Goal: Communication & Community: Share content

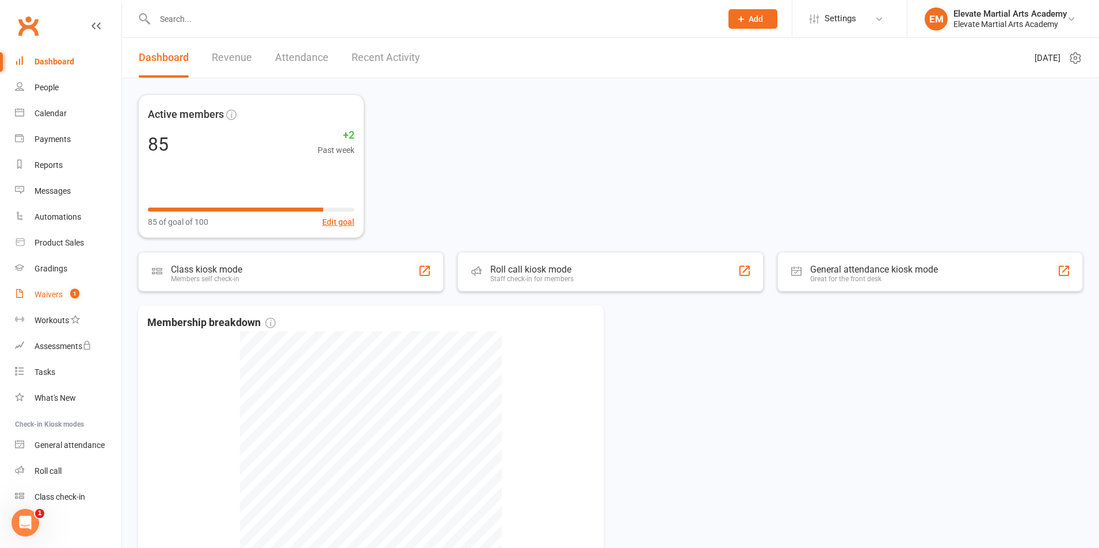
click at [49, 295] on div "Waivers" at bounding box center [49, 294] width 28 height 9
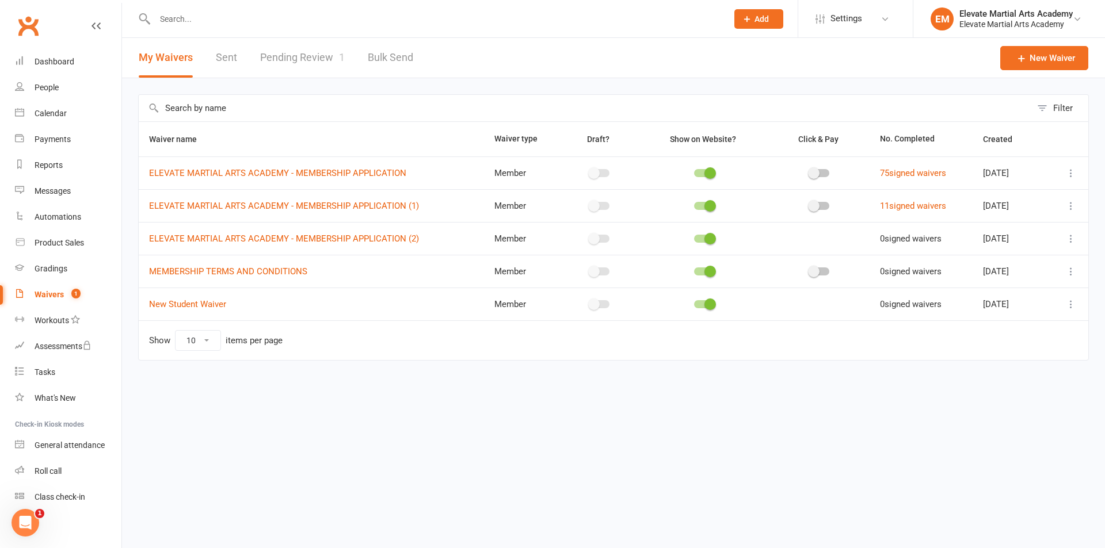
click at [301, 54] on link "Pending Review 1" at bounding box center [302, 58] width 85 height 40
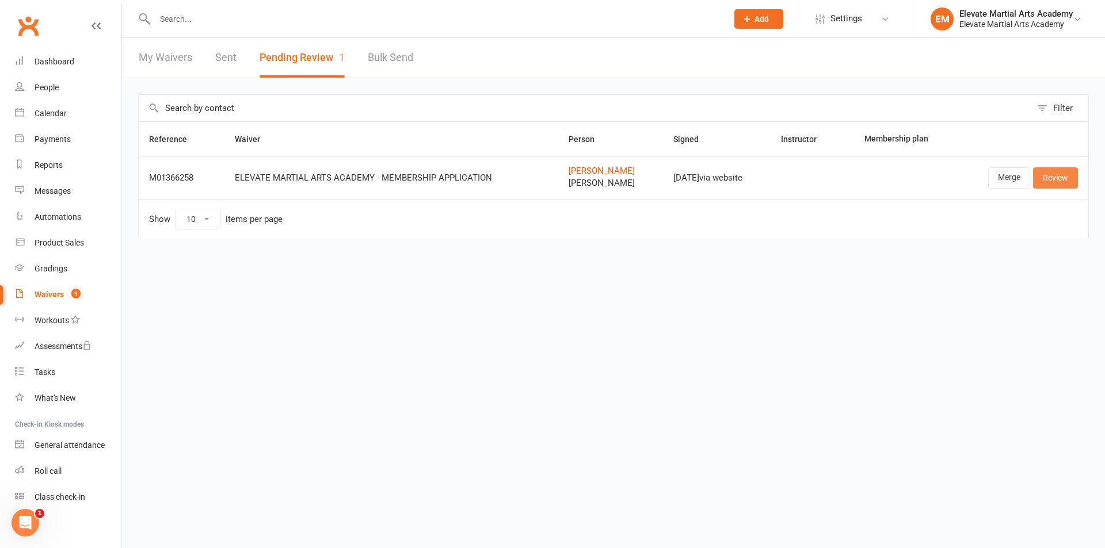
click at [1053, 180] on link "Review" at bounding box center [1055, 177] width 45 height 21
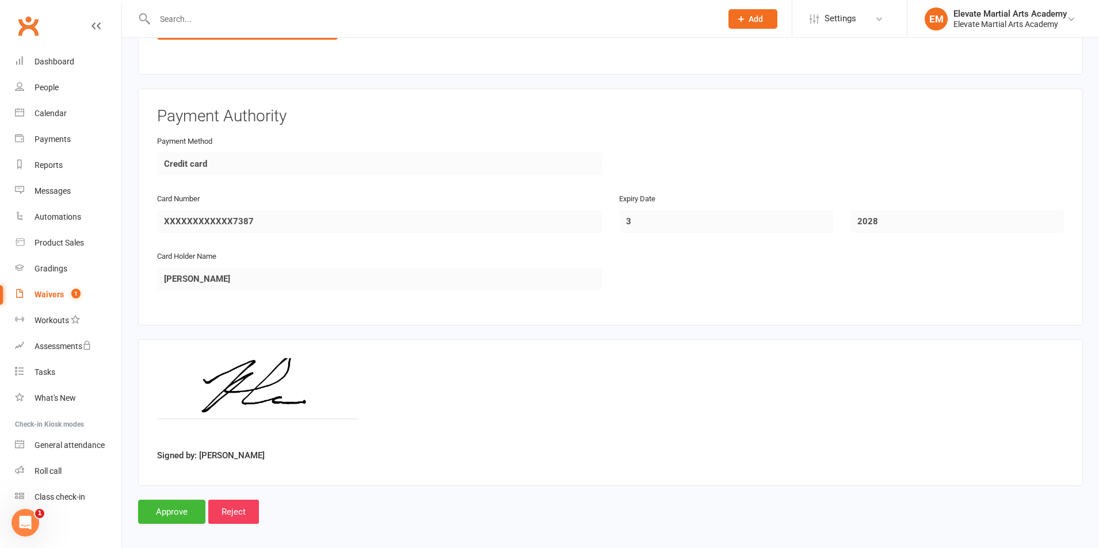
scroll to position [1811, 0]
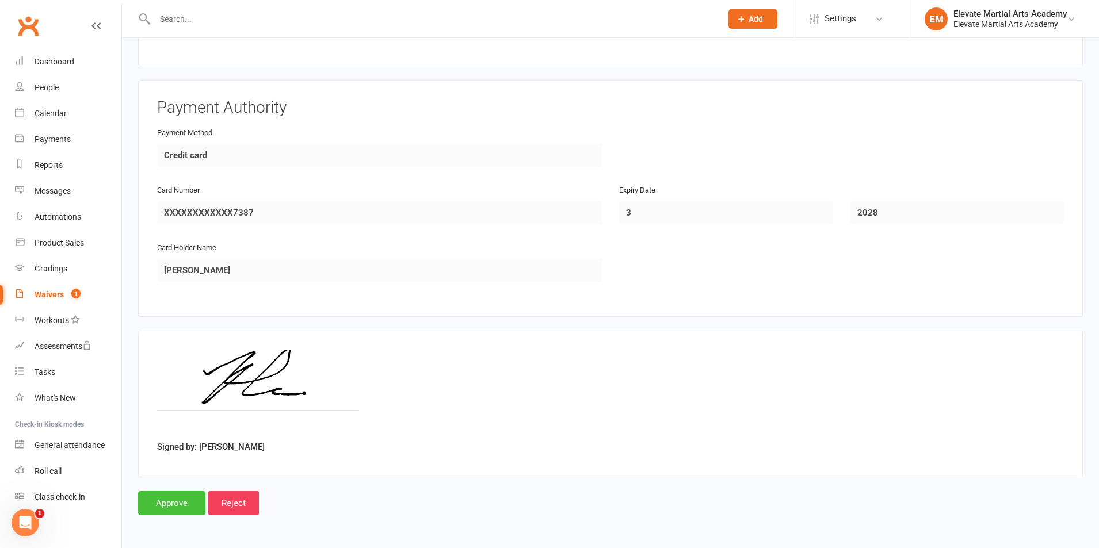
click at [174, 504] on input "Approve" at bounding box center [171, 503] width 67 height 24
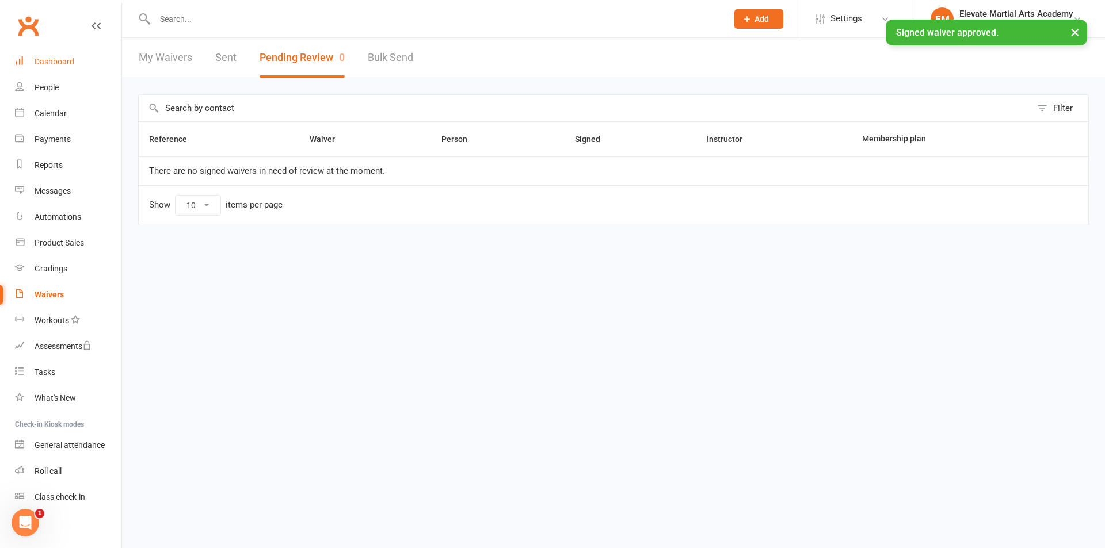
click at [71, 59] on div "Dashboard" at bounding box center [55, 61] width 40 height 9
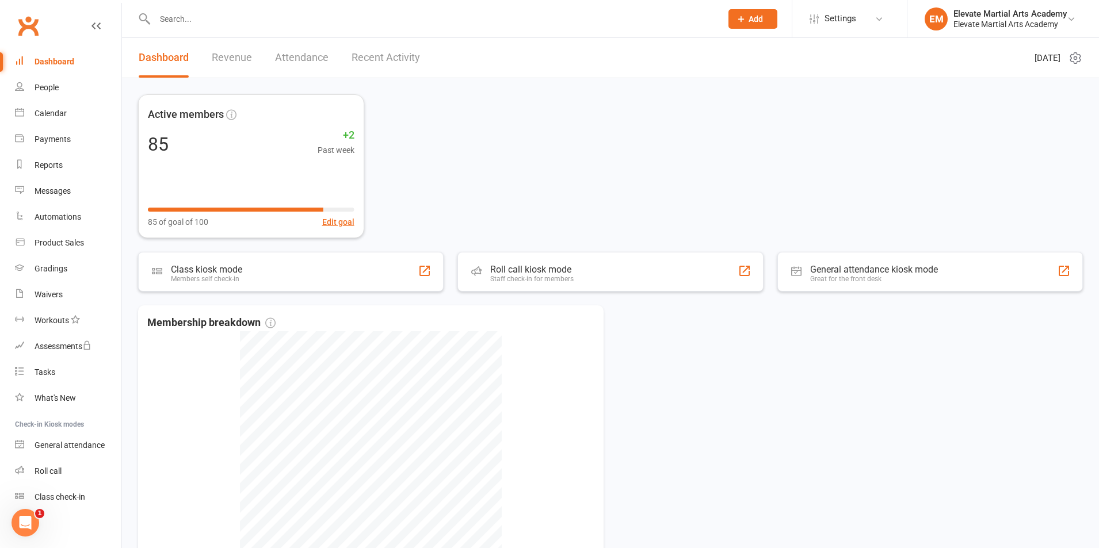
click at [65, 55] on link "Dashboard" at bounding box center [68, 62] width 106 height 26
click at [407, 54] on link "Recent Activity" at bounding box center [386, 58] width 68 height 40
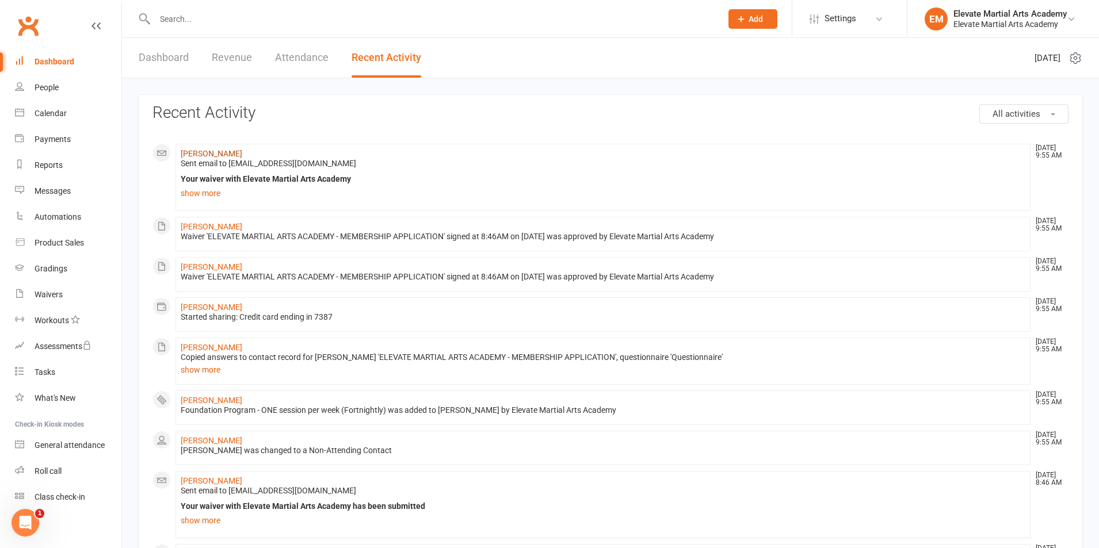
click at [200, 152] on link "[PERSON_NAME]" at bounding box center [212, 153] width 62 height 9
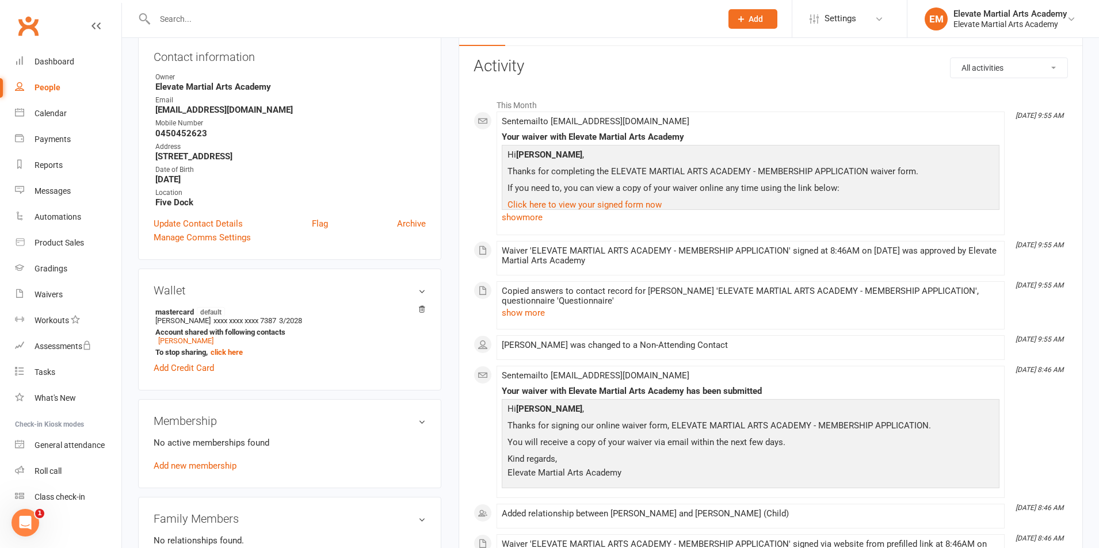
scroll to position [134, 0]
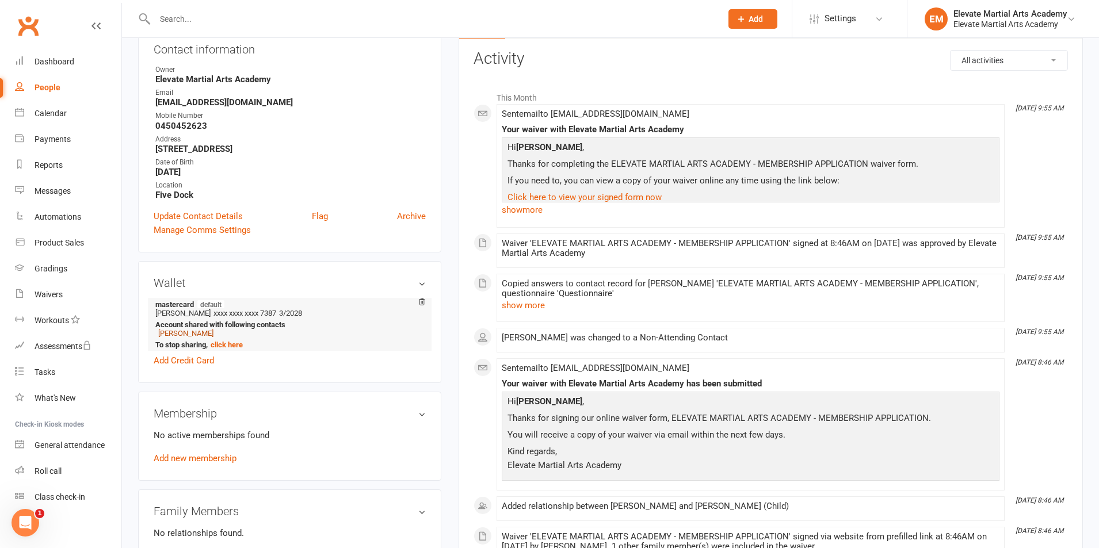
click at [184, 335] on link "[PERSON_NAME]" at bounding box center [185, 333] width 55 height 9
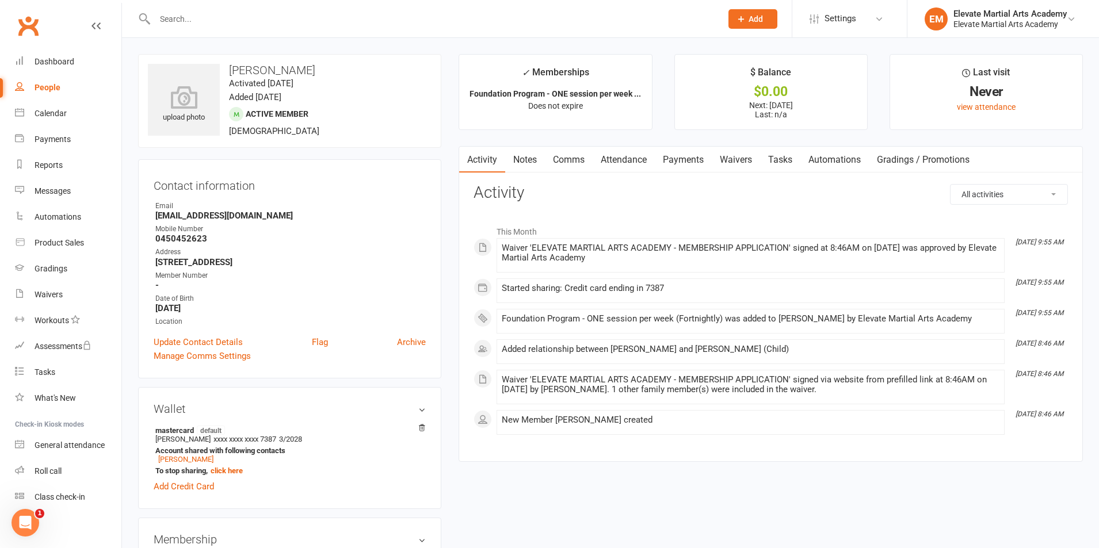
click at [701, 157] on link "Payments" at bounding box center [683, 160] width 57 height 26
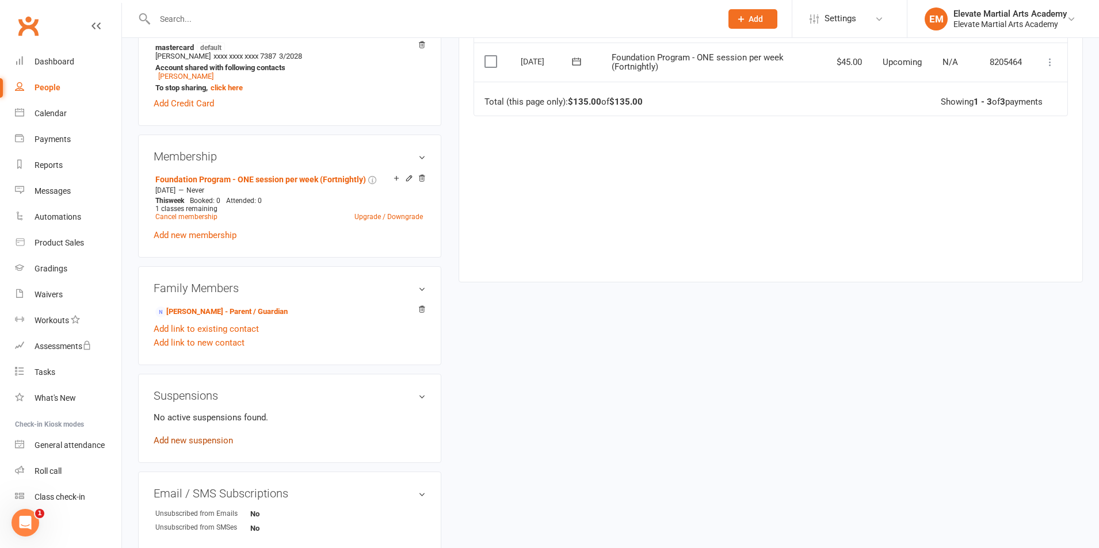
scroll to position [403, 0]
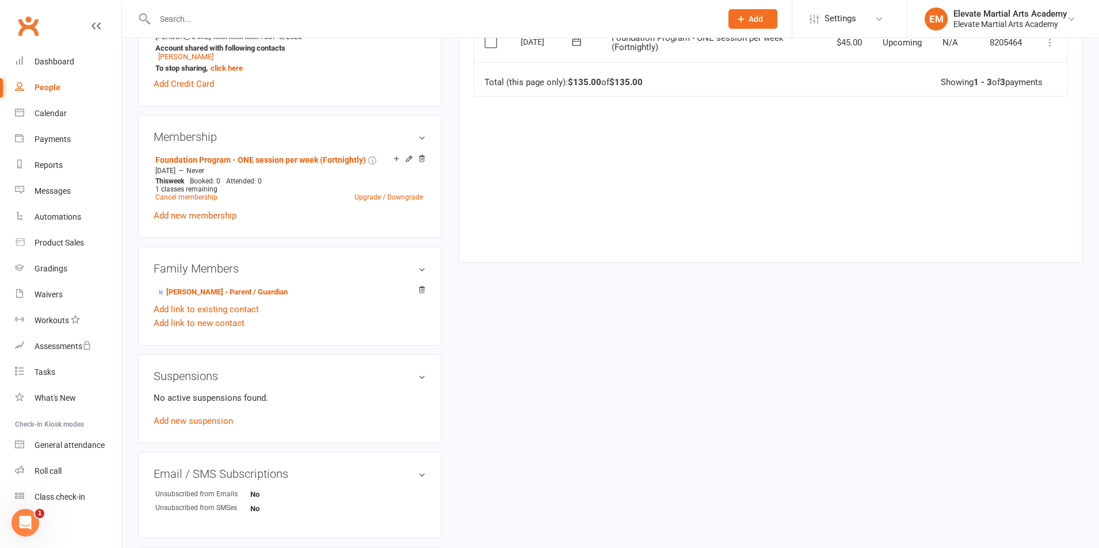
click at [213, 216] on link "Add new membership" at bounding box center [195, 216] width 83 height 10
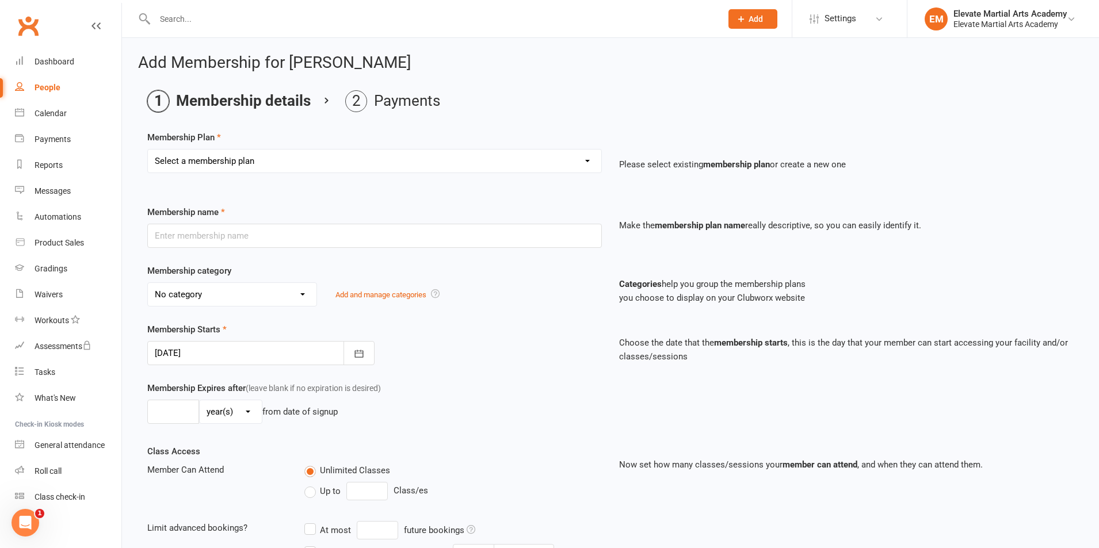
drag, startPoint x: 386, startPoint y: 158, endPoint x: 381, endPoint y: 163, distance: 7.4
click at [386, 158] on select "Select a membership plan Create new Membership Plan Foundation Program - ONE se…" at bounding box center [374, 161] width 453 height 23
select select "9"
click at [148, 150] on select "Select a membership plan Create new Membership Plan Foundation Program - ONE se…" at bounding box center [374, 161] width 453 height 23
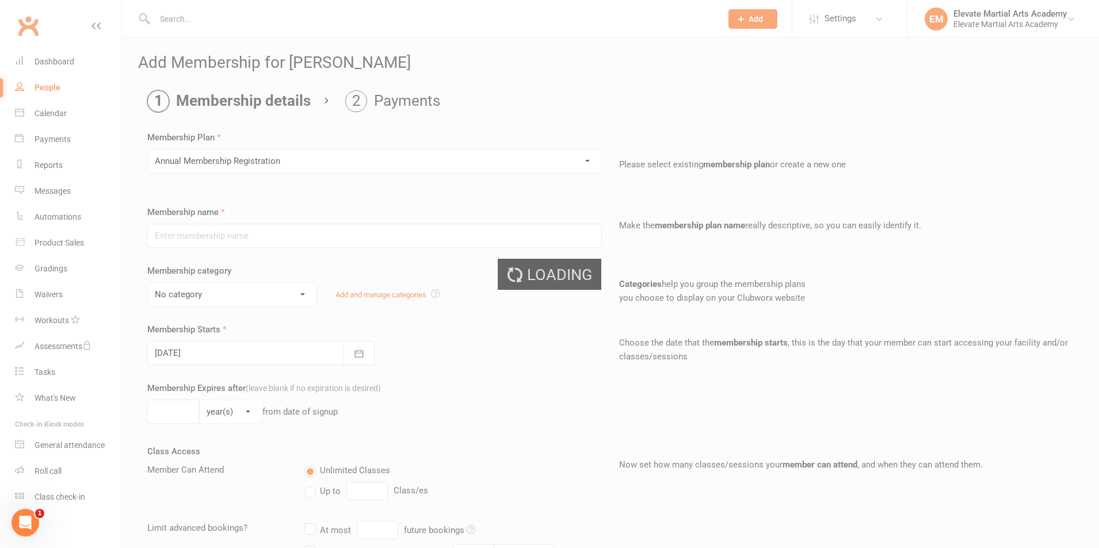
type input "Annual Membership Registration"
select select "2"
type input "1"
type input "0"
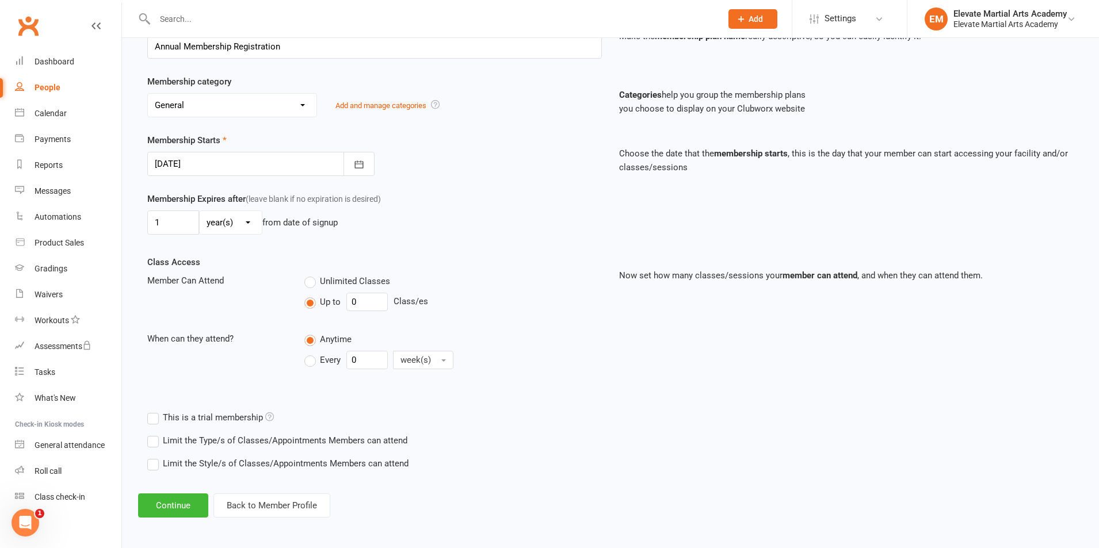
scroll to position [192, 0]
click at [174, 501] on button "Continue" at bounding box center [173, 503] width 70 height 24
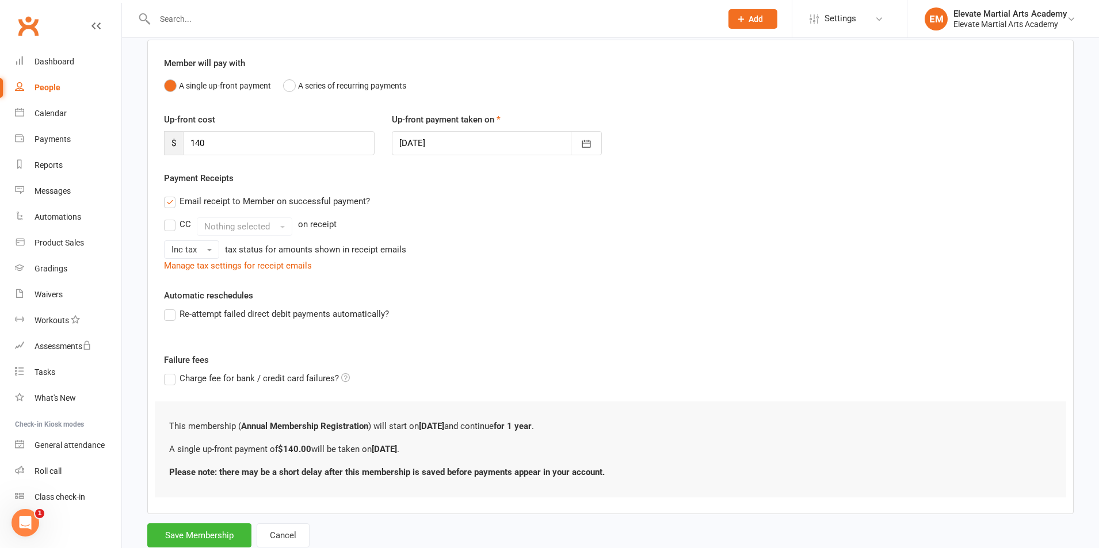
scroll to position [124, 0]
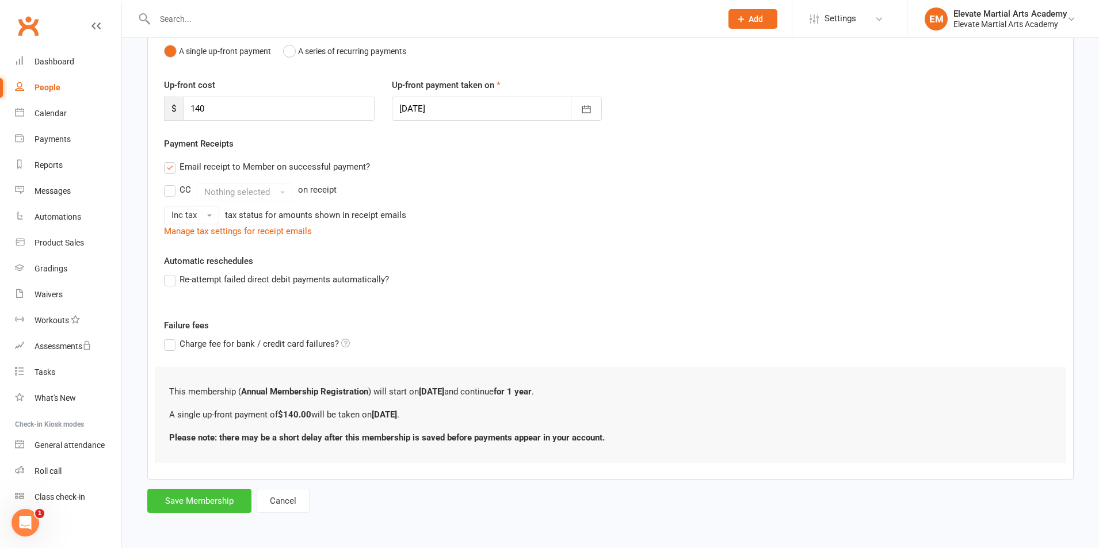
click at [203, 500] on button "Save Membership" at bounding box center [199, 501] width 104 height 24
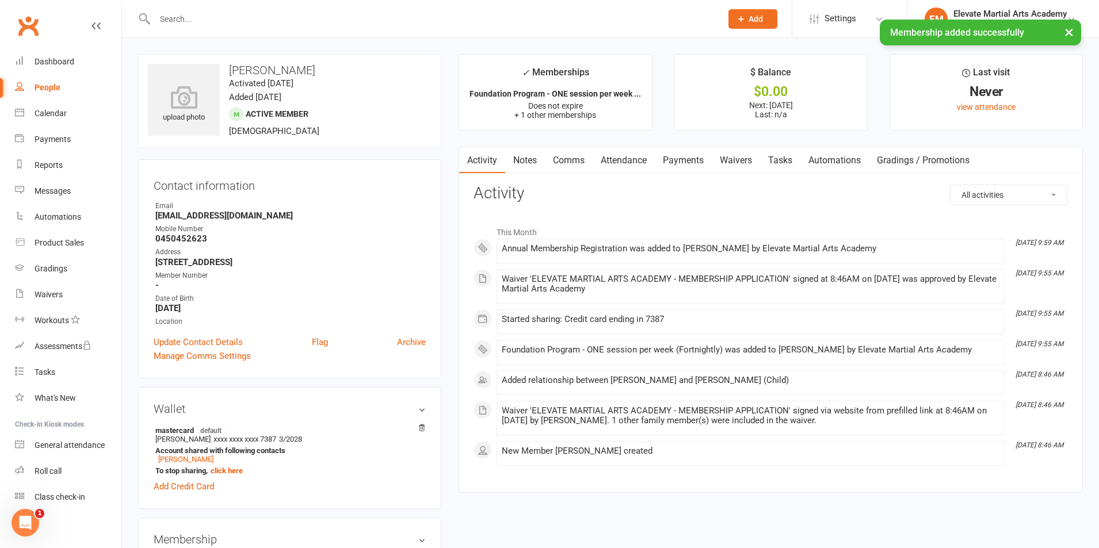
click at [694, 159] on link "Payments" at bounding box center [683, 160] width 57 height 26
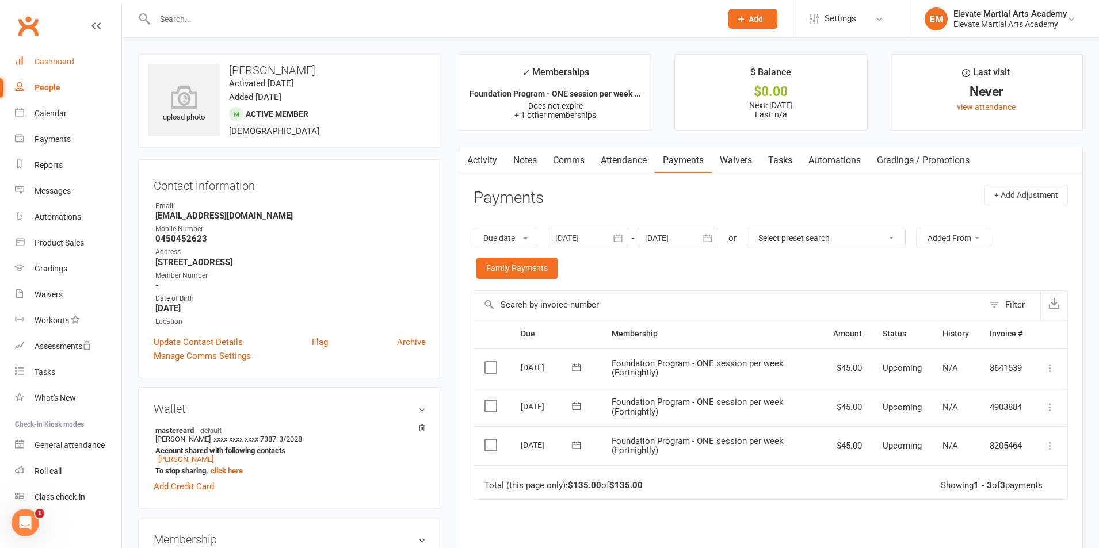
click at [45, 58] on div "Dashboard" at bounding box center [55, 61] width 40 height 9
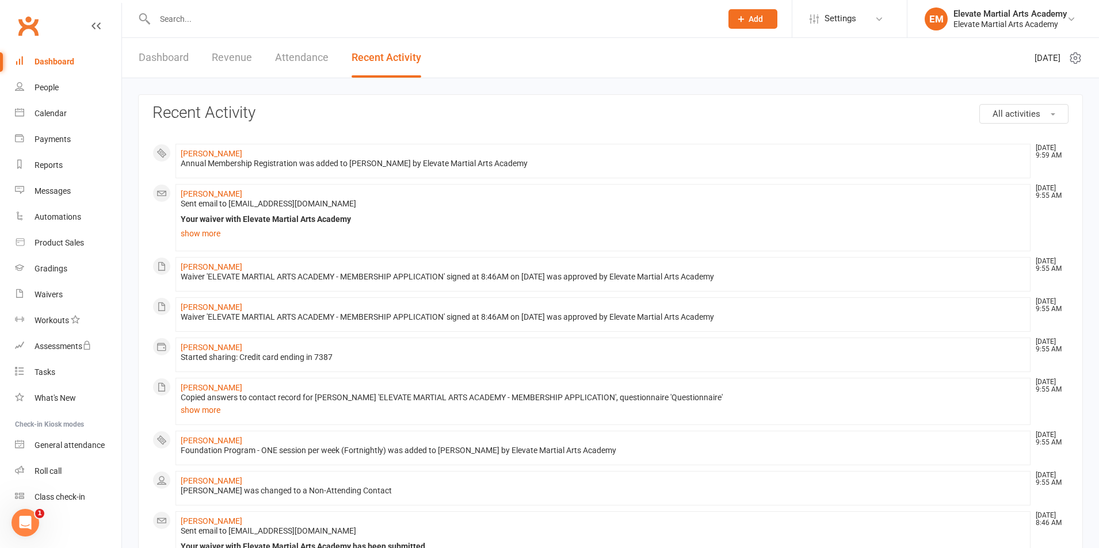
click at [189, 23] on input "text" at bounding box center [432, 19] width 562 height 16
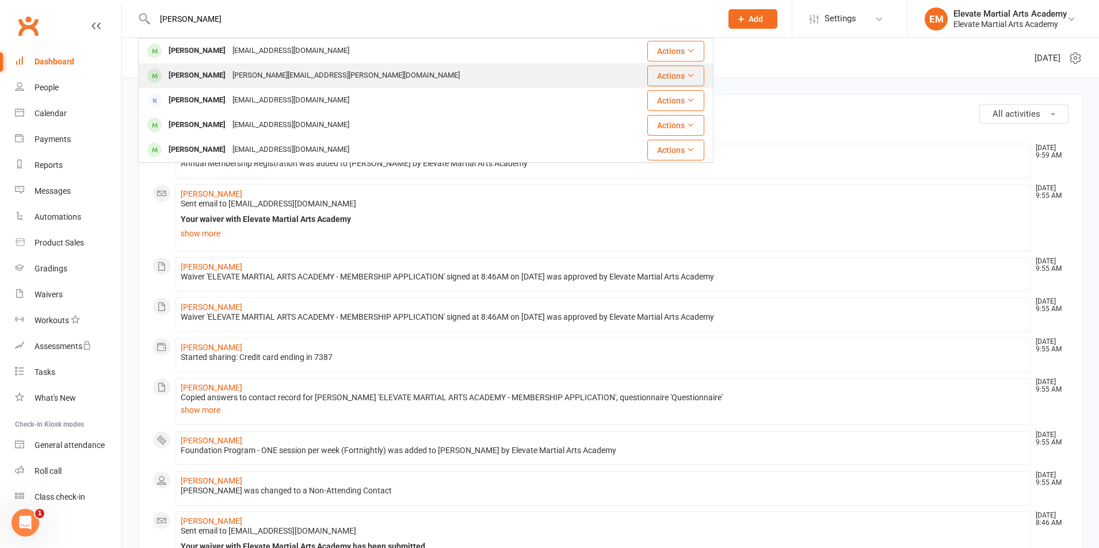
type input "thomas"
click at [261, 77] on div "liliana.vaccaro@live.com.au" at bounding box center [346, 75] width 234 height 17
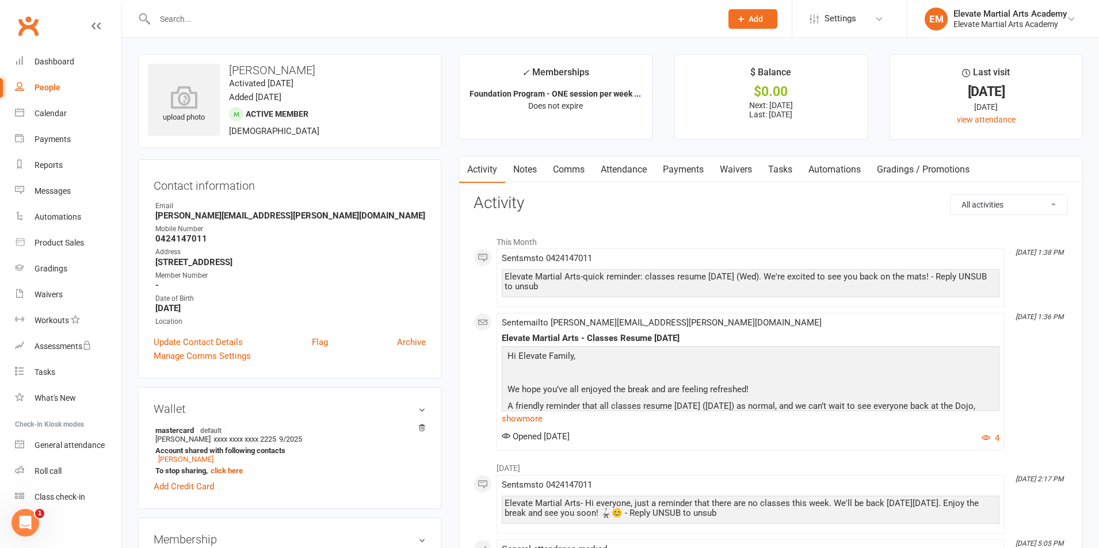
click at [694, 174] on link "Payments" at bounding box center [683, 169] width 57 height 26
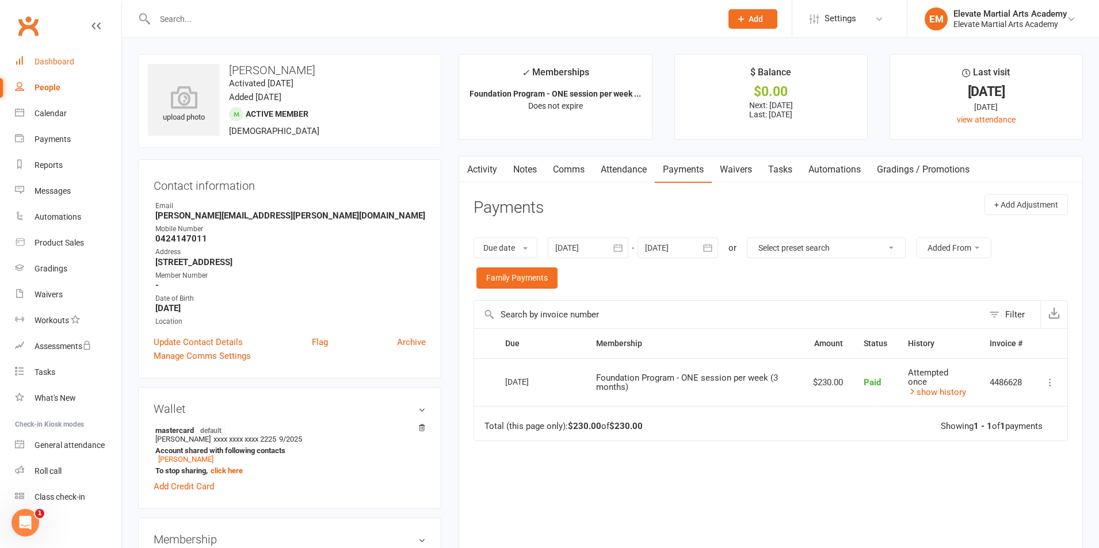
click at [54, 62] on div "Dashboard" at bounding box center [55, 61] width 40 height 9
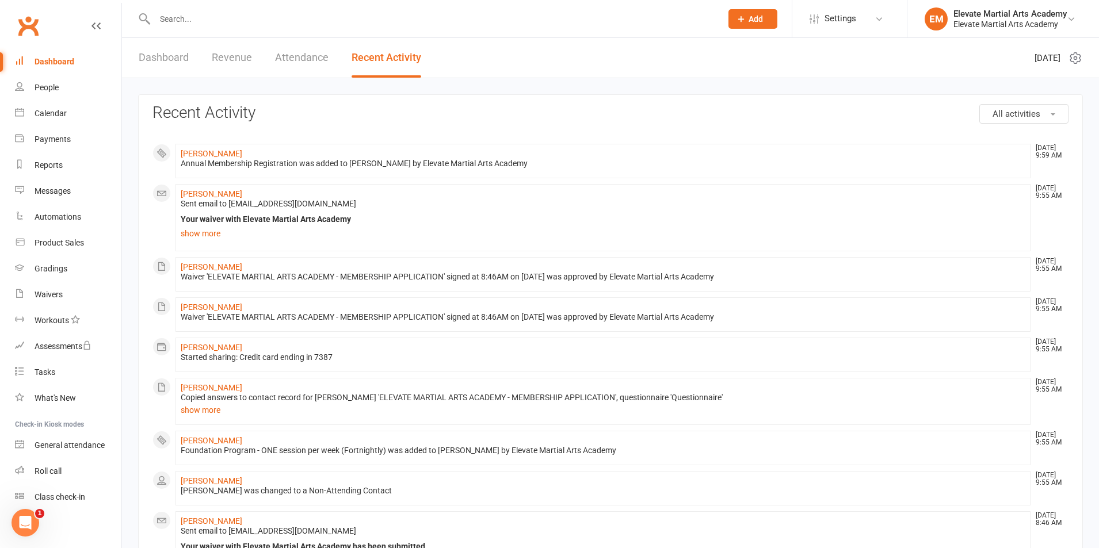
click at [167, 58] on link "Dashboard" at bounding box center [164, 58] width 50 height 40
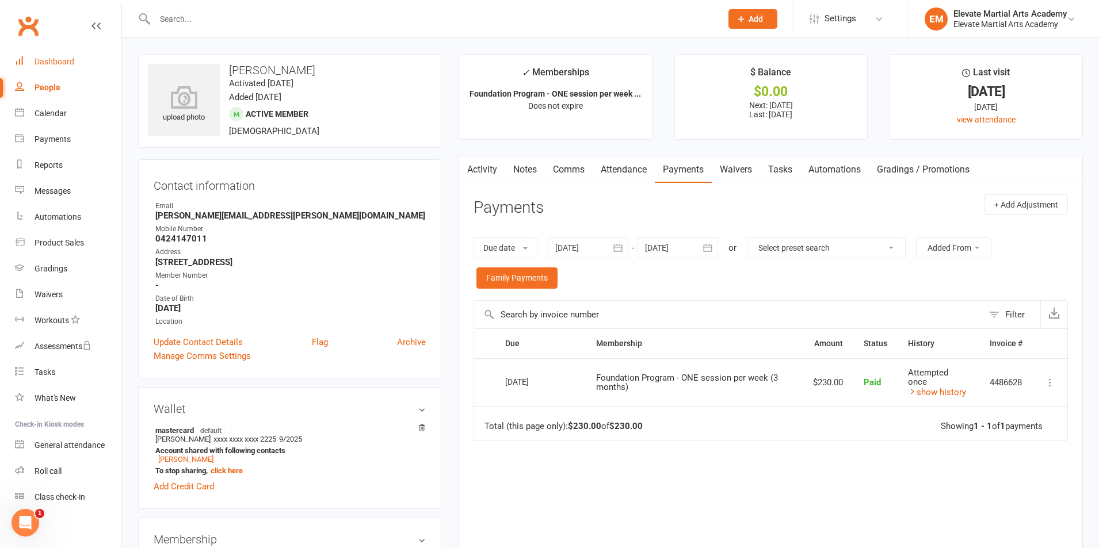
click at [60, 60] on div "Dashboard" at bounding box center [55, 61] width 40 height 9
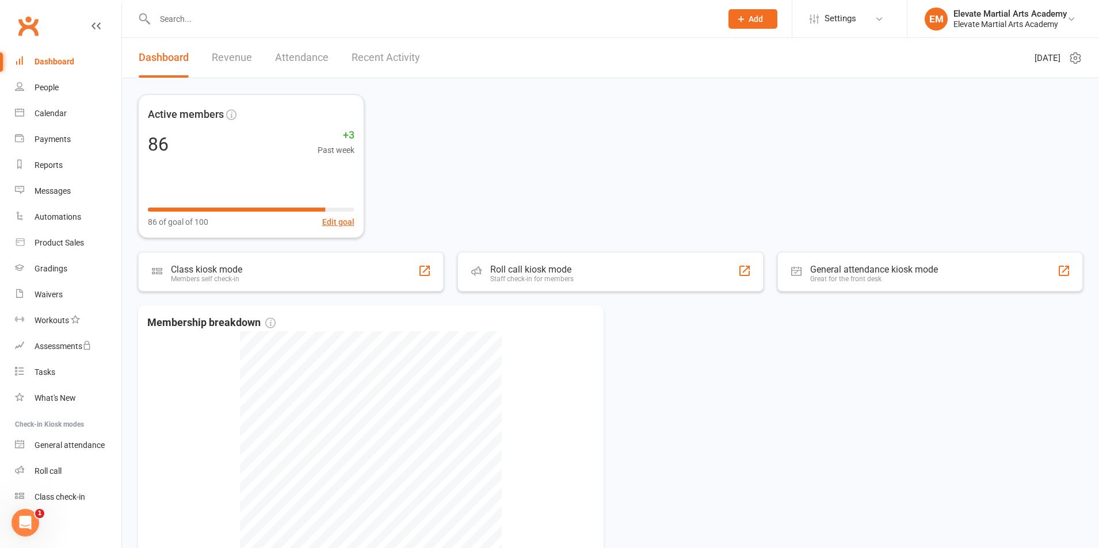
click at [362, 51] on link "Recent Activity" at bounding box center [386, 58] width 68 height 40
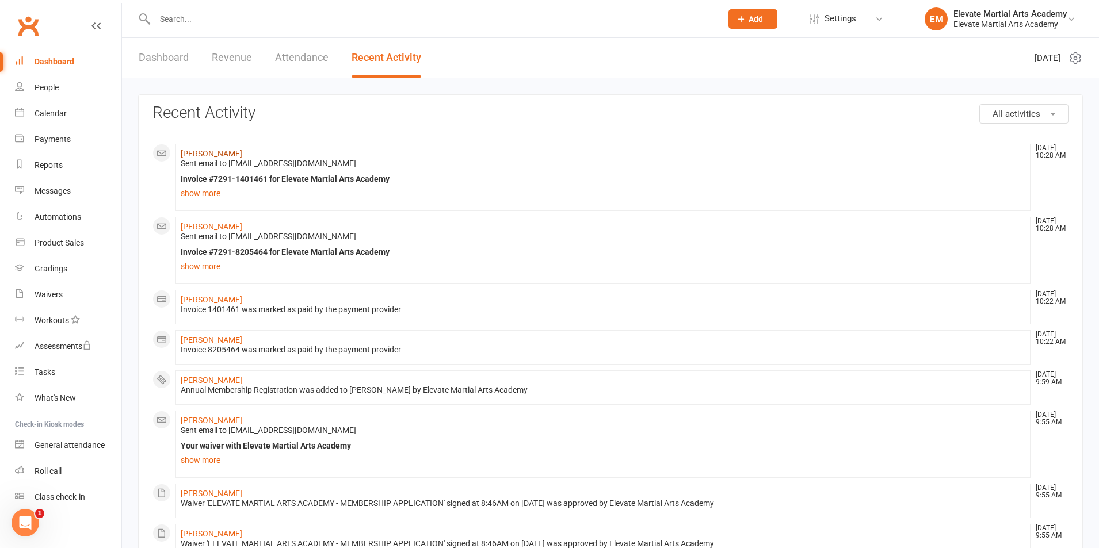
click at [203, 155] on link "[PERSON_NAME]" at bounding box center [212, 153] width 62 height 9
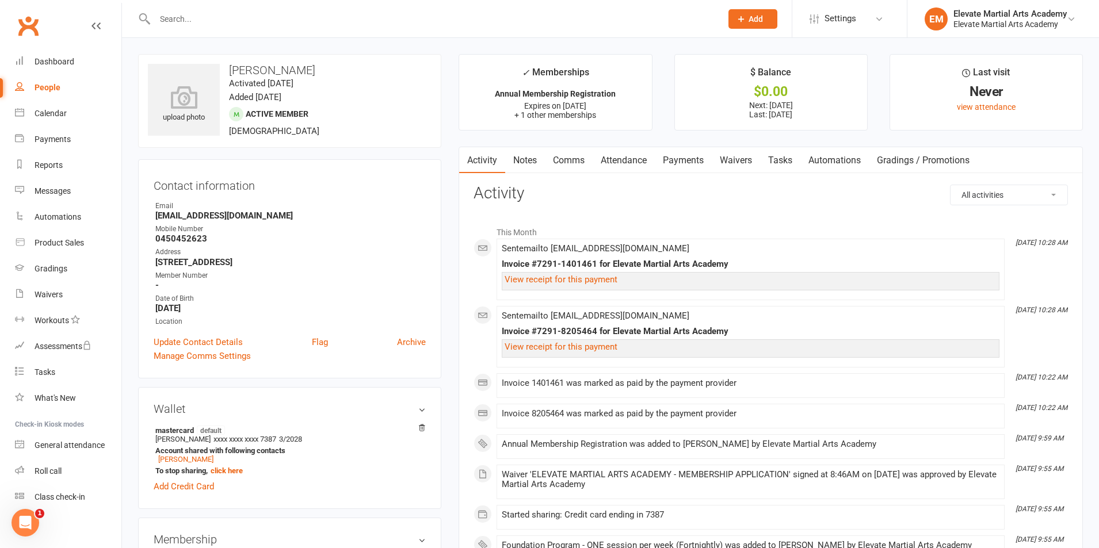
click at [679, 159] on link "Payments" at bounding box center [683, 160] width 57 height 26
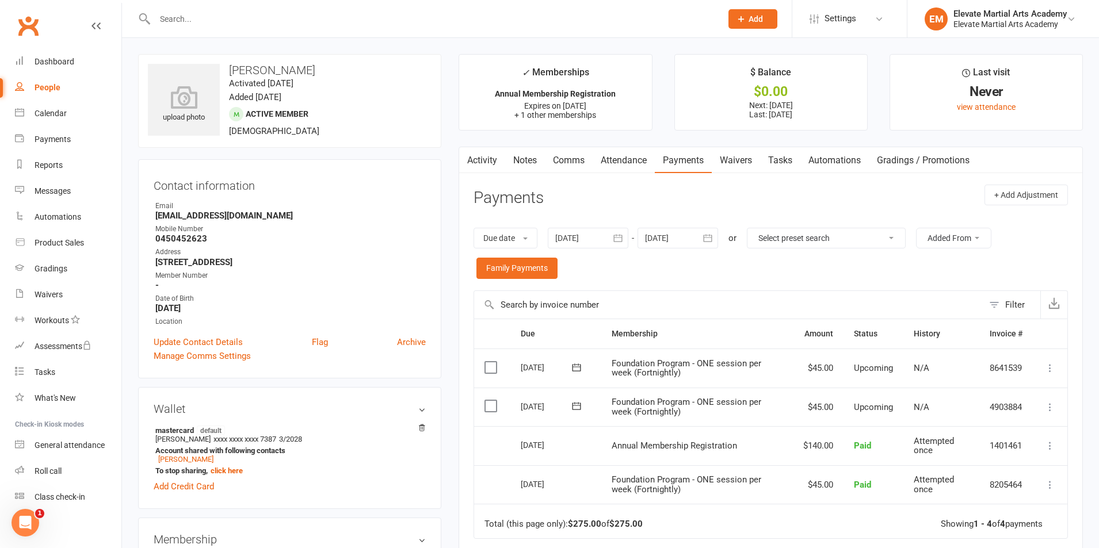
click at [254, 24] on input "text" at bounding box center [432, 19] width 562 height 16
type input "moji"
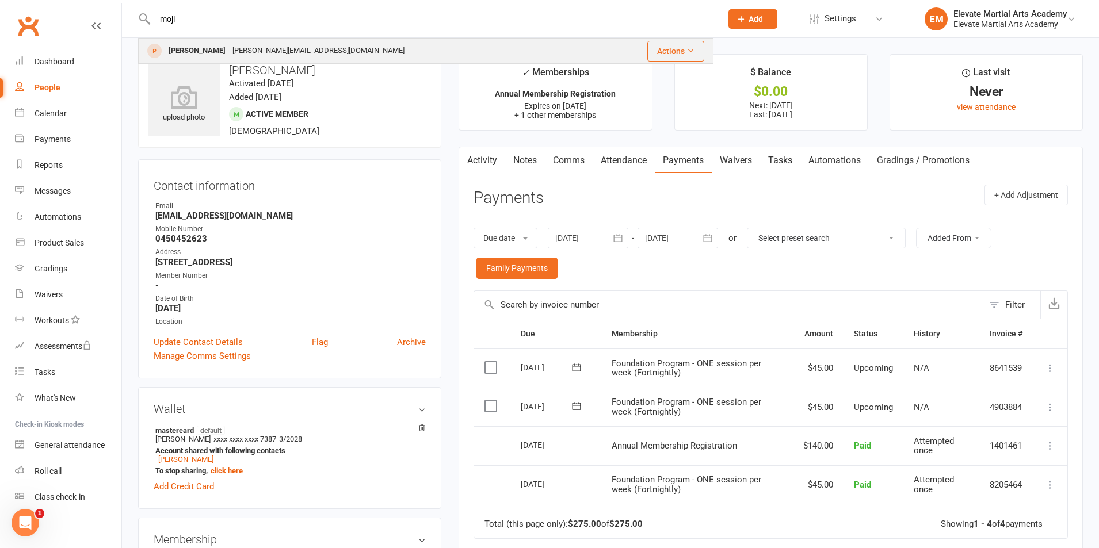
click at [268, 58] on div "Kashani.moji@gmail.com" at bounding box center [318, 51] width 179 height 17
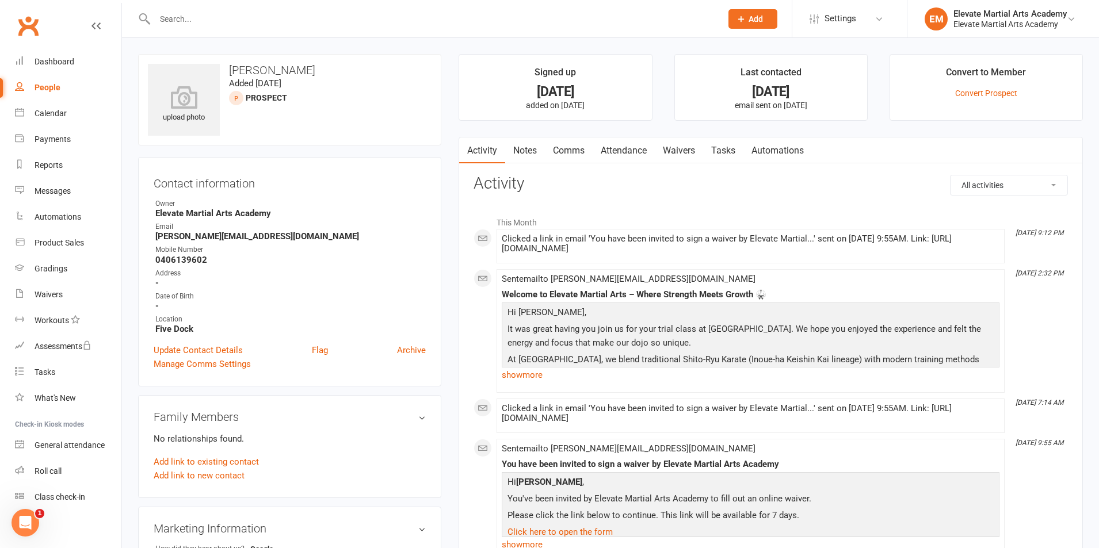
click at [573, 150] on link "Comms" at bounding box center [569, 151] width 48 height 26
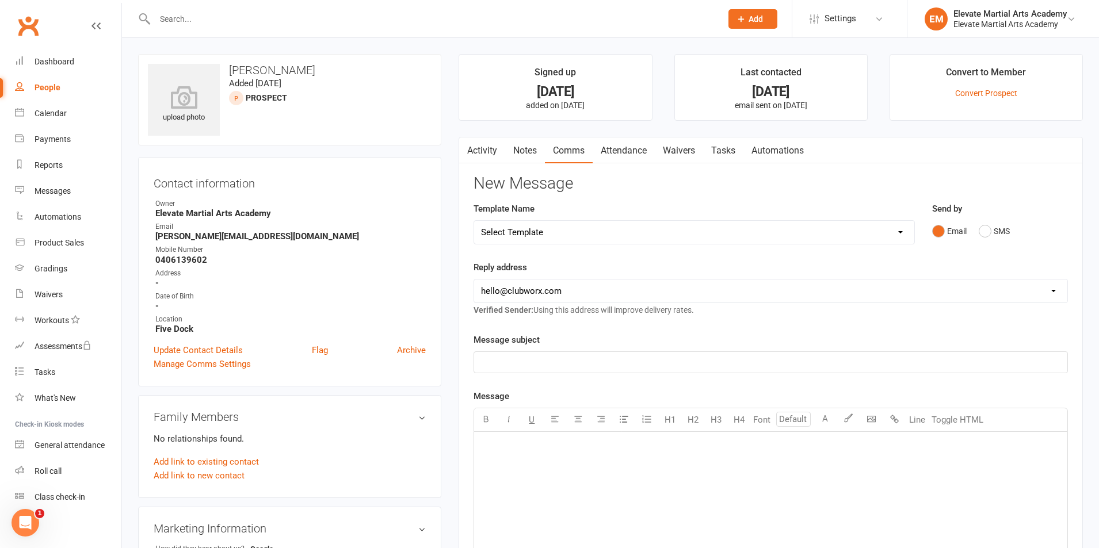
click at [576, 294] on select "hello@clubworx.com info@elevatema.com.au" at bounding box center [770, 291] width 593 height 23
select select "1"
click at [474, 280] on select "hello@clubworx.com info@elevatema.com.au" at bounding box center [770, 291] width 593 height 23
click at [528, 361] on p "﻿" at bounding box center [770, 363] width 579 height 14
click at [615, 451] on p "﻿" at bounding box center [770, 447] width 579 height 14
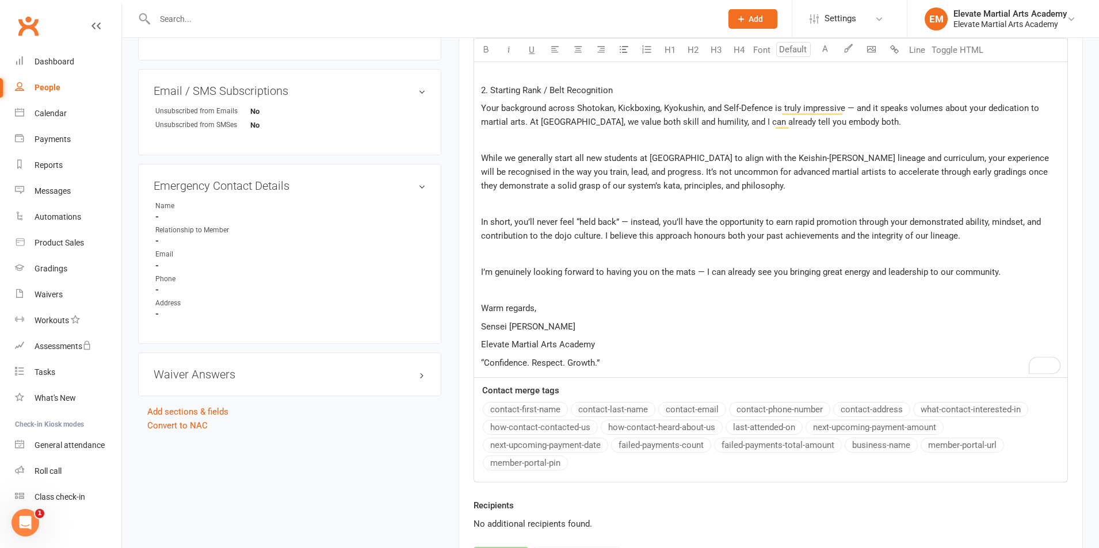
scroll to position [368, 0]
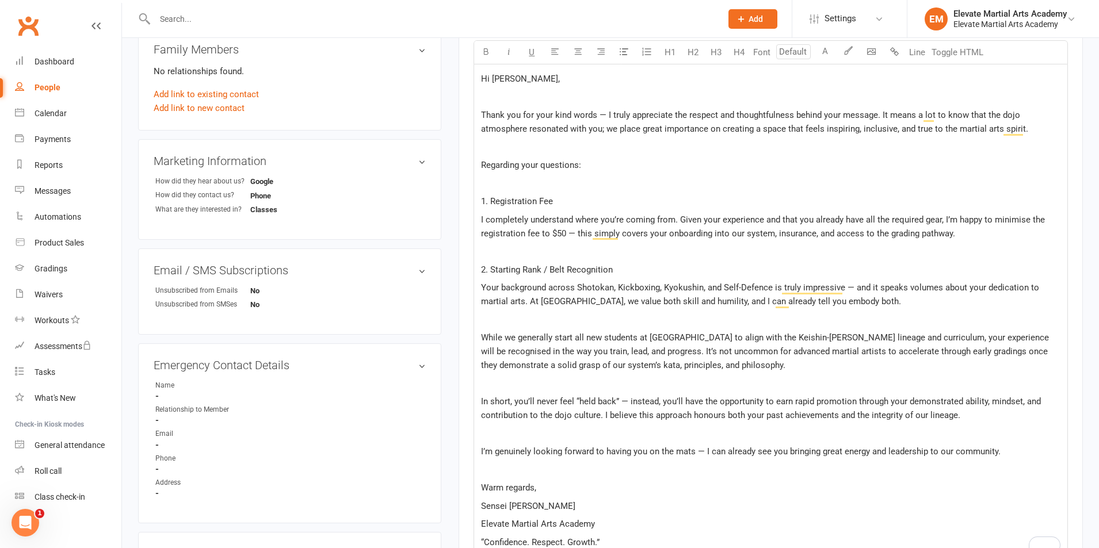
click at [576, 233] on span "I completely understand where you’re coming from. Given your experience and tha…" at bounding box center [764, 227] width 566 height 24
drag, startPoint x: 814, startPoint y: 234, endPoint x: 945, endPoint y: 230, distance: 130.7
click at [945, 230] on span "I completely understand where you’re coming from. Given your experience and tha…" at bounding box center [764, 227] width 566 height 24
click at [853, 261] on div "Hi Moji, ﻿ Thank you for your kind words — I truly appreciate the respect and t…" at bounding box center [770, 310] width 593 height 493
click at [824, 269] on p "2. Starting Rank / Belt Recognition" at bounding box center [770, 270] width 579 height 14
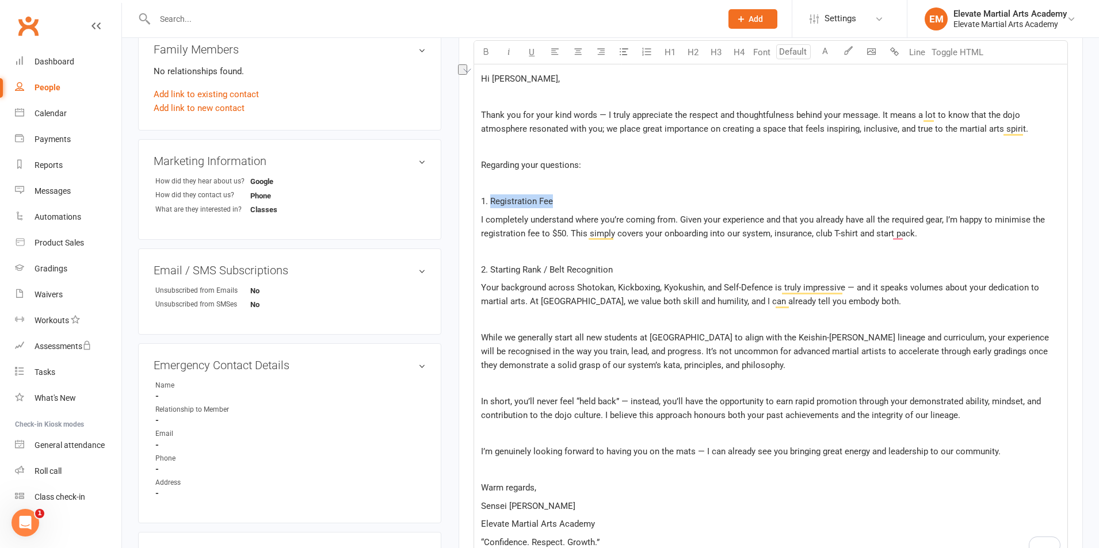
drag, startPoint x: 492, startPoint y: 203, endPoint x: 585, endPoint y: 187, distance: 93.9
click at [574, 200] on p "1. Registration Fee" at bounding box center [770, 201] width 579 height 14
click at [485, 48] on icon "button" at bounding box center [486, 51] width 9 height 9
drag, startPoint x: 590, startPoint y: 252, endPoint x: 583, endPoint y: 256, distance: 7.5
click at [591, 252] on p "﻿" at bounding box center [770, 252] width 579 height 14
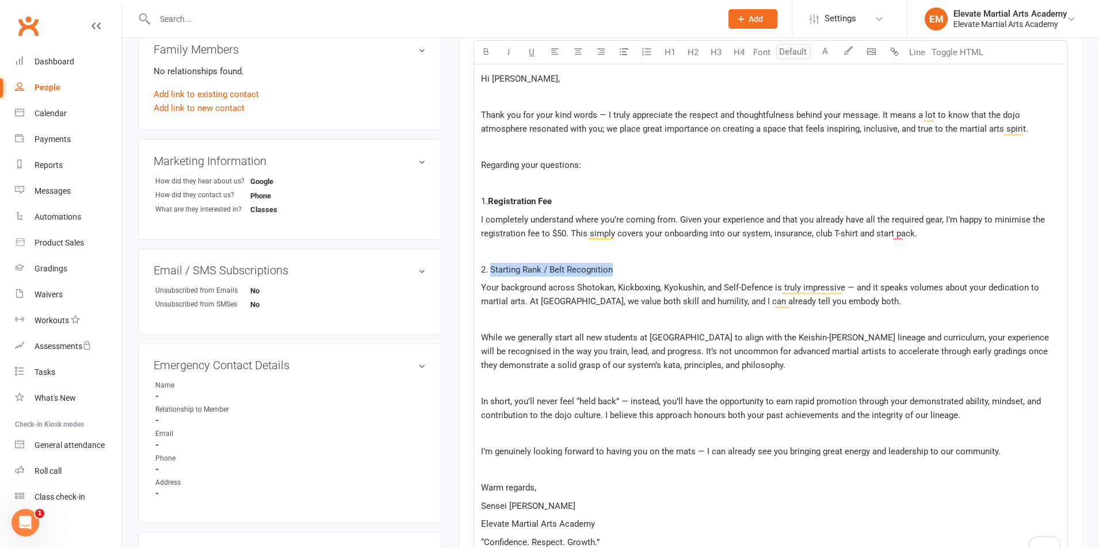
drag, startPoint x: 493, startPoint y: 269, endPoint x: 627, endPoint y: 266, distance: 134.1
click at [627, 266] on p "2. Starting Rank / Belt Recognition" at bounding box center [770, 270] width 579 height 14
click at [487, 49] on icon "button" at bounding box center [486, 51] width 9 height 9
drag, startPoint x: 608, startPoint y: 247, endPoint x: 624, endPoint y: 280, distance: 36.5
click at [609, 248] on p "﻿" at bounding box center [770, 252] width 579 height 14
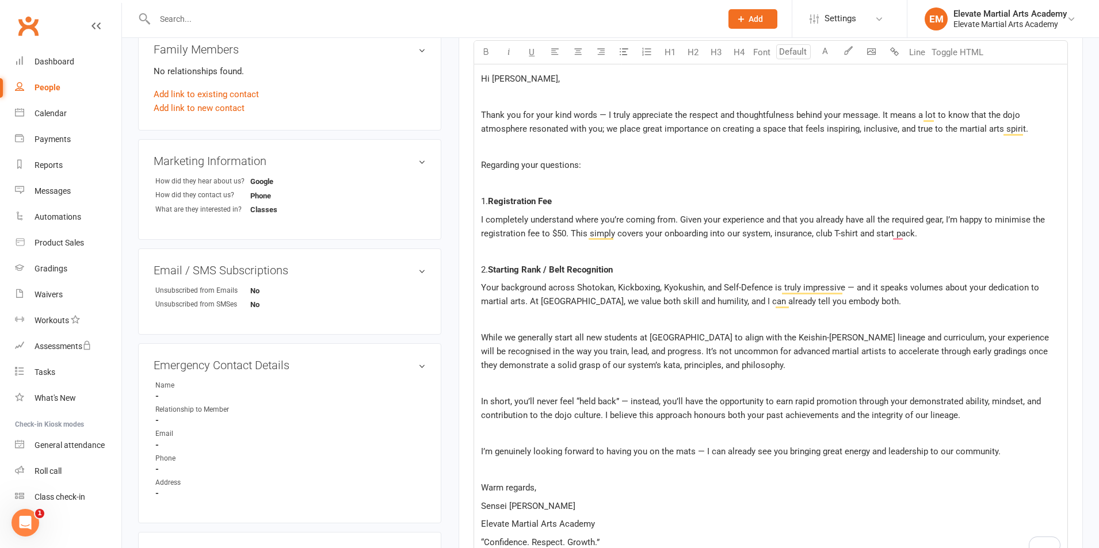
scroll to position [502, 0]
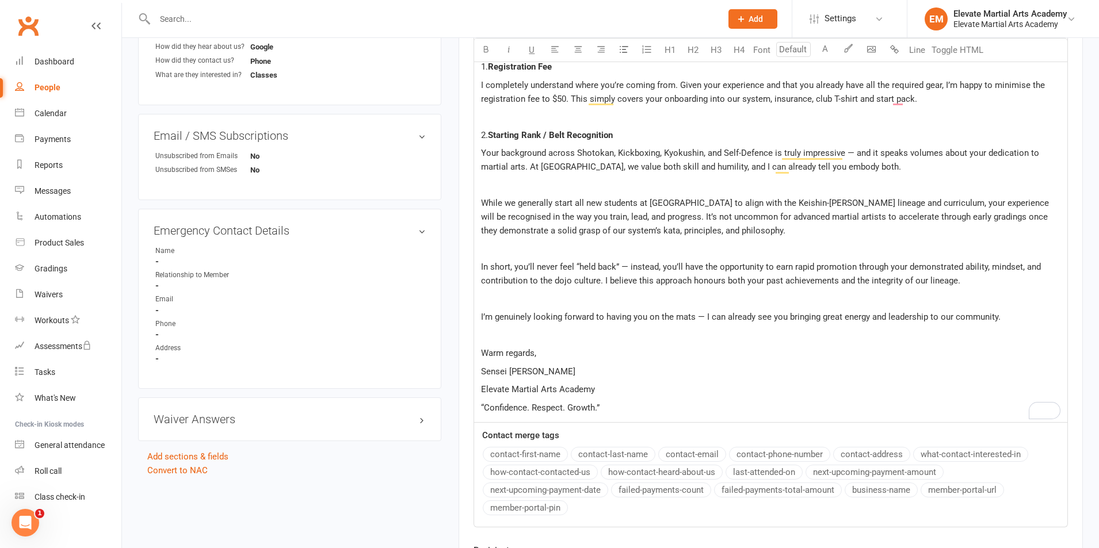
click at [481, 268] on span "In short, you’ll never feel “held back” — instead, you’ll have the opportunity …" at bounding box center [762, 274] width 562 height 24
drag, startPoint x: 575, startPoint y: 265, endPoint x: 619, endPoint y: 269, distance: 43.9
click at [619, 269] on span "In short, you’ll never feel “held back” — instead, you’ll have the opportunity …" at bounding box center [762, 274] width 562 height 24
click at [509, 48] on icon "button" at bounding box center [509, 49] width 9 height 9
click at [483, 47] on icon "button" at bounding box center [486, 49] width 9 height 9
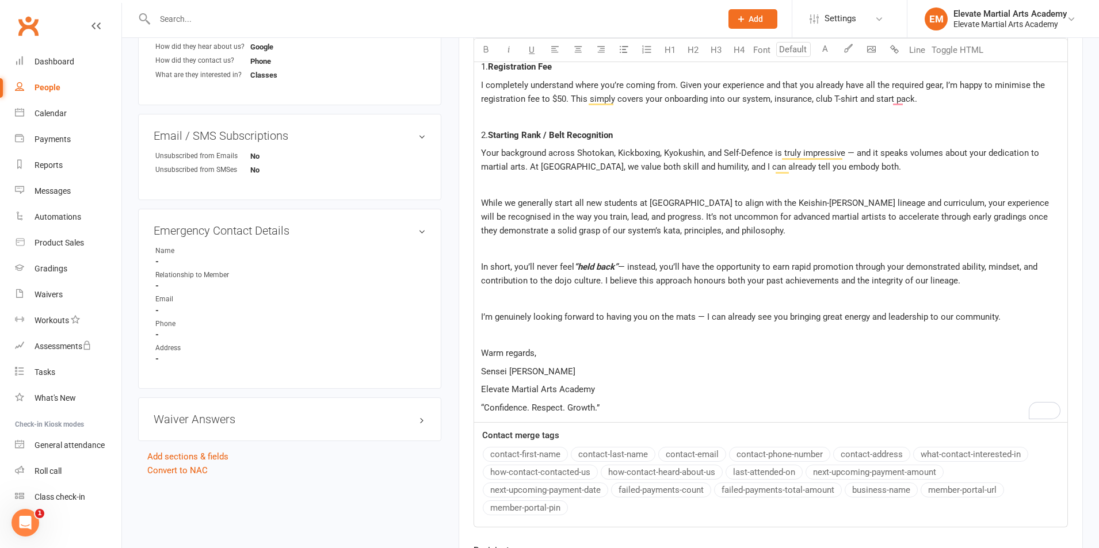
drag, startPoint x: 621, startPoint y: 224, endPoint x: 636, endPoint y: 243, distance: 24.3
click at [622, 224] on p "While we generally start all new students at [GEOGRAPHIC_DATA] to align with th…" at bounding box center [770, 216] width 579 height 41
click at [631, 269] on span "— instead, you’ll have the opportunity to earn rapid promotion through your dem…" at bounding box center [760, 274] width 559 height 24
drag, startPoint x: 797, startPoint y: 268, endPoint x: 811, endPoint y: 308, distance: 42.6
click at [797, 268] on span ", instead, you’ll have the opportunity to earn a rapid promotion through your d…" at bounding box center [761, 274] width 560 height 24
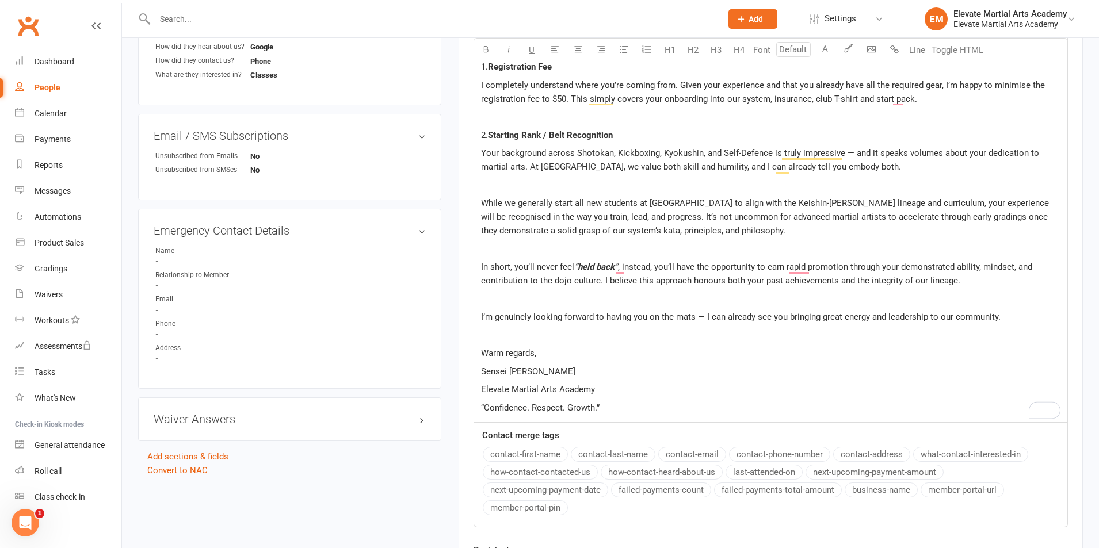
click at [850, 270] on span ", instead, you’ll have the opportunity to earn rapid promotion through your dem…" at bounding box center [757, 274] width 553 height 24
click at [704, 318] on span "I’m genuinely looking forward to having you on the mats — I can already see you…" at bounding box center [741, 317] width 520 height 10
drag, startPoint x: 648, startPoint y: 319, endPoint x: 693, endPoint y: 312, distance: 44.7
click at [694, 314] on span "I’m genuinely looking forward to having you on the mats I can already see you b…" at bounding box center [736, 317] width 510 height 10
drag, startPoint x: 546, startPoint y: 349, endPoint x: 572, endPoint y: 252, distance: 100.2
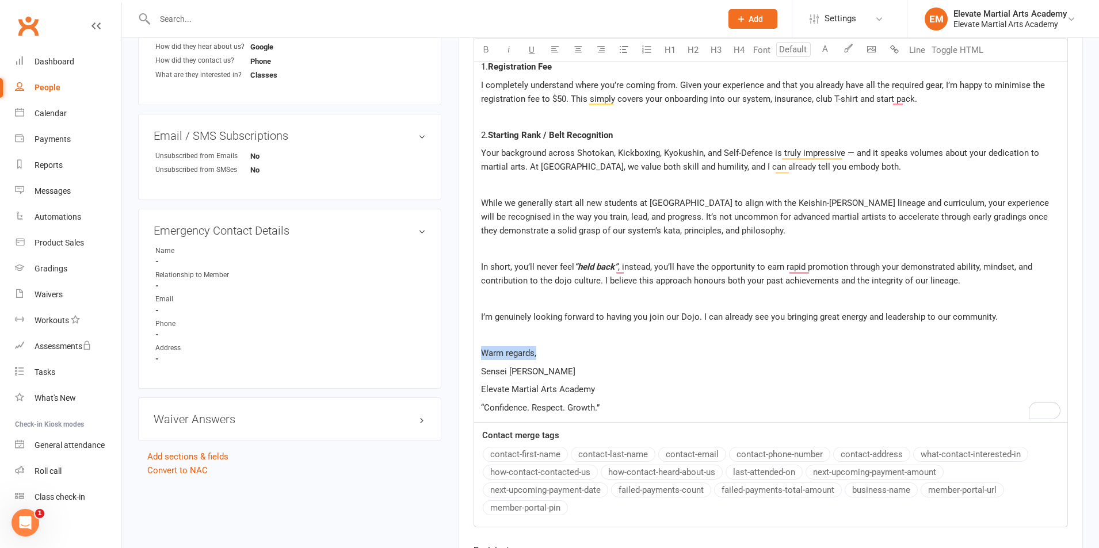
click at [570, 347] on p "Warm regards," at bounding box center [770, 353] width 579 height 14
click at [487, 50] on icon "button" at bounding box center [486, 49] width 9 height 9
click at [640, 357] on p "Warm regards," at bounding box center [770, 353] width 579 height 14
click at [515, 391] on span "Elevate Martial Arts Academy" at bounding box center [538, 389] width 114 height 10
drag, startPoint x: 480, startPoint y: 391, endPoint x: 610, endPoint y: 404, distance: 130.1
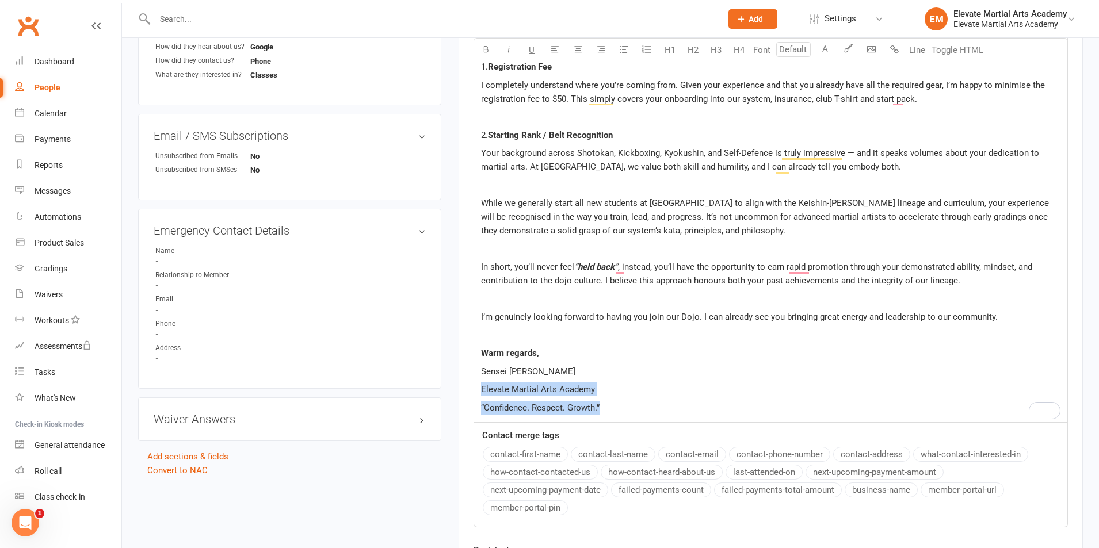
click at [610, 404] on div "Hi Moji, ﻿ Thank you for your kind words — I truly appreciate the respect and t…" at bounding box center [770, 176] width 593 height 493
drag, startPoint x: 486, startPoint y: 47, endPoint x: 660, endPoint y: 305, distance: 311.6
click at [490, 52] on icon "button" at bounding box center [486, 49] width 9 height 9
click at [686, 353] on p "Warm regards," at bounding box center [770, 353] width 579 height 14
drag, startPoint x: 557, startPoint y: 369, endPoint x: 597, endPoint y: 365, distance: 39.9
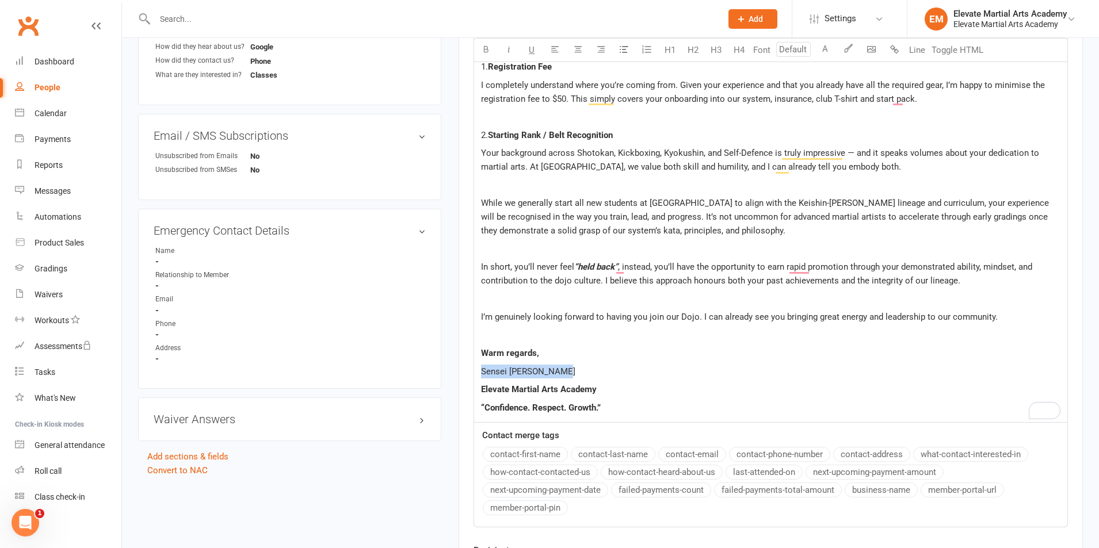
click at [597, 365] on p "Sensei [PERSON_NAME]" at bounding box center [770, 372] width 579 height 14
click at [487, 54] on button "button" at bounding box center [485, 50] width 23 height 23
click at [750, 333] on p "﻿" at bounding box center [770, 336] width 579 height 14
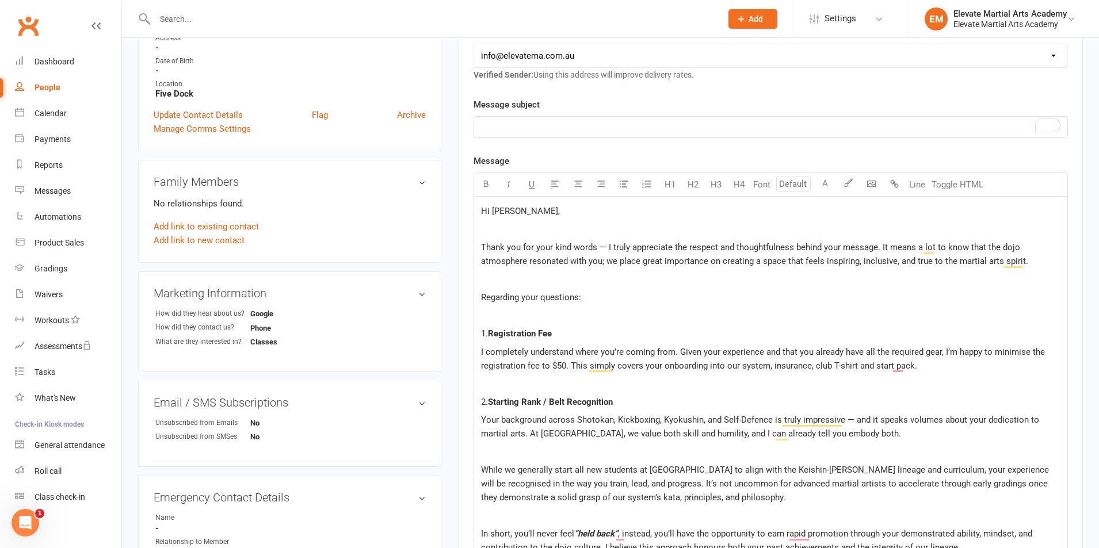
scroll to position [234, 0]
drag, startPoint x: 607, startPoint y: 245, endPoint x: 607, endPoint y: 253, distance: 7.5
click at [607, 247] on span "Thank you for your kind words — I truly appreciate the respect and thoughtfulne…" at bounding box center [754, 256] width 547 height 24
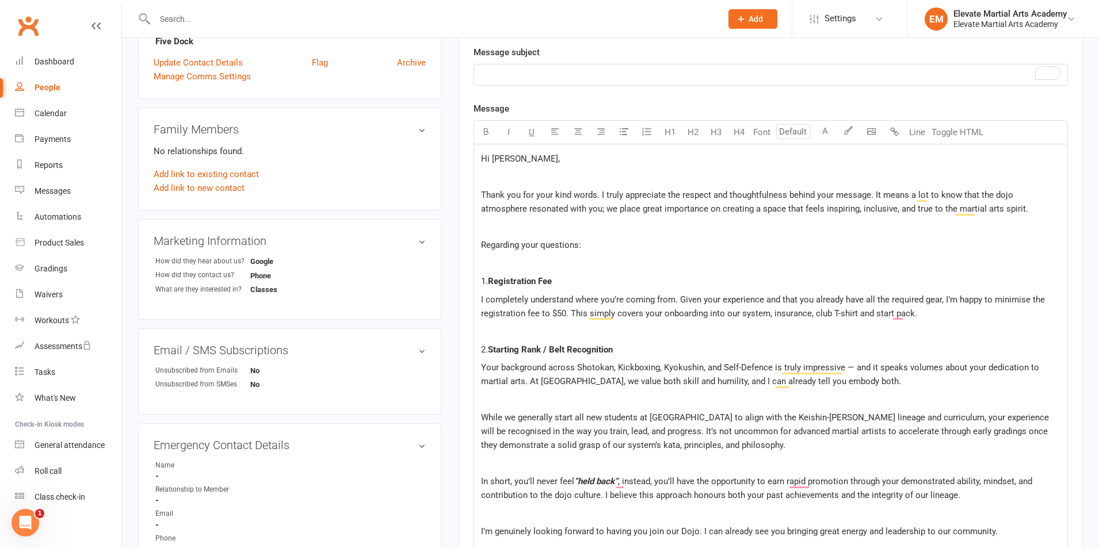
scroll to position [368, 0]
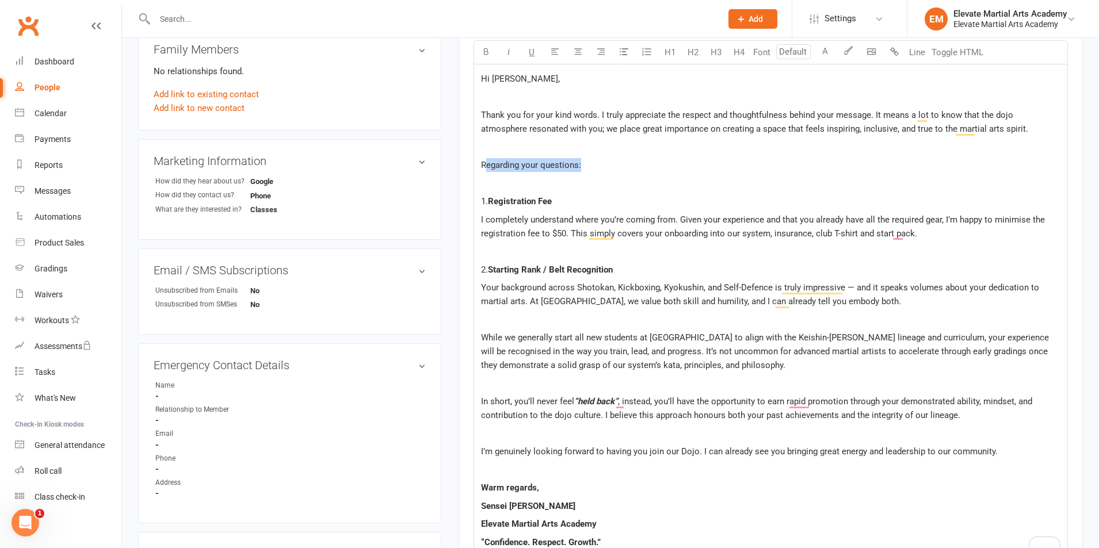
drag, startPoint x: 494, startPoint y: 163, endPoint x: 631, endPoint y: 156, distance: 136.5
click at [631, 159] on p "Regarding your questions:" at bounding box center [770, 165] width 579 height 14
click at [584, 184] on p "﻿" at bounding box center [770, 184] width 579 height 14
drag, startPoint x: 480, startPoint y: 164, endPoint x: 621, endPoint y: 159, distance: 141.0
click at [622, 161] on div "Hi Moji, ﻿ Thank you for your kind words. I truly appreciate the respect and th…" at bounding box center [770, 310] width 593 height 493
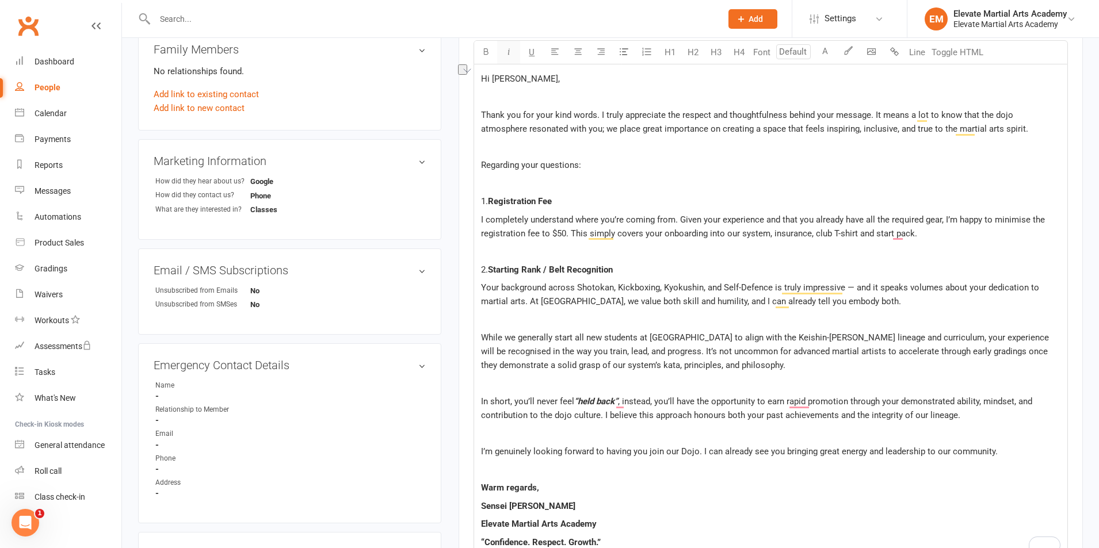
click at [510, 51] on icon "button" at bounding box center [509, 51] width 9 height 9
click at [637, 180] on p "﻿" at bounding box center [770, 184] width 579 height 14
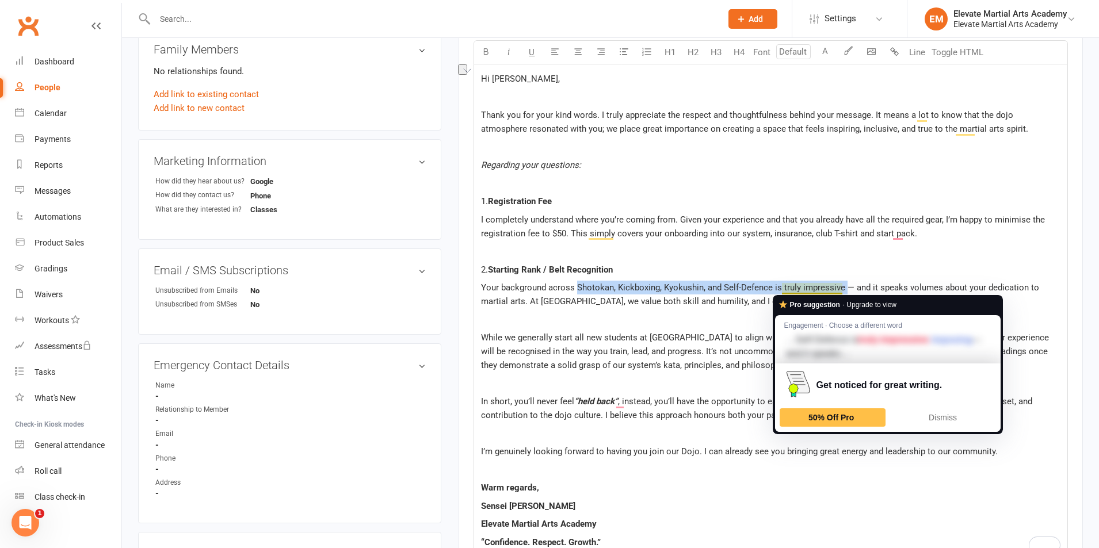
drag, startPoint x: 575, startPoint y: 287, endPoint x: 843, endPoint y: 284, distance: 268.1
click at [843, 284] on span "Your background across Shotokan, Kickboxing, Kyokushin, and Self-Defence is tru…" at bounding box center [761, 294] width 560 height 24
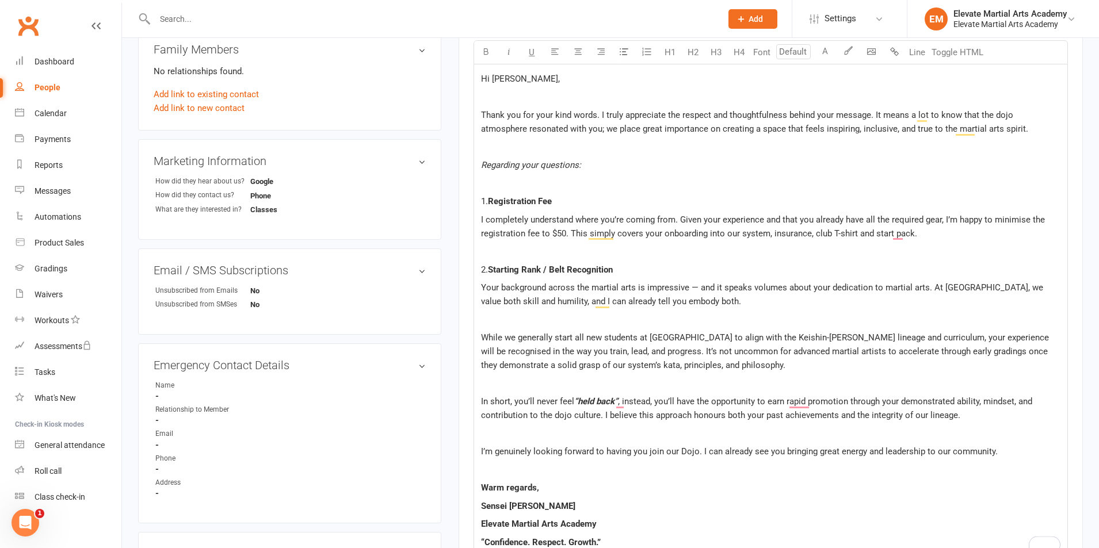
click at [699, 290] on span "Your background across the martial arts is impressive — and it speaks volumes a…" at bounding box center [763, 294] width 564 height 24
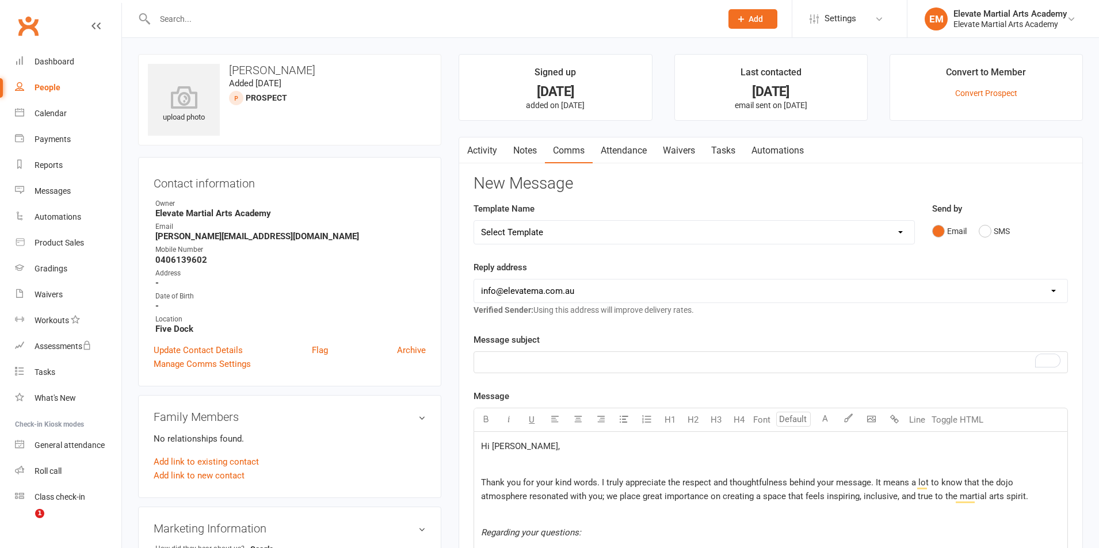
select select "1"
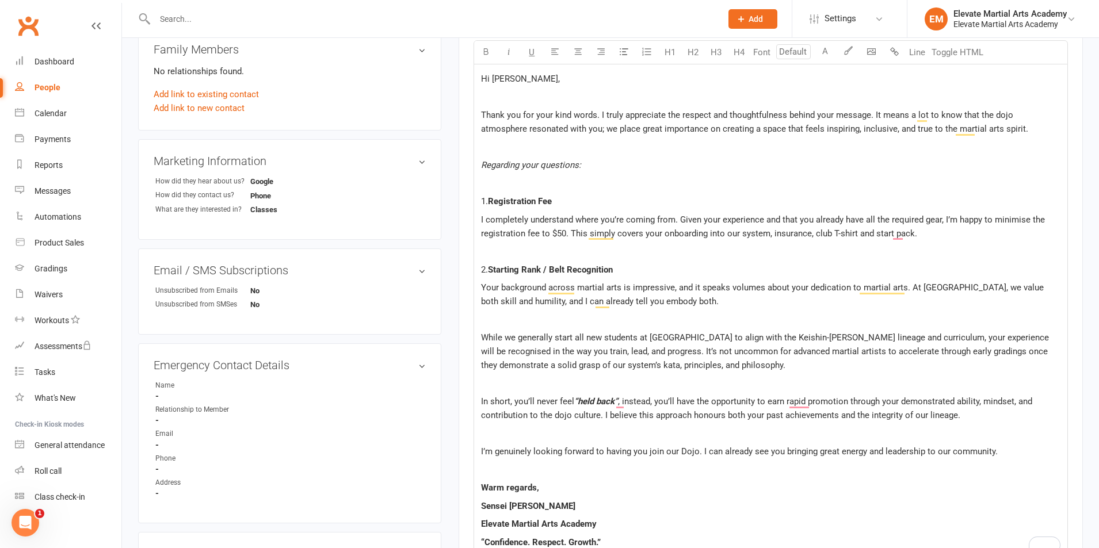
click at [716, 313] on p "﻿" at bounding box center [770, 320] width 579 height 14
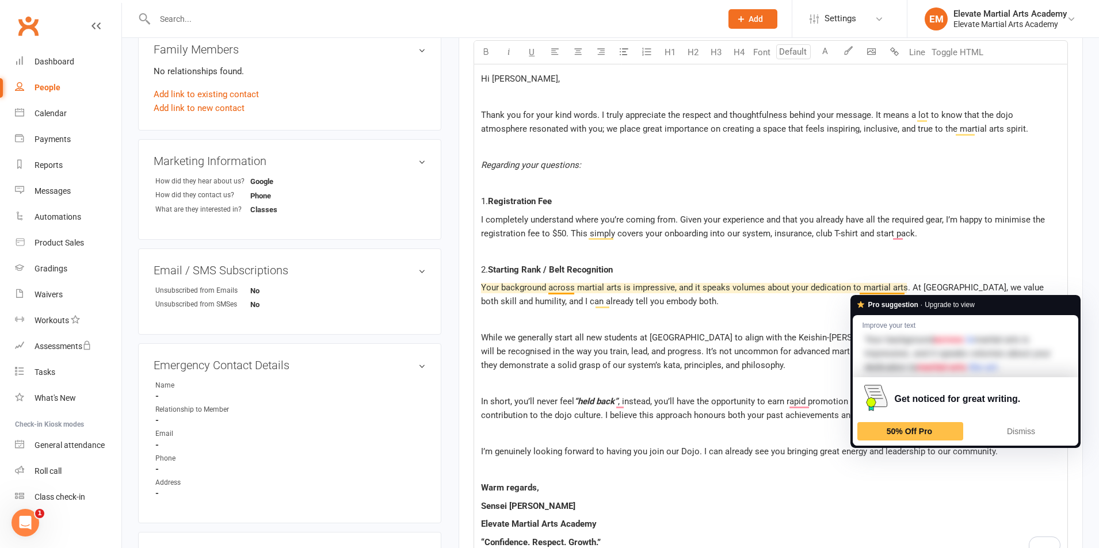
click at [901, 287] on span "Your background across martial arts is impressive, and it speaks volumes about …" at bounding box center [763, 294] width 565 height 24
click at [904, 289] on span "Your background across martial arts is impressive, and it speaks volumes about …" at bounding box center [763, 294] width 565 height 24
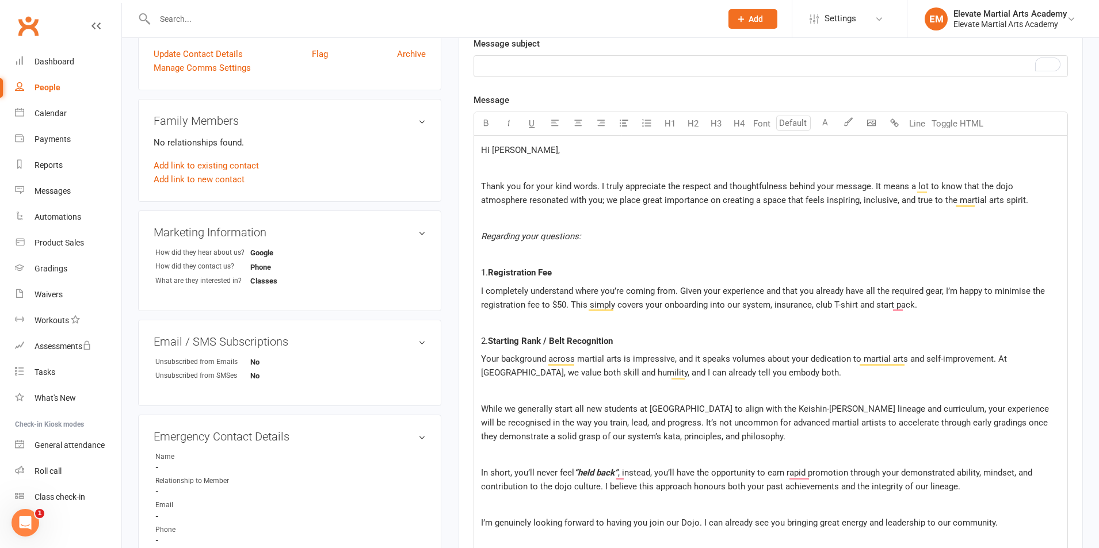
scroll to position [234, 0]
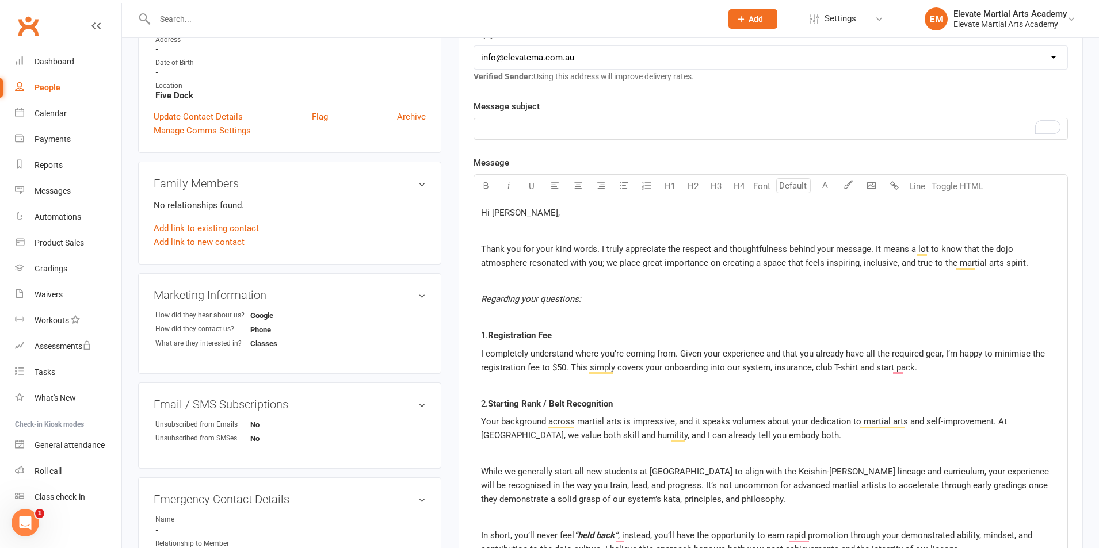
click at [541, 127] on p "﻿" at bounding box center [770, 129] width 579 height 14
drag, startPoint x: 625, startPoint y: 129, endPoint x: 479, endPoint y: 130, distance: 146.7
click at [479, 130] on div "Honoured to Have You Join Our Dojo" at bounding box center [770, 129] width 593 height 21
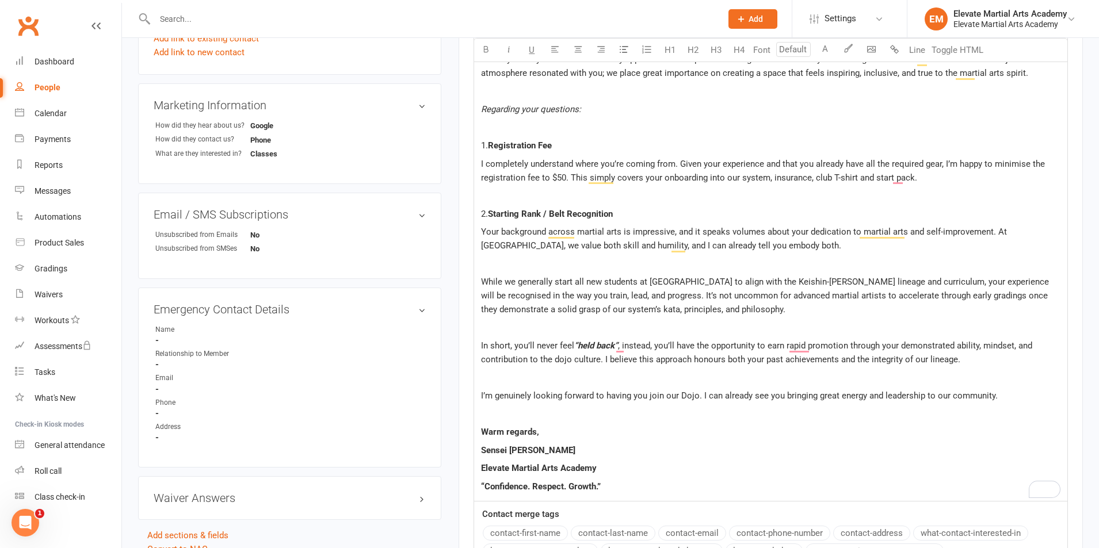
scroll to position [502, 0]
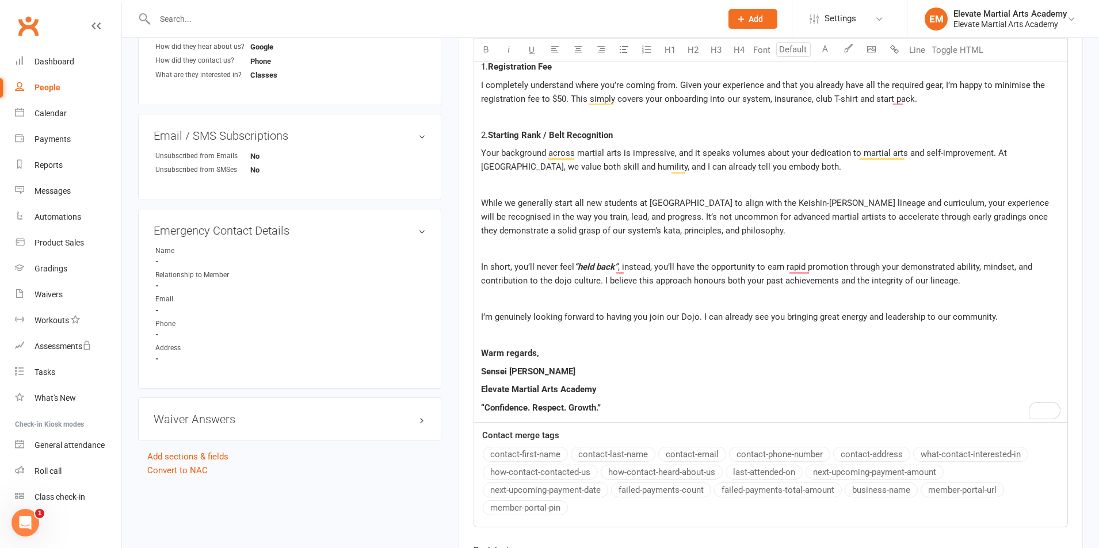
drag, startPoint x: 483, startPoint y: 203, endPoint x: 482, endPoint y: 224, distance: 20.7
click at [482, 204] on span "While we generally start all new students at [GEOGRAPHIC_DATA] to align with th…" at bounding box center [766, 217] width 570 height 38
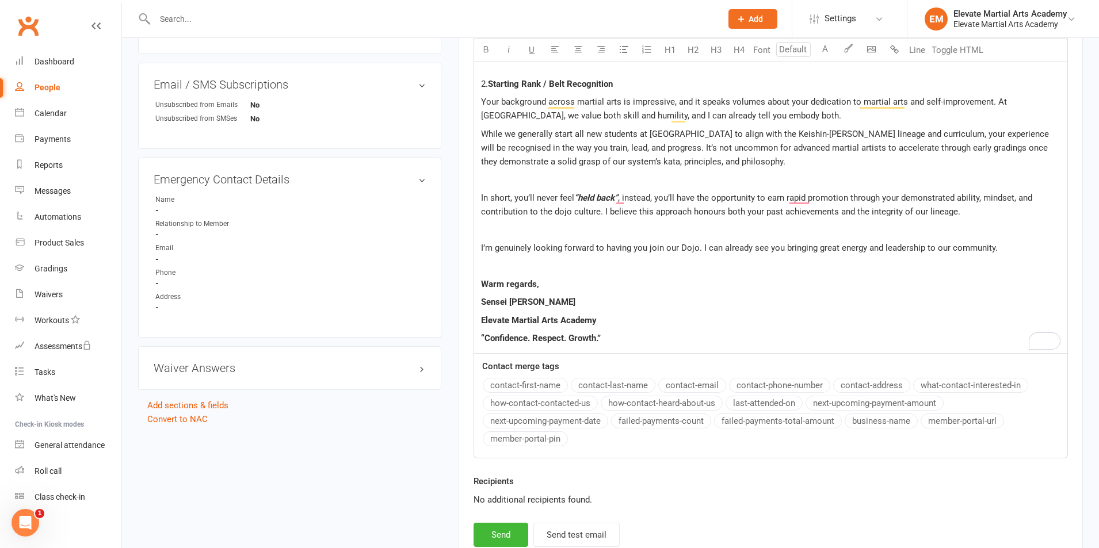
scroll to position [643, 0]
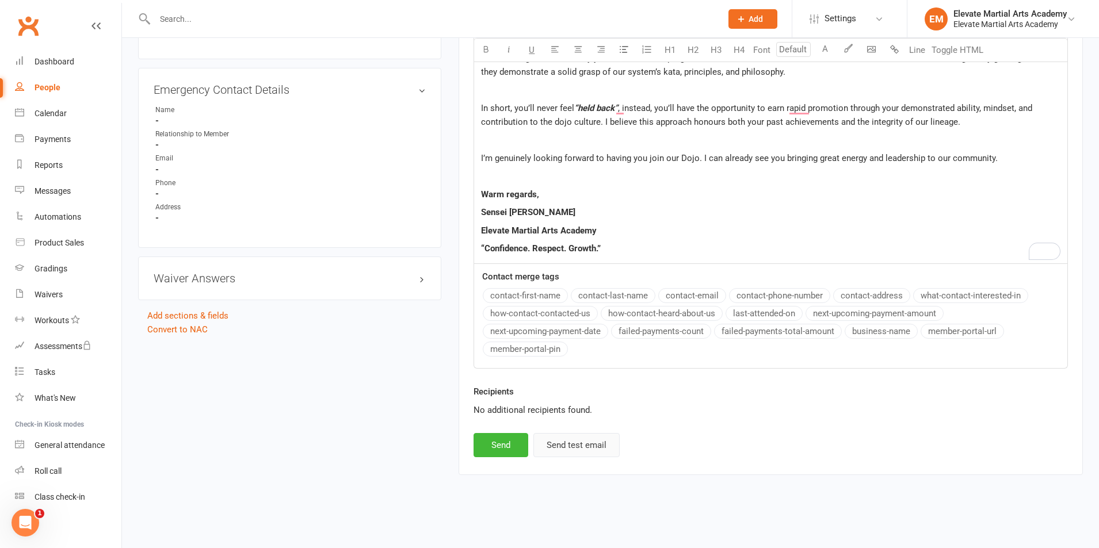
click at [580, 446] on button "Send test email" at bounding box center [576, 445] width 86 height 24
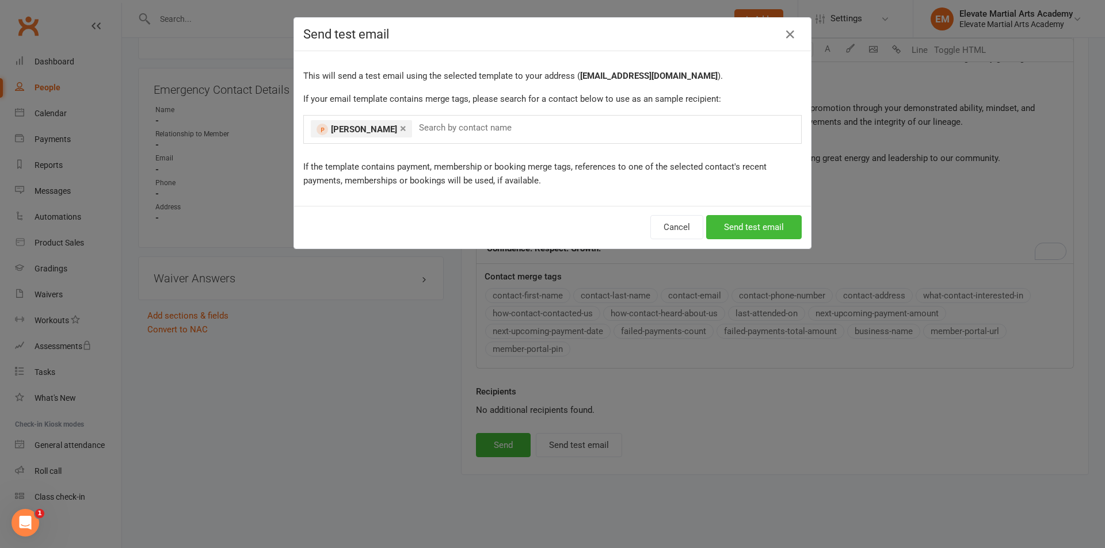
click at [400, 126] on link "×" at bounding box center [403, 128] width 6 height 18
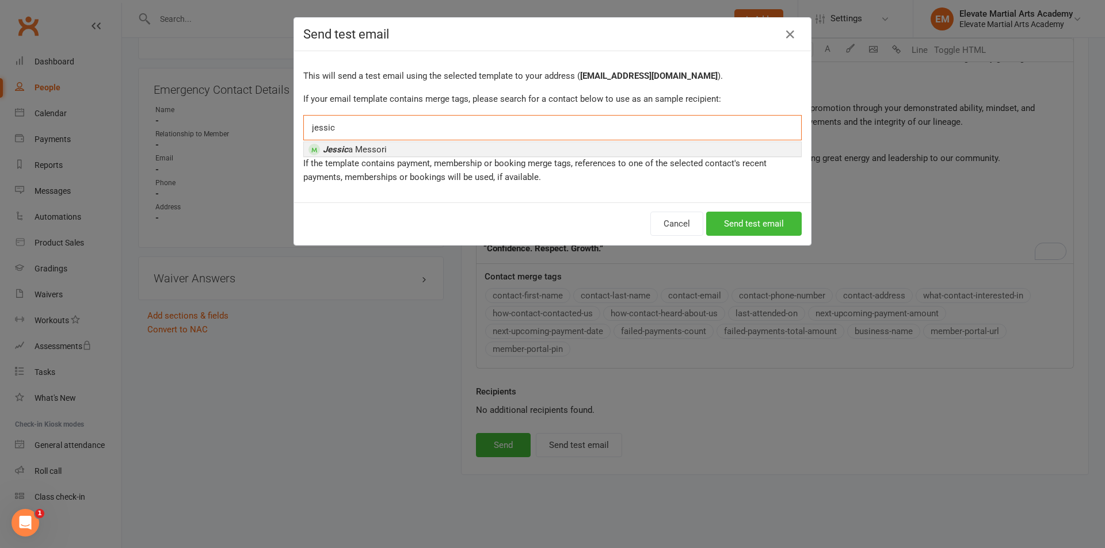
type input "jessic"
click at [359, 145] on span "Jessic a Messori" at bounding box center [355, 149] width 64 height 10
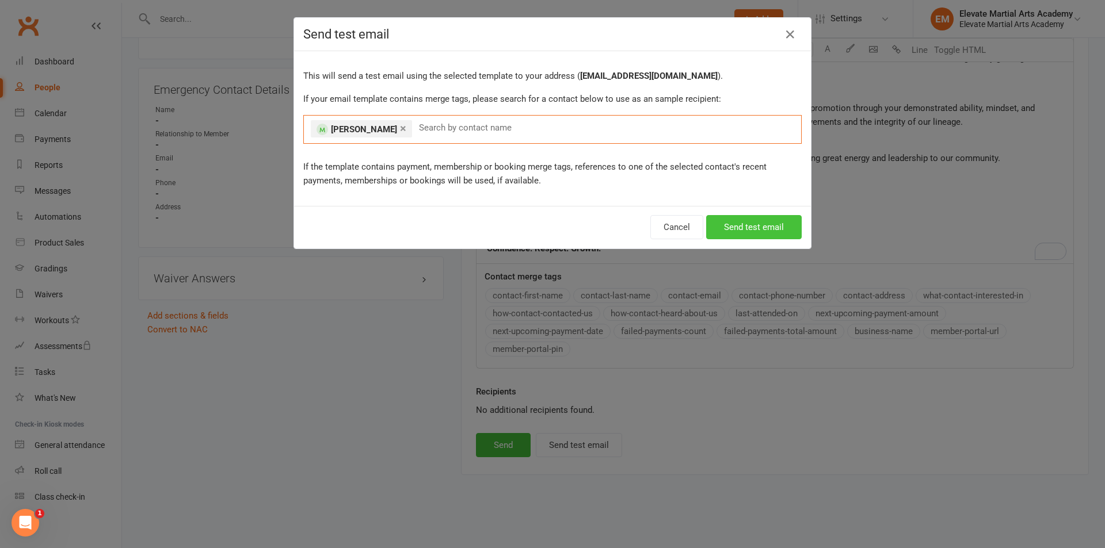
click at [744, 224] on button "Send test email" at bounding box center [754, 227] width 96 height 24
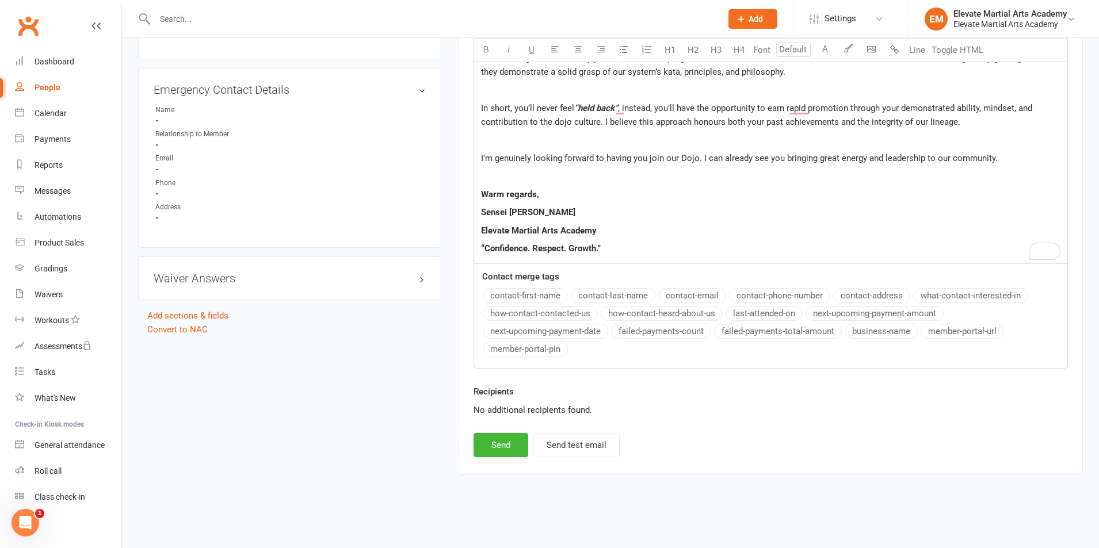
click at [613, 247] on p "“Confidence. Respect. Growth.”" at bounding box center [770, 249] width 579 height 14
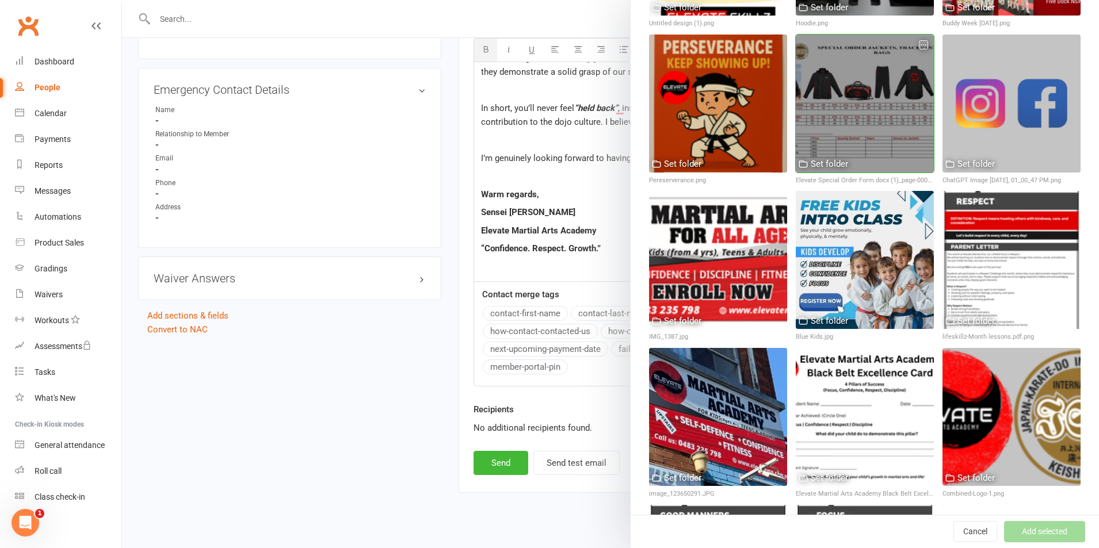
scroll to position [403, 0]
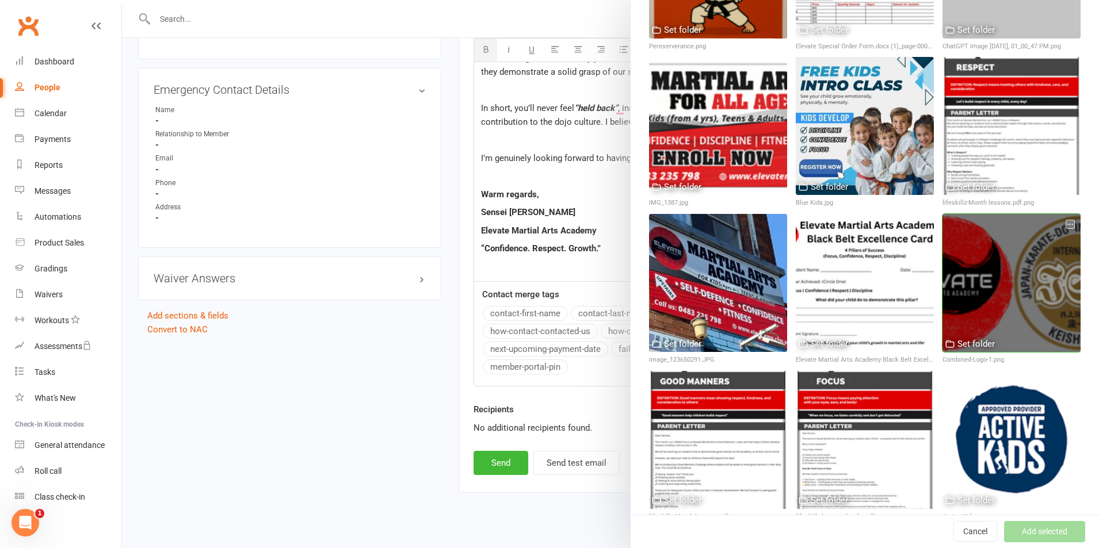
click at [989, 289] on div at bounding box center [1011, 283] width 138 height 138
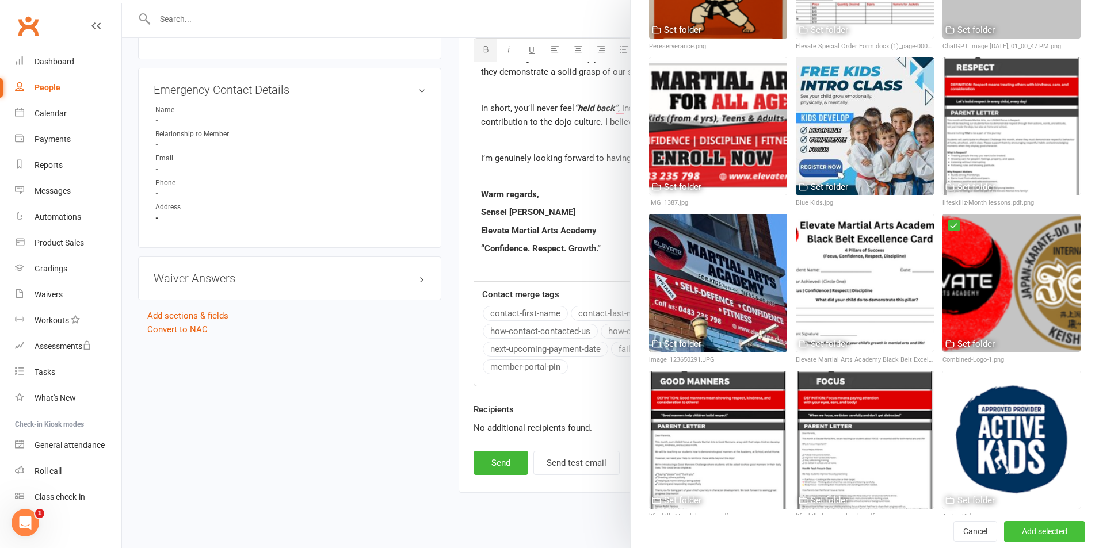
click at [1026, 533] on button "Add selected" at bounding box center [1044, 532] width 81 height 21
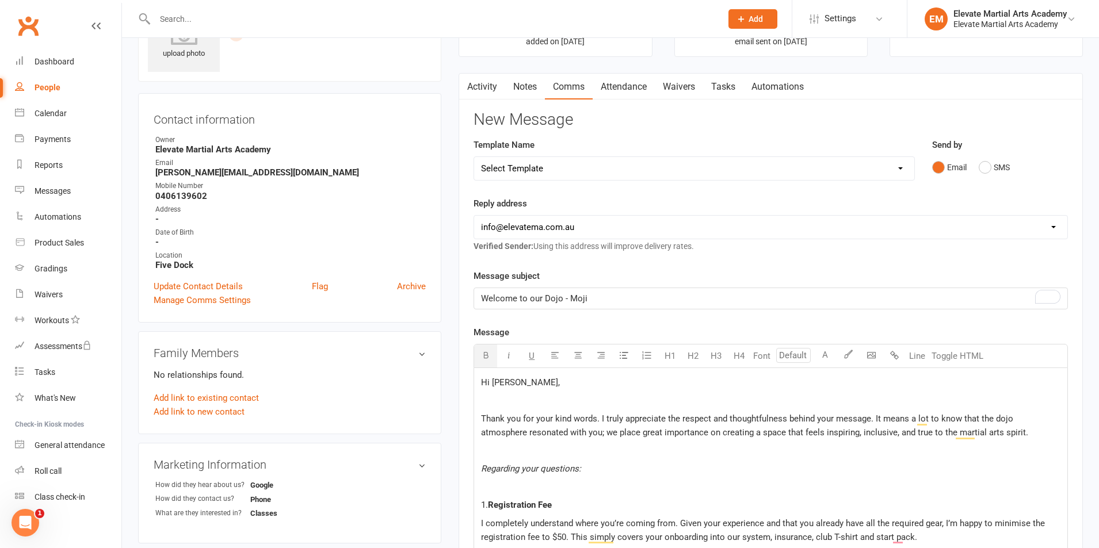
scroll to position [134, 0]
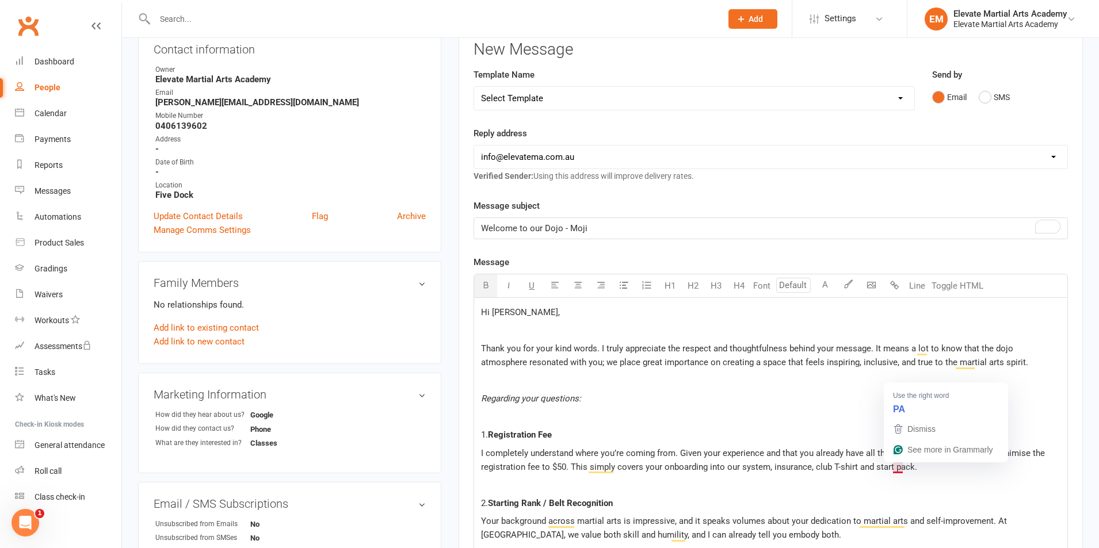
click at [891, 471] on span "I completely understand where you’re coming from. Given your experience and tha…" at bounding box center [764, 460] width 566 height 24
click at [893, 479] on p "﻿" at bounding box center [770, 485] width 579 height 14
drag, startPoint x: 919, startPoint y: 468, endPoint x: 857, endPoint y: 470, distance: 62.2
click at [857, 470] on span "I completely understand where you’re coming from. Given your experience and tha…" at bounding box center [764, 460] width 566 height 24
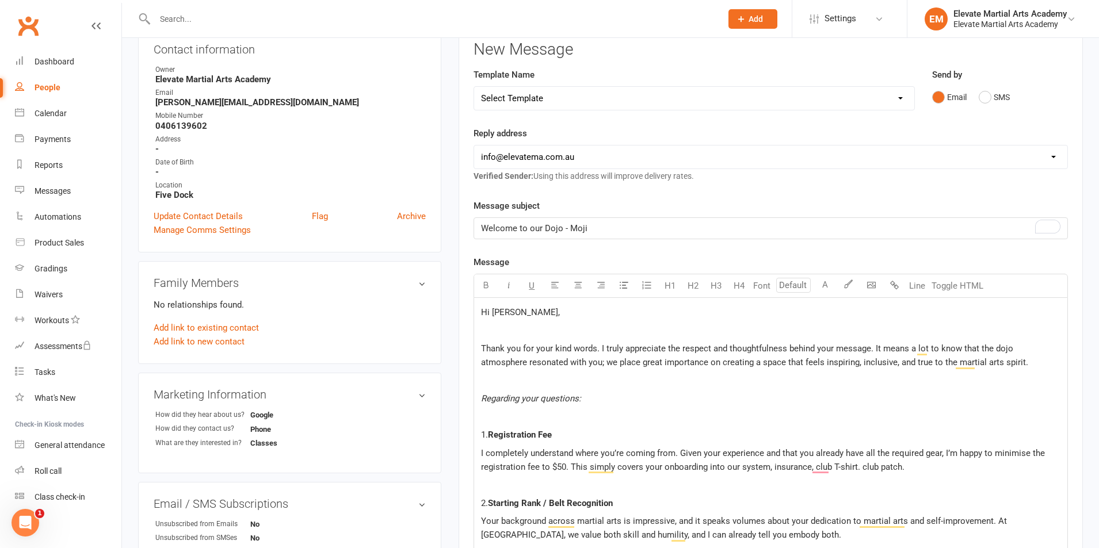
click at [860, 471] on span "I completely understand where you’re coming from. Given your experience and tha…" at bounding box center [764, 460] width 566 height 24
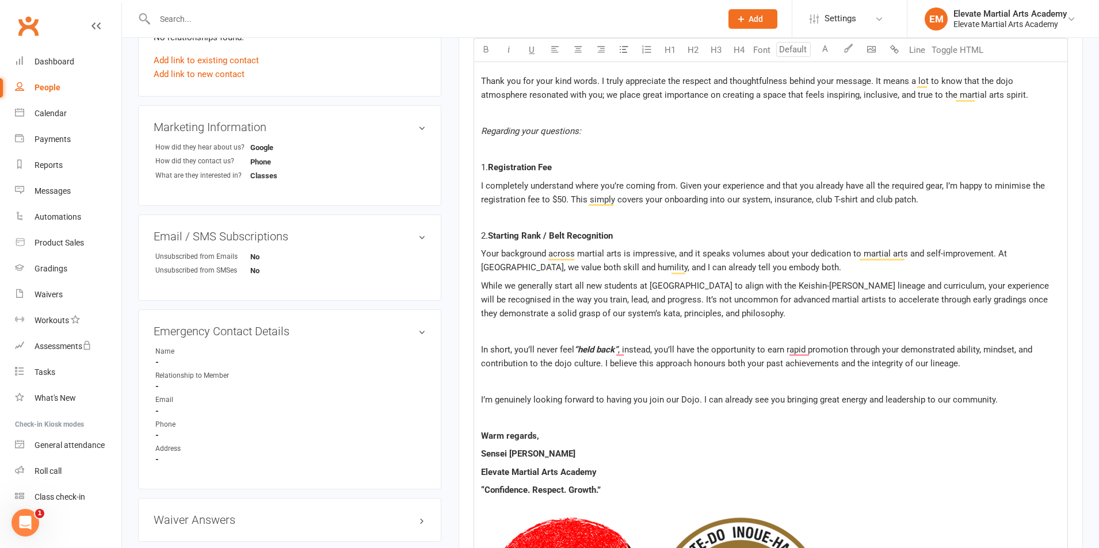
scroll to position [403, 0]
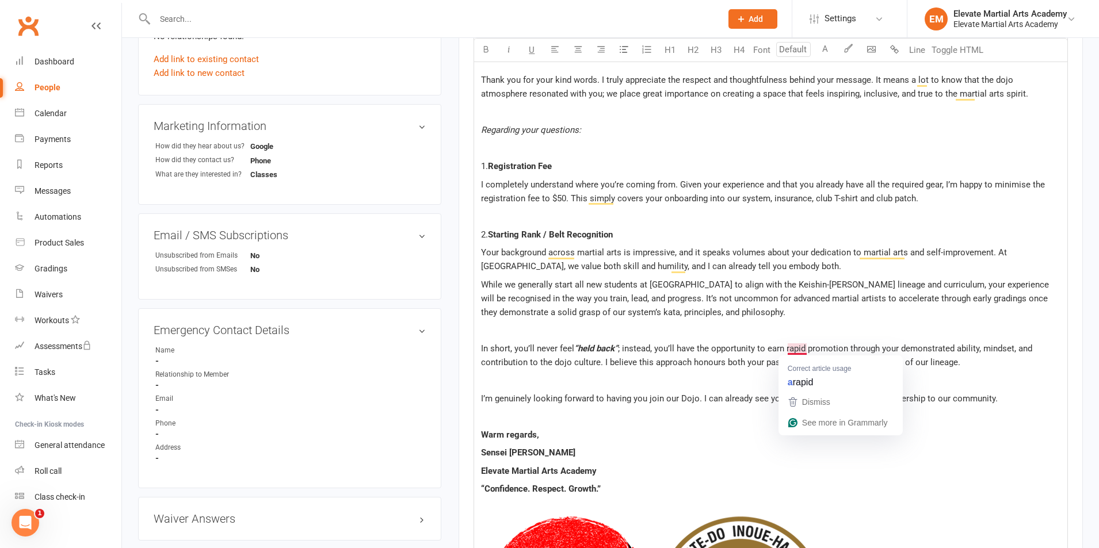
click at [706, 356] on p "In short, you’ll never feel “held back” ; instead, you’ll have the opportunity …" at bounding box center [770, 356] width 579 height 28
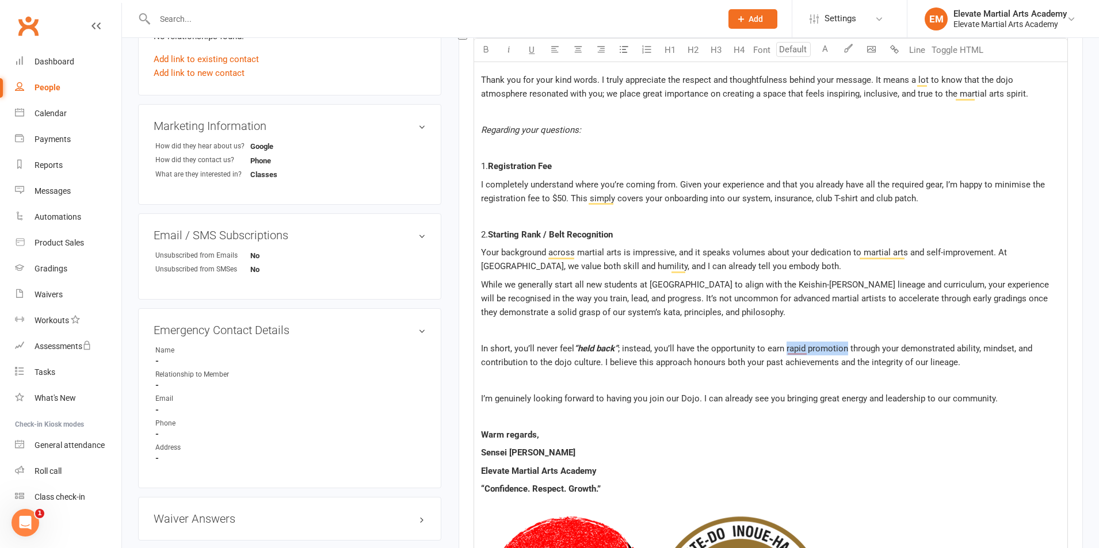
drag, startPoint x: 786, startPoint y: 349, endPoint x: 848, endPoint y: 346, distance: 61.6
click at [848, 346] on span "; instead, you’ll have the opportunity to earn rapid promotion through your dem…" at bounding box center [757, 355] width 553 height 24
drag, startPoint x: 506, startPoint y: 49, endPoint x: 560, endPoint y: 109, distance: 80.2
click at [506, 49] on icon "button" at bounding box center [509, 49] width 9 height 9
click at [675, 238] on p "2. Starting Rank / Belt Recognition" at bounding box center [770, 235] width 579 height 14
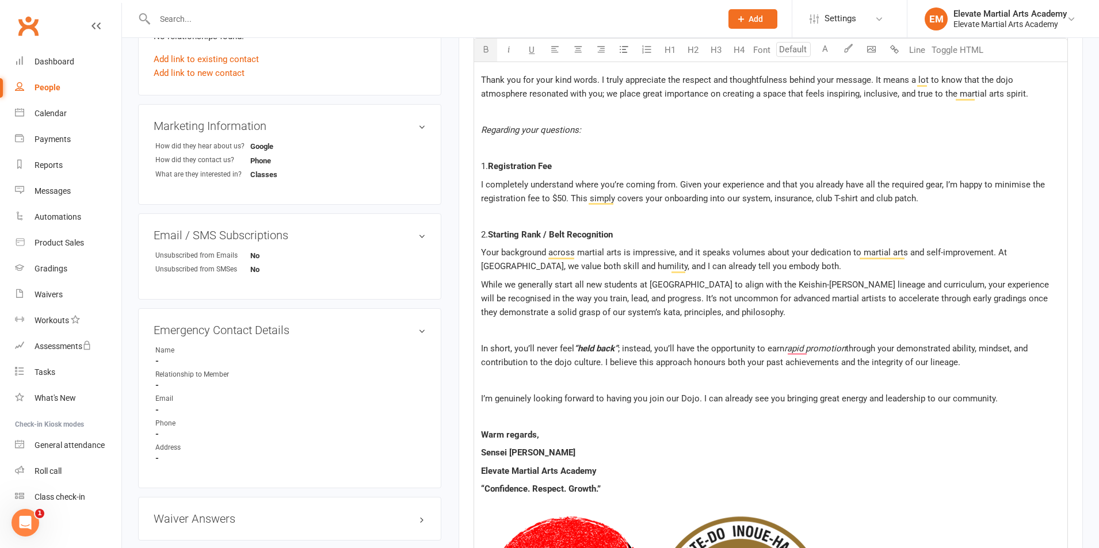
scroll to position [671, 0]
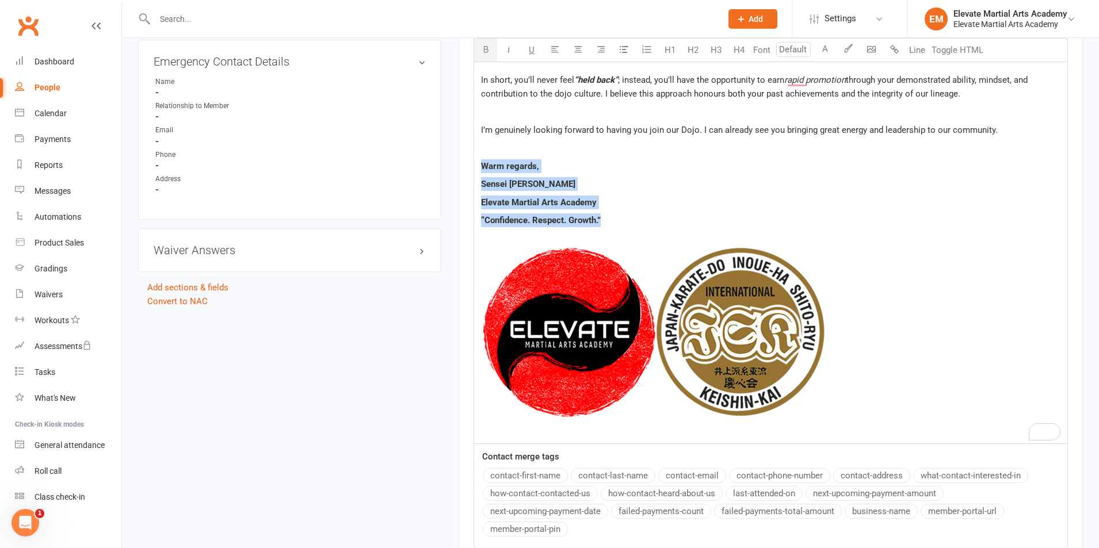
drag, startPoint x: 479, startPoint y: 163, endPoint x: 656, endPoint y: 201, distance: 181.9
click at [615, 220] on div "Hi Moji, ﻿ Thank you for your kind words. I truly appreciate the respect and th…" at bounding box center [770, 102] width 593 height 683
click at [483, 46] on icon "button" at bounding box center [486, 49] width 9 height 9
click at [619, 209] on p "Elevate Martial Arts Academy" at bounding box center [770, 203] width 579 height 14
drag, startPoint x: 482, startPoint y: 164, endPoint x: 586, endPoint y: 182, distance: 105.6
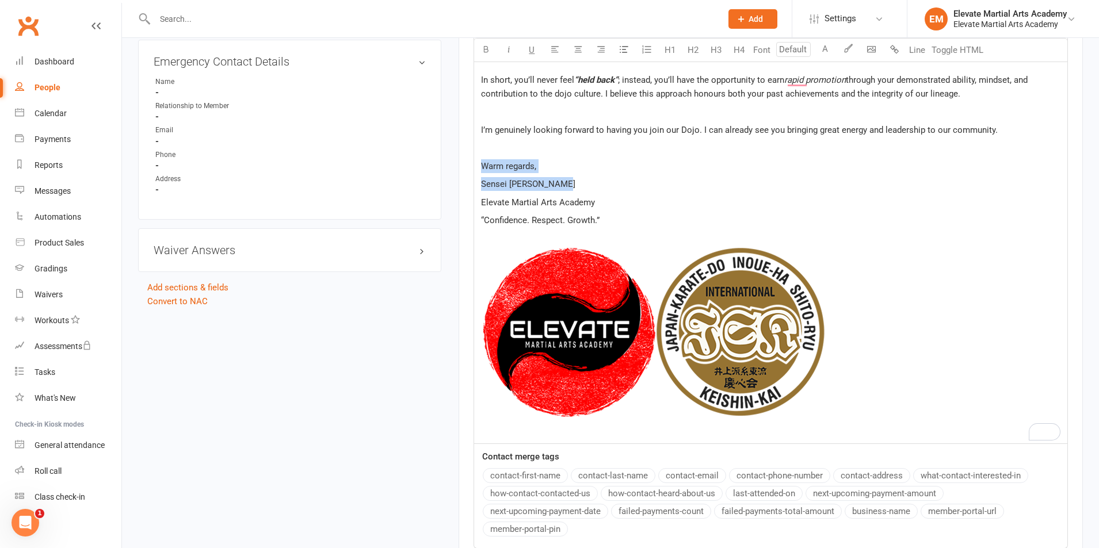
click at [586, 182] on div "Hi Moji, ﻿ Thank you for your kind words. I truly appreciate the respect and th…" at bounding box center [770, 102] width 593 height 683
drag, startPoint x: 488, startPoint y: 53, endPoint x: 616, endPoint y: 136, distance: 151.8
click at [490, 53] on button "button" at bounding box center [485, 50] width 23 height 23
click at [674, 162] on p "Warm regards," at bounding box center [770, 166] width 579 height 14
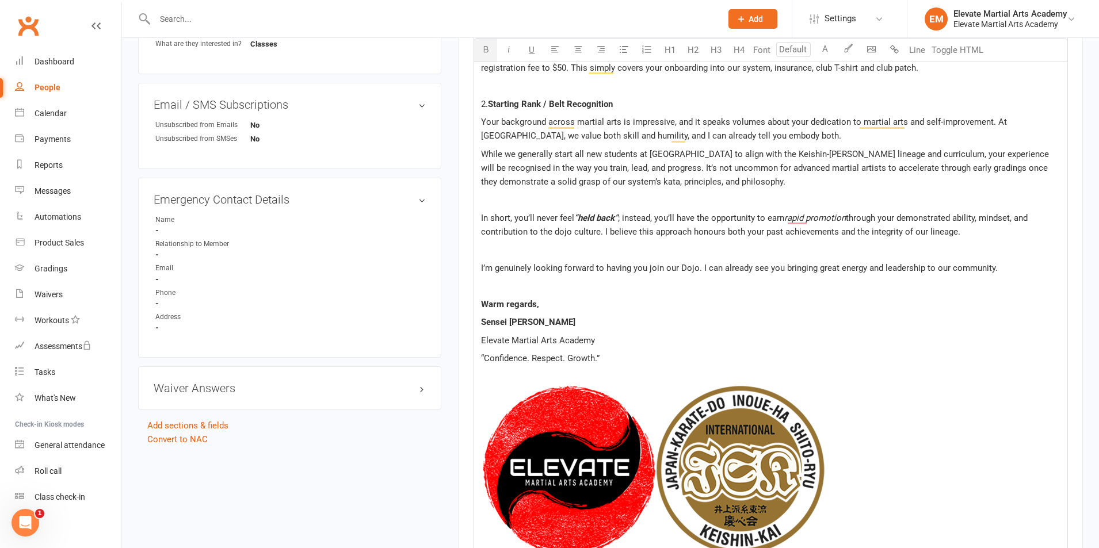
scroll to position [537, 0]
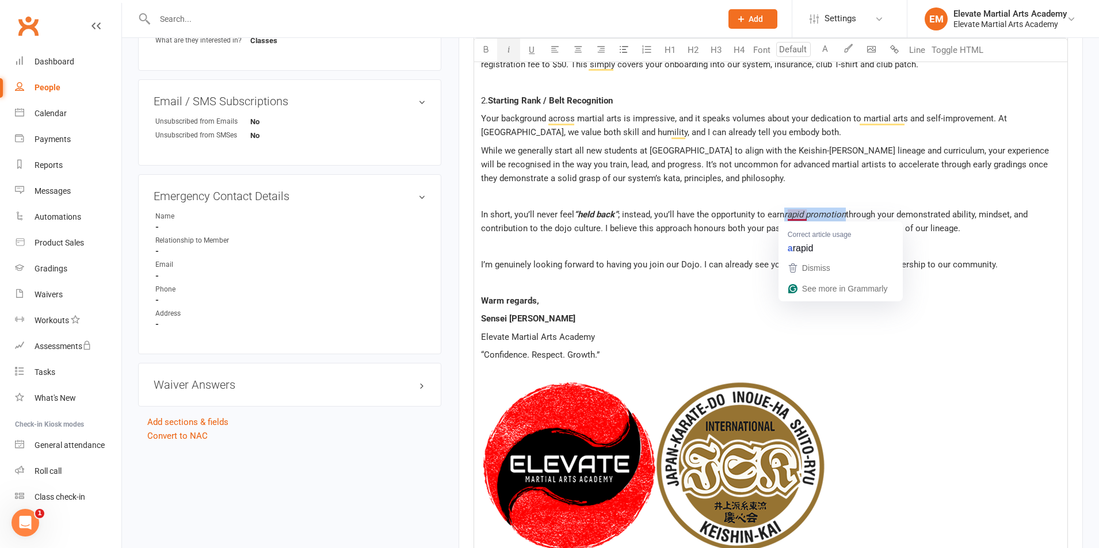
drag, startPoint x: 788, startPoint y: 216, endPoint x: 848, endPoint y: 215, distance: 59.8
click at [846, 215] on span "rapid promotion" at bounding box center [815, 214] width 62 height 10
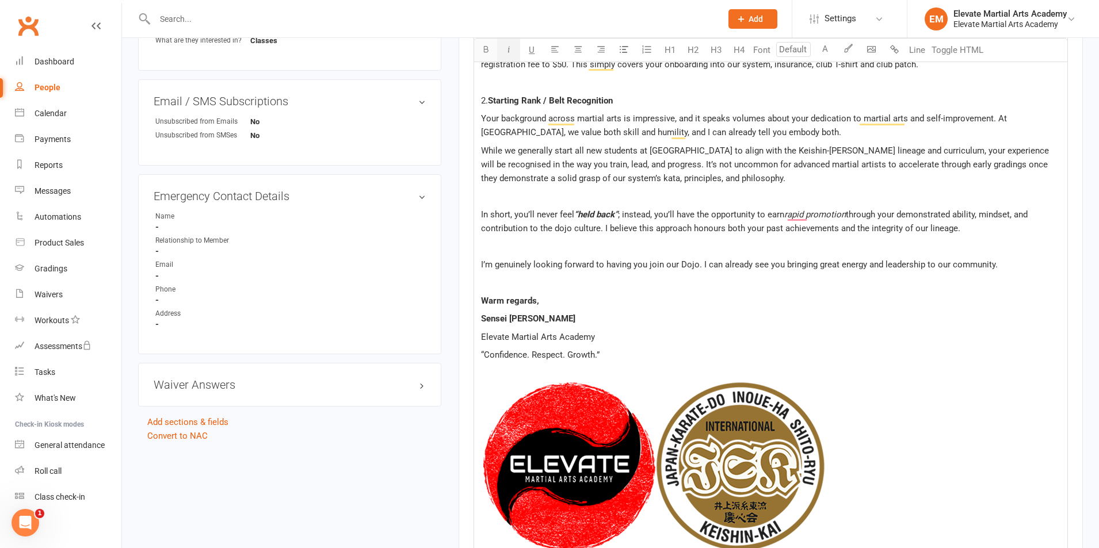
click at [483, 51] on icon "button" at bounding box center [486, 49] width 9 height 9
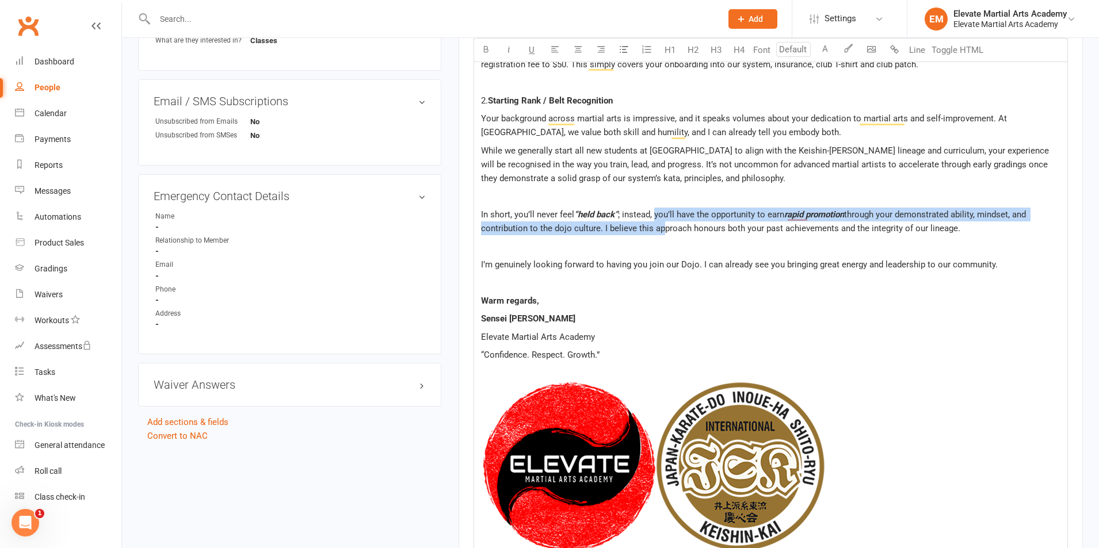
click at [658, 222] on p "In short, you’ll never feel “held back” ; instead, you’ll have the opportunity …" at bounding box center [770, 222] width 579 height 28
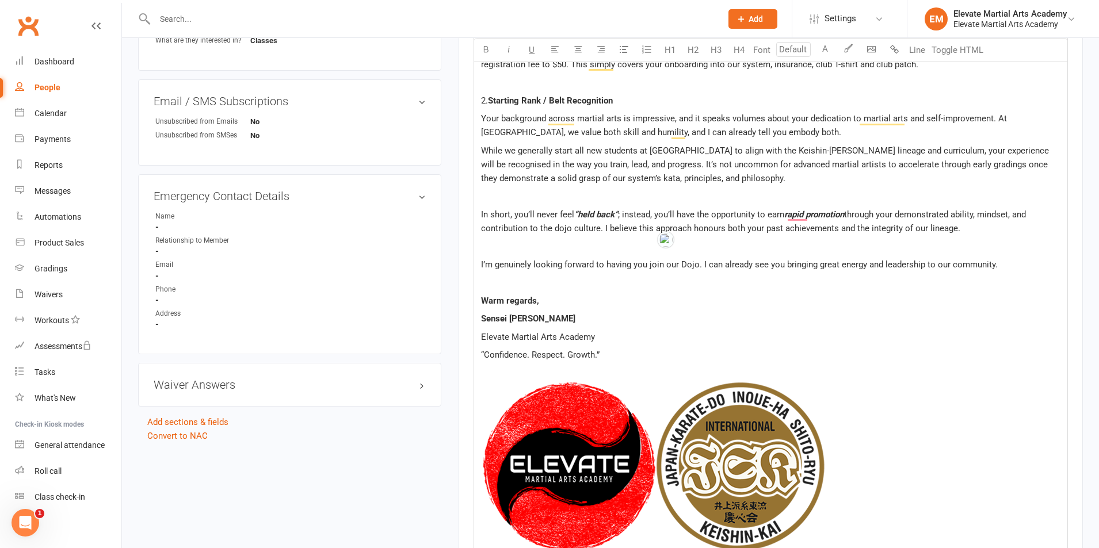
click at [694, 258] on p "I’m genuinely looking forward to having you join our Dojo. I can already see yo…" at bounding box center [770, 265] width 579 height 14
drag, startPoint x: 484, startPoint y: 354, endPoint x: 630, endPoint y: 354, distance: 145.6
click at [630, 354] on div "Hi Moji, ﻿ Thank you for your kind words. I truly appreciate the respect and th…" at bounding box center [770, 236] width 593 height 683
click at [511, 49] on icon "button" at bounding box center [509, 49] width 9 height 9
click at [691, 282] on p "﻿" at bounding box center [770, 283] width 579 height 14
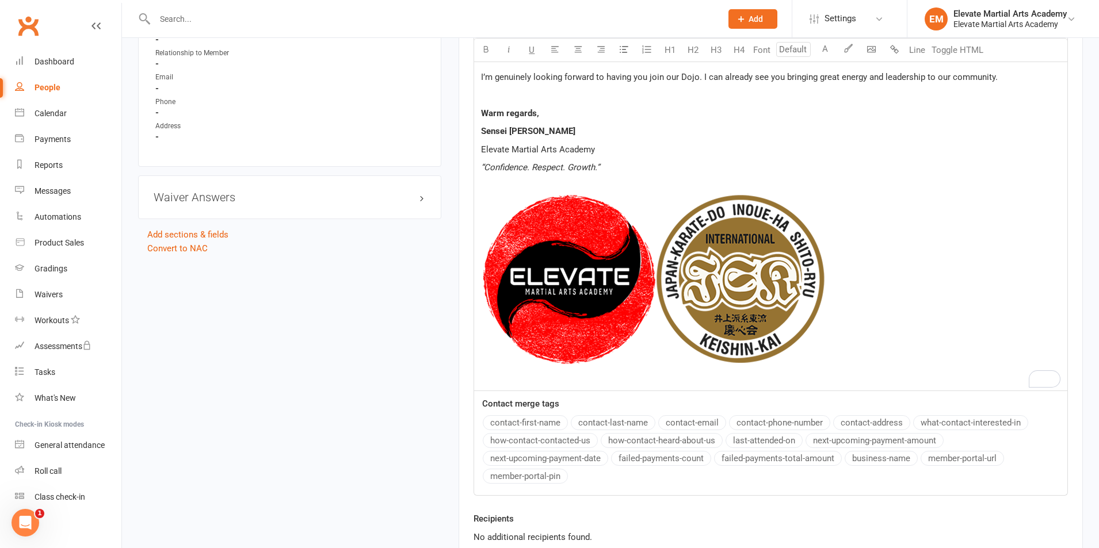
scroll to position [583, 0]
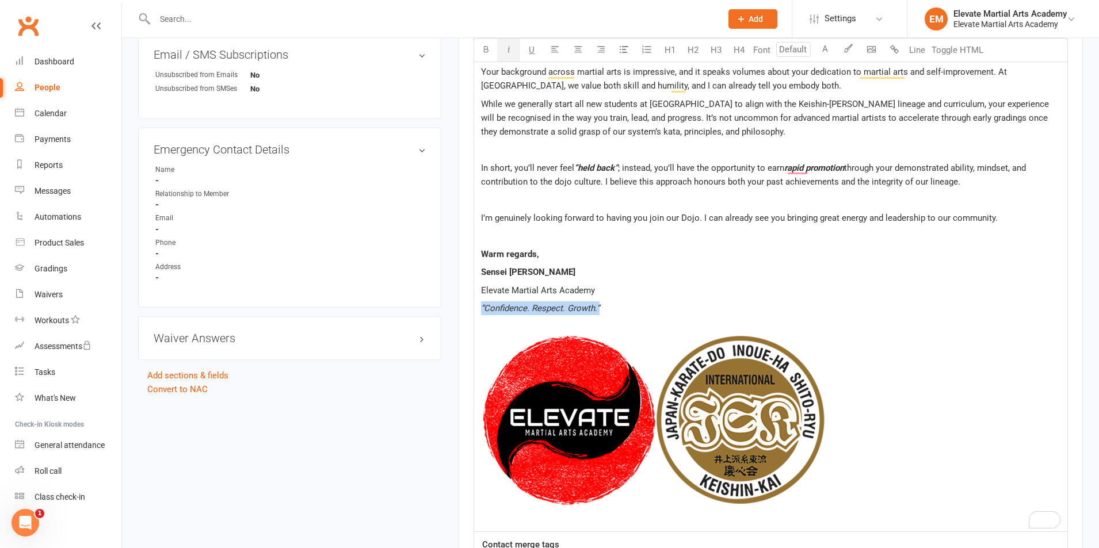
drag, startPoint x: 610, startPoint y: 306, endPoint x: 481, endPoint y: 309, distance: 128.9
click at [481, 309] on p "“Confidence. Respect. Growth.”" at bounding box center [770, 308] width 579 height 14
drag, startPoint x: 517, startPoint y: 277, endPoint x: 607, endPoint y: 289, distance: 90.6
click at [607, 289] on div "Hi Moji, ﻿ Thank you for your kind words. I truly appreciate the respect and th…" at bounding box center [770, 190] width 593 height 683
click at [484, 53] on icon "button" at bounding box center [486, 49] width 9 height 9
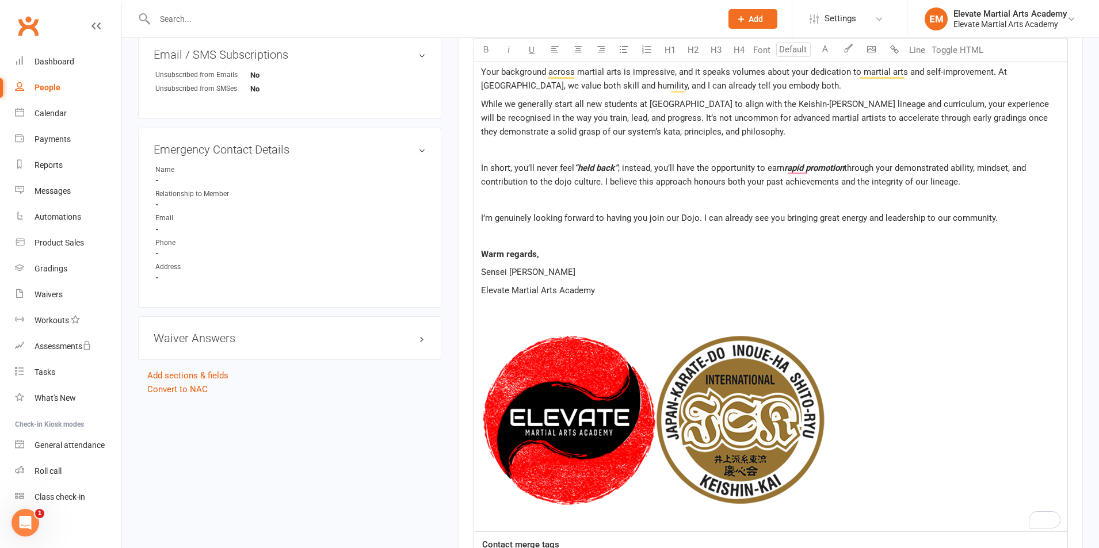
click at [669, 213] on div "Hi Moji, ﻿ Thank you for your kind words. I truly appreciate the respect and th…" at bounding box center [770, 190] width 593 height 683
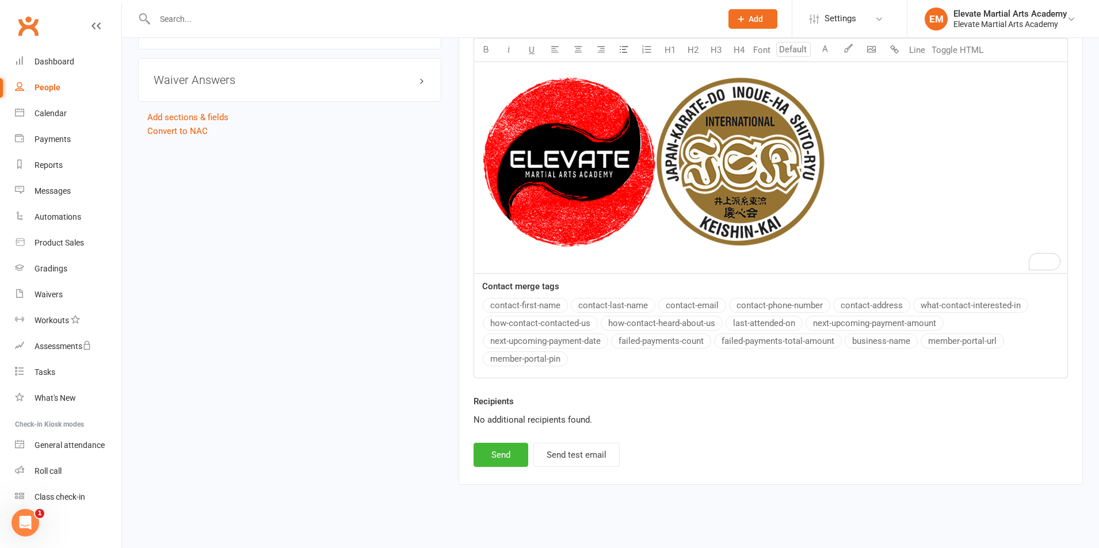
scroll to position [852, 0]
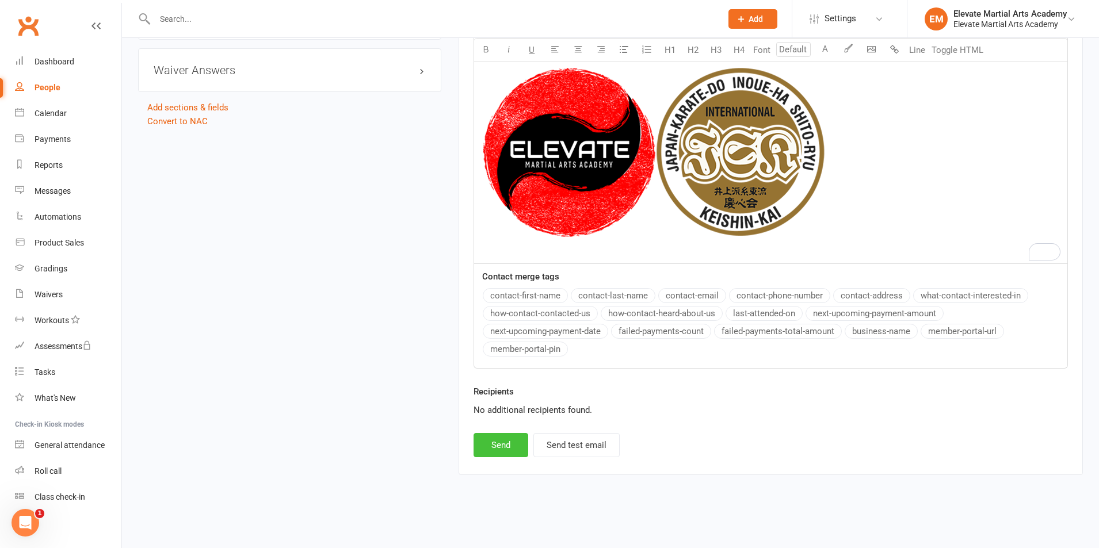
click at [502, 444] on button "Send" at bounding box center [500, 445] width 55 height 24
select select "0"
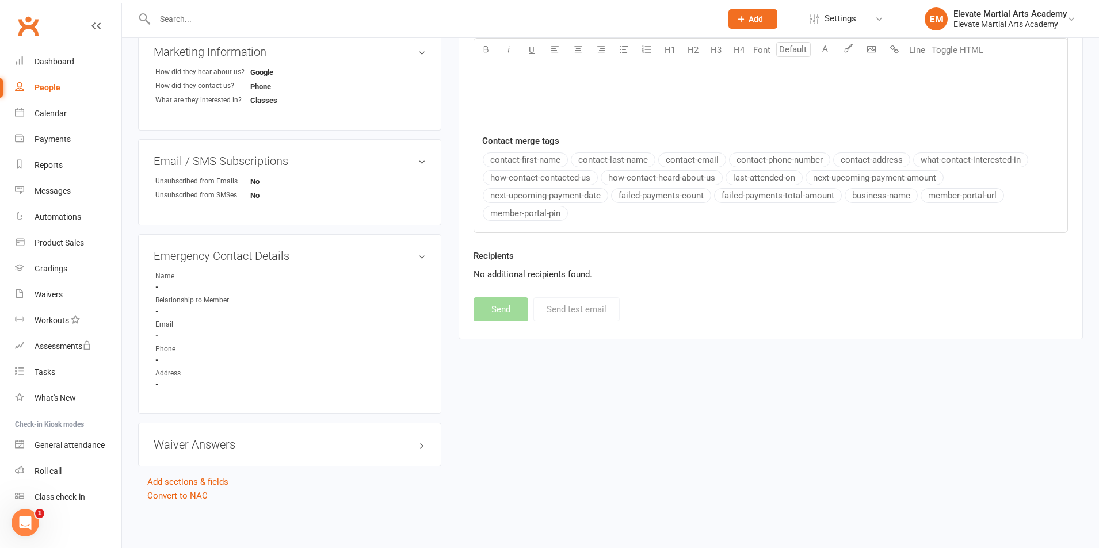
scroll to position [0, 0]
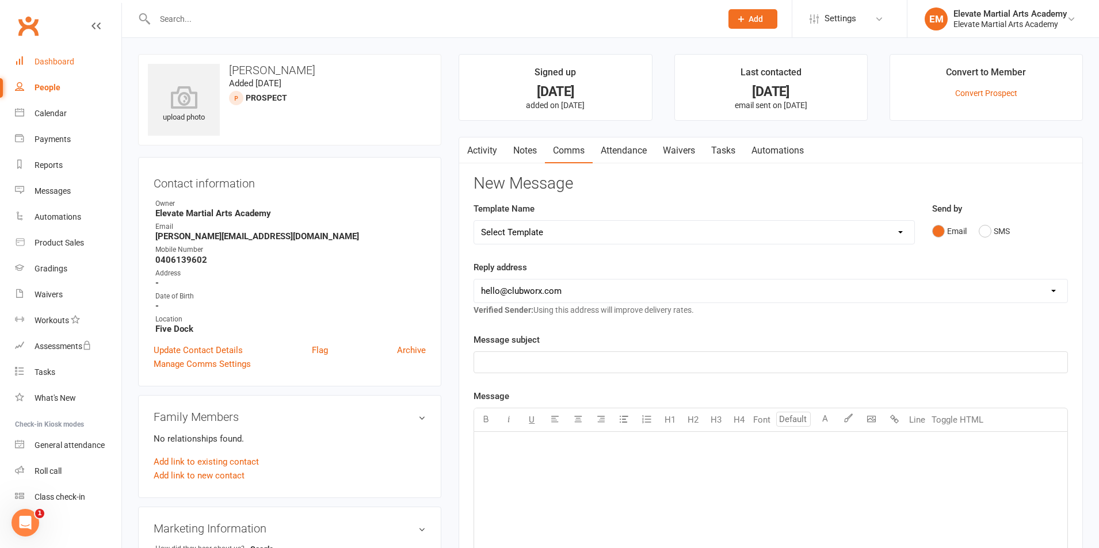
click at [61, 61] on div "Dashboard" at bounding box center [55, 61] width 40 height 9
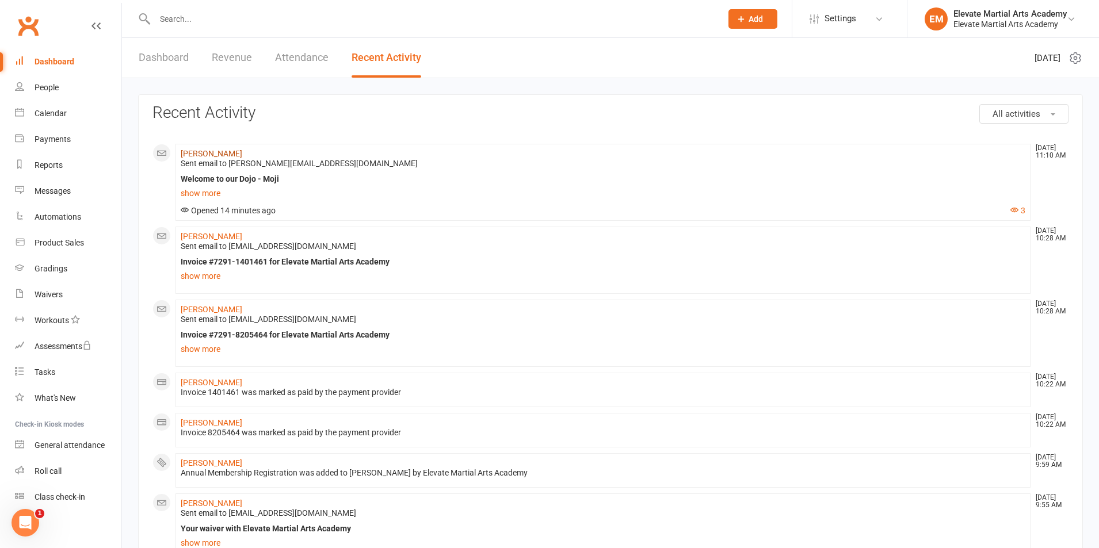
click at [203, 154] on link "[PERSON_NAME]" at bounding box center [212, 153] width 62 height 9
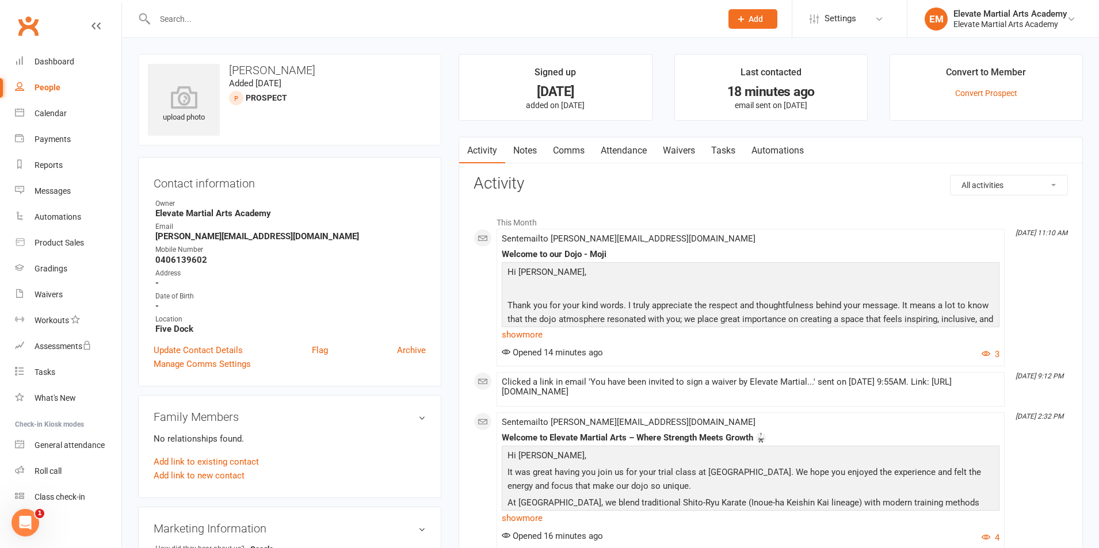
click at [209, 24] on input "text" at bounding box center [432, 19] width 562 height 16
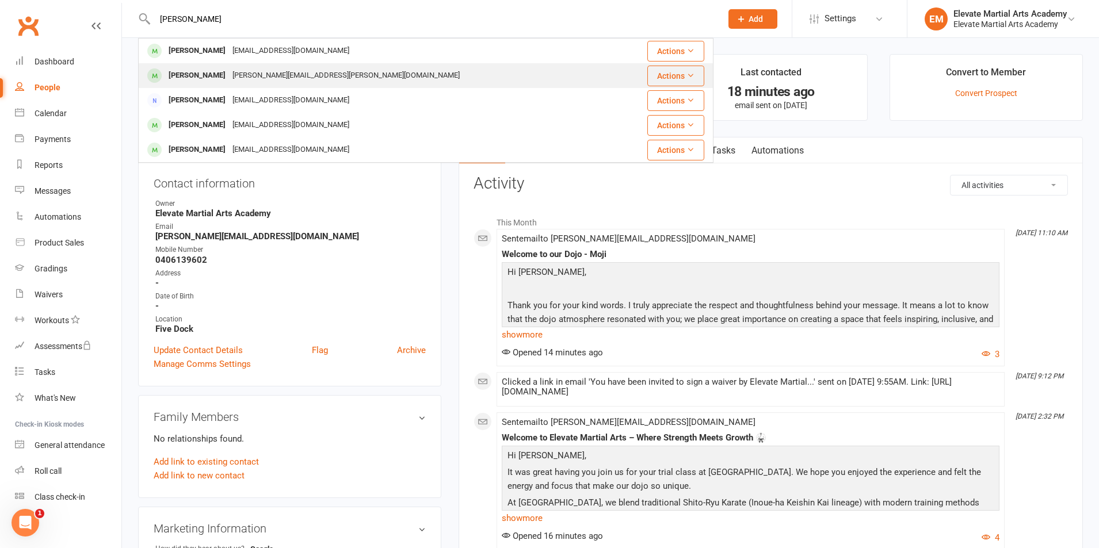
type input "thomas"
click at [230, 75] on div "[PERSON_NAME][EMAIL_ADDRESS][PERSON_NAME][DOMAIN_NAME]" at bounding box center [346, 75] width 234 height 17
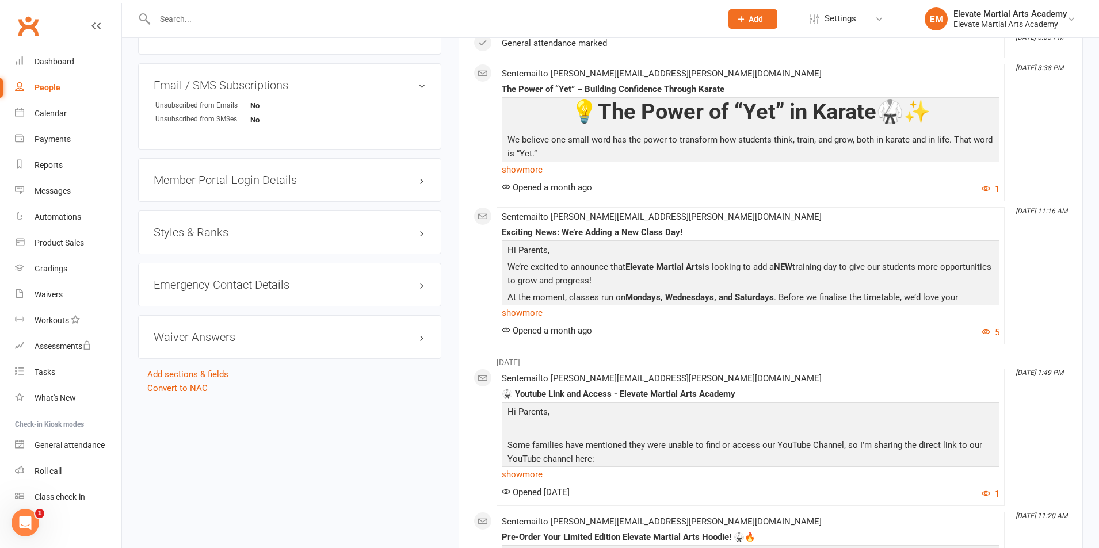
scroll to position [805, 0]
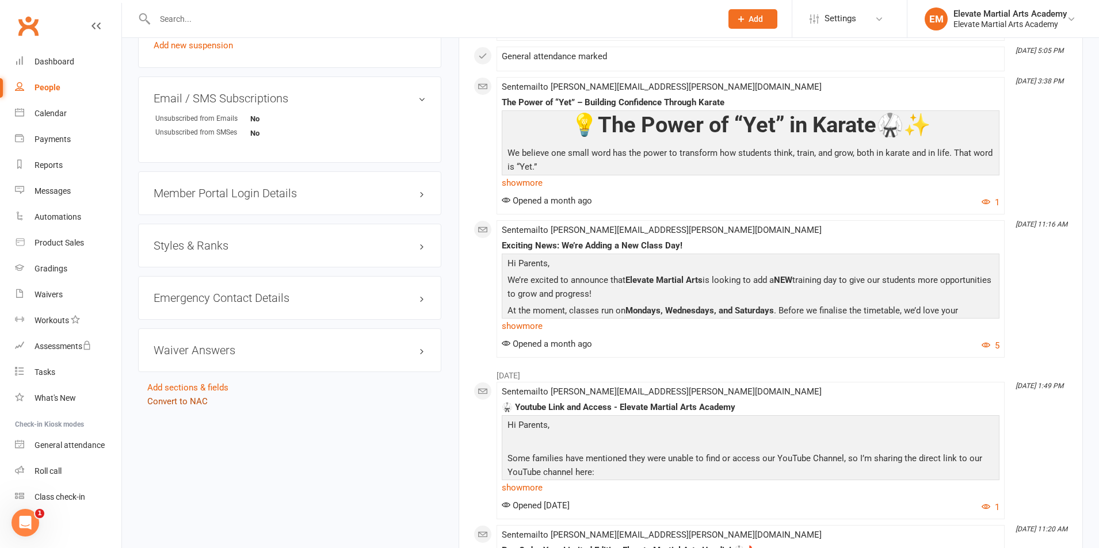
click at [192, 401] on link "Convert to NAC" at bounding box center [177, 401] width 60 height 10
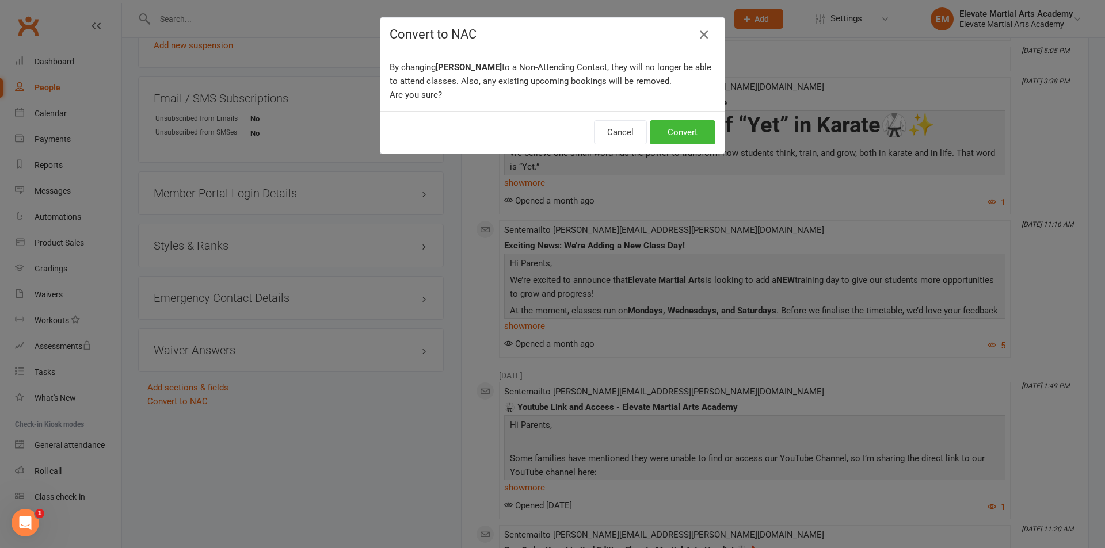
click at [701, 35] on icon "button" at bounding box center [704, 35] width 14 height 14
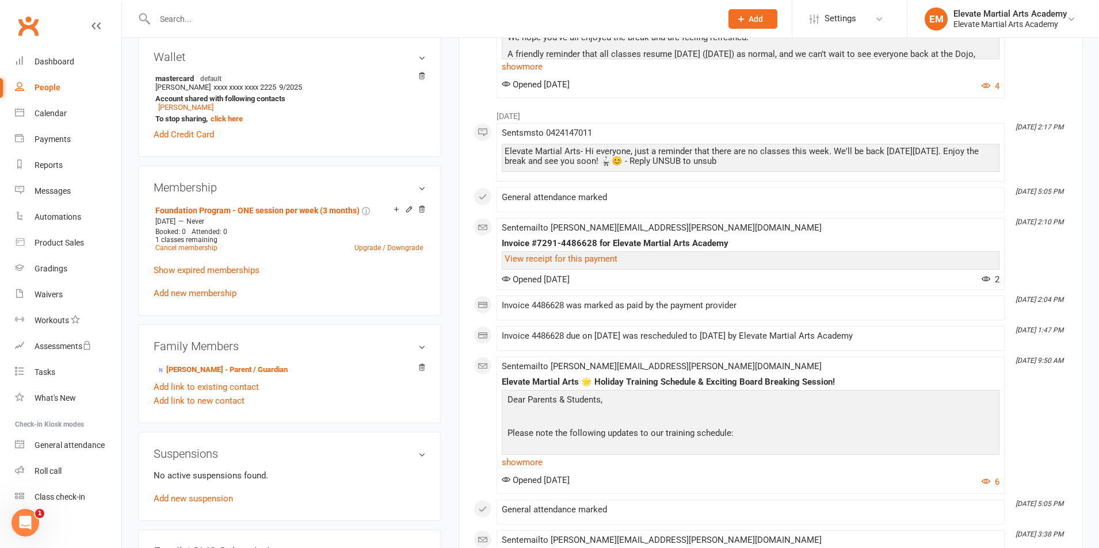
scroll to position [939, 0]
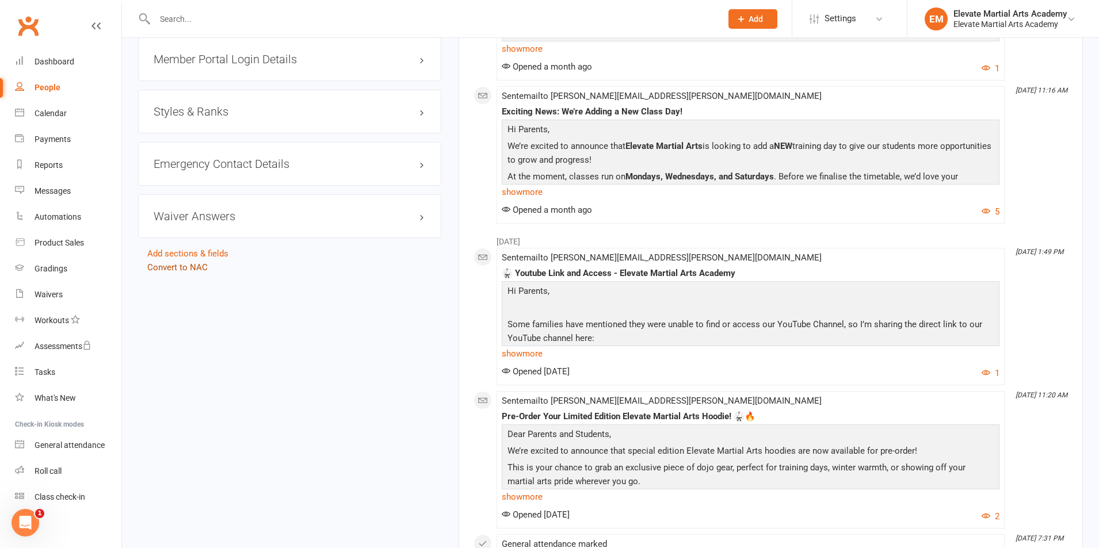
click at [196, 269] on link "Convert to NAC" at bounding box center [177, 267] width 60 height 10
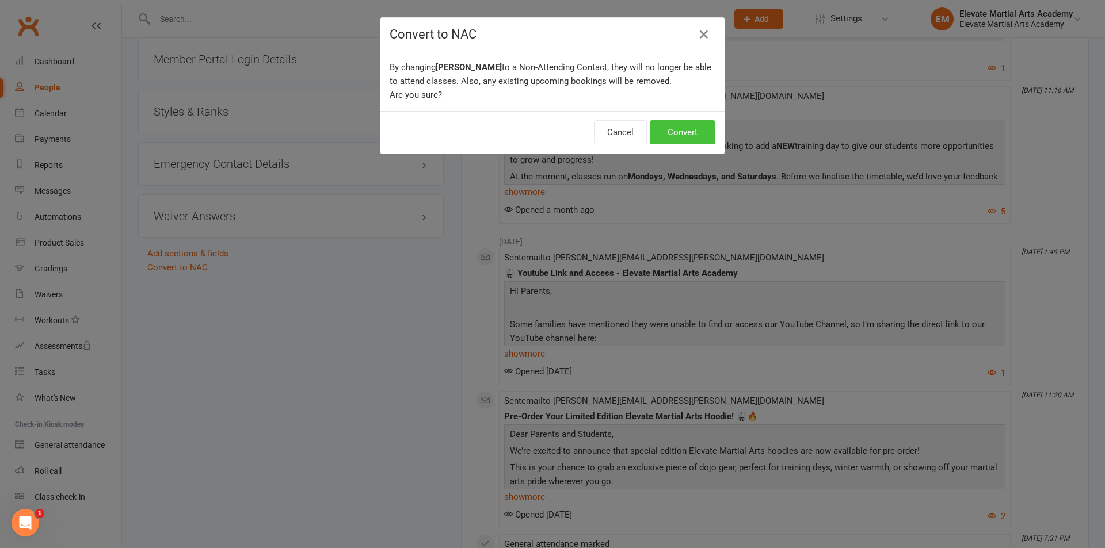
click at [691, 132] on button "Convert" at bounding box center [683, 132] width 66 height 24
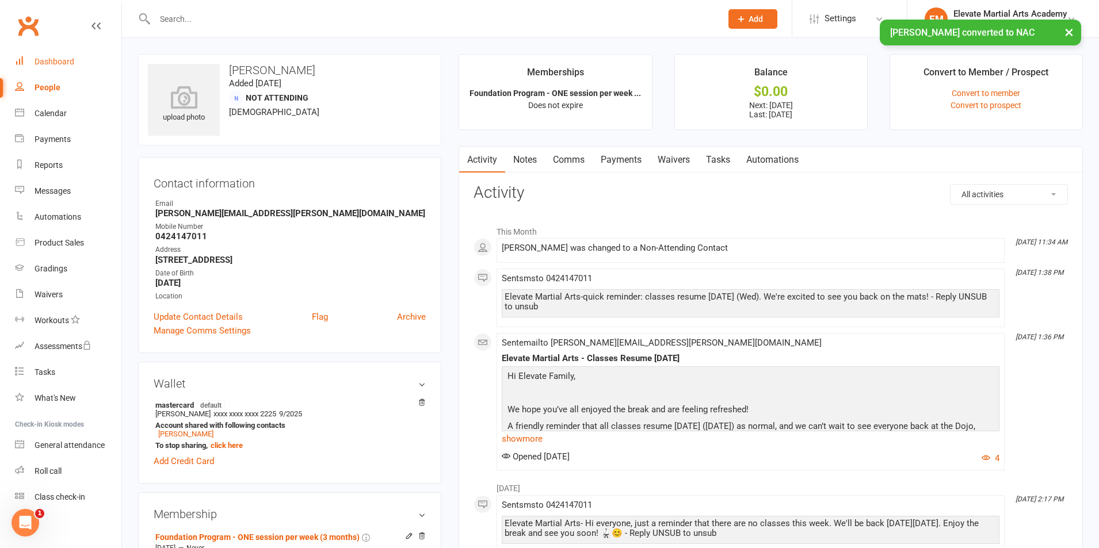
click at [60, 62] on div "Dashboard" at bounding box center [55, 61] width 40 height 9
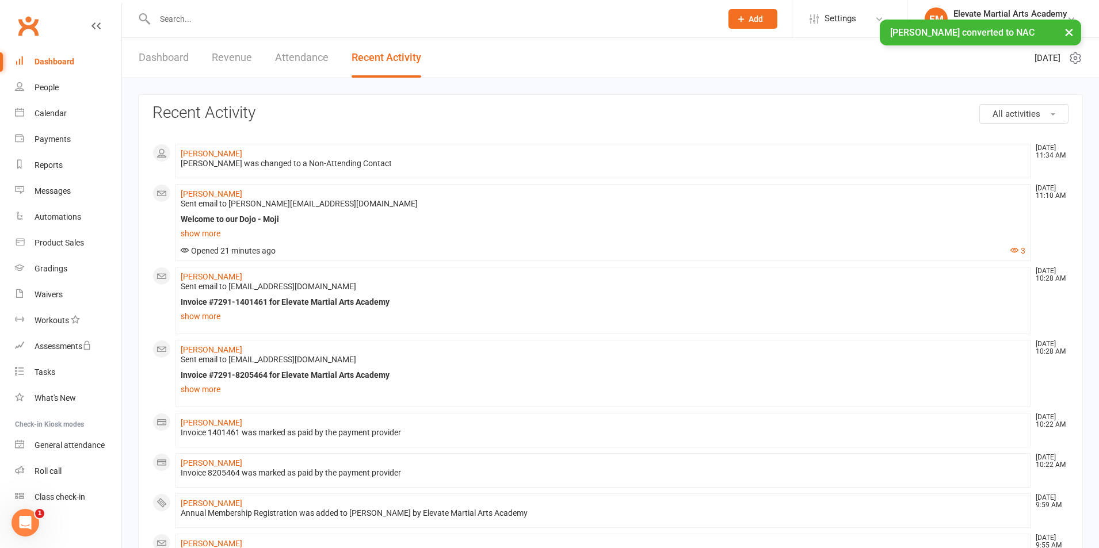
click at [175, 60] on link "Dashboard" at bounding box center [164, 58] width 50 height 40
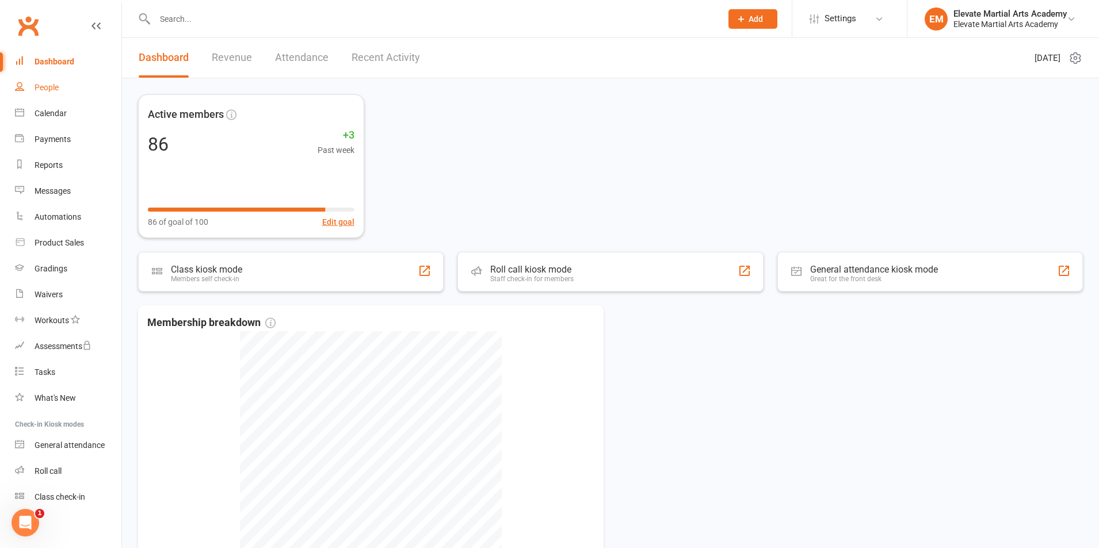
click at [51, 89] on div "People" at bounding box center [47, 87] width 24 height 9
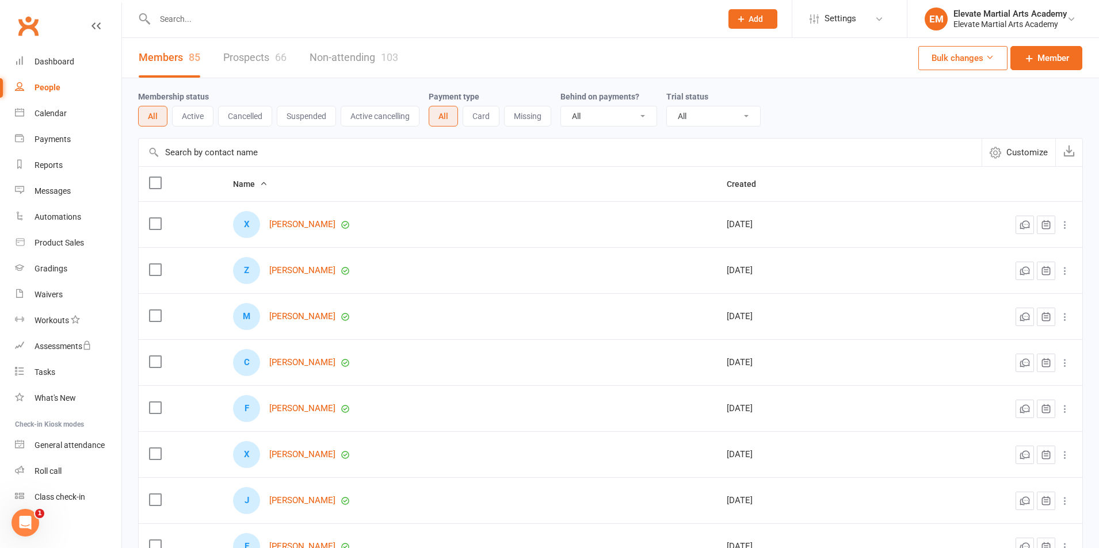
click at [238, 119] on button "Cancelled" at bounding box center [245, 116] width 54 height 21
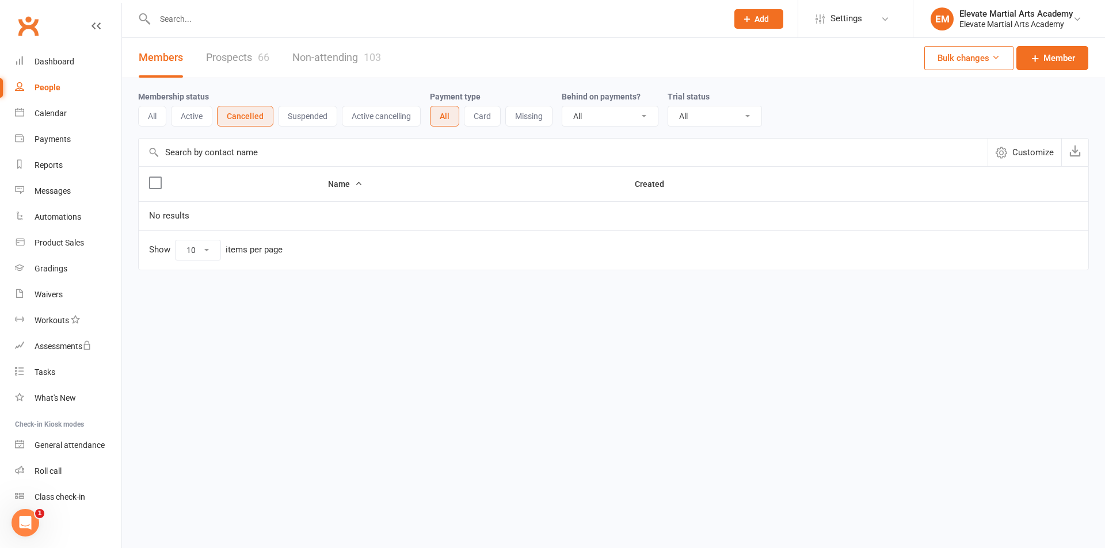
click at [193, 119] on button "Active" at bounding box center [191, 116] width 41 height 21
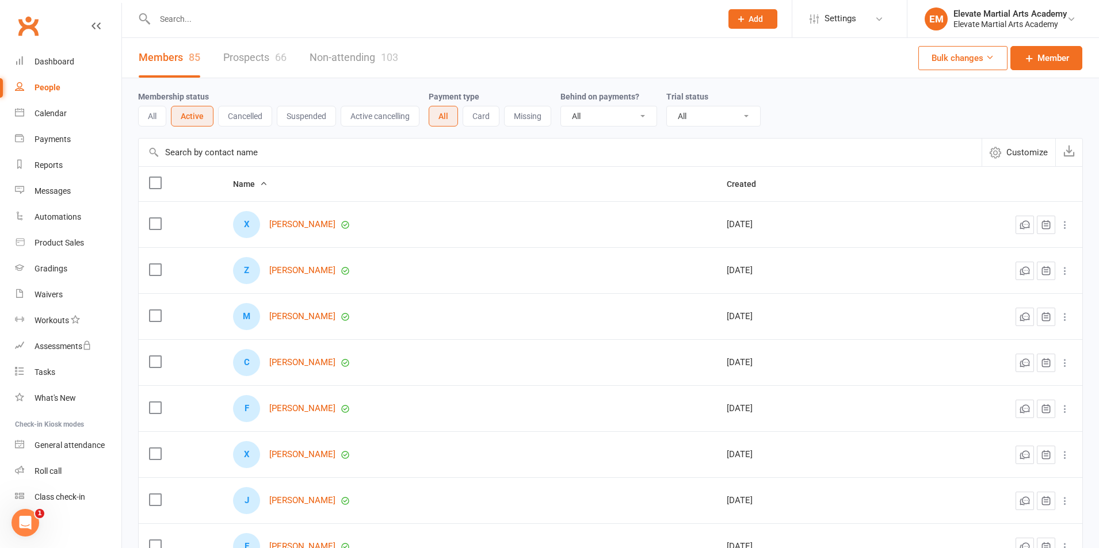
click at [150, 113] on button "All" at bounding box center [152, 116] width 28 height 21
click at [196, 119] on button "Active" at bounding box center [192, 116] width 41 height 21
click at [151, 116] on button "All" at bounding box center [152, 116] width 28 height 21
click at [228, 20] on input "text" at bounding box center [432, 19] width 562 height 16
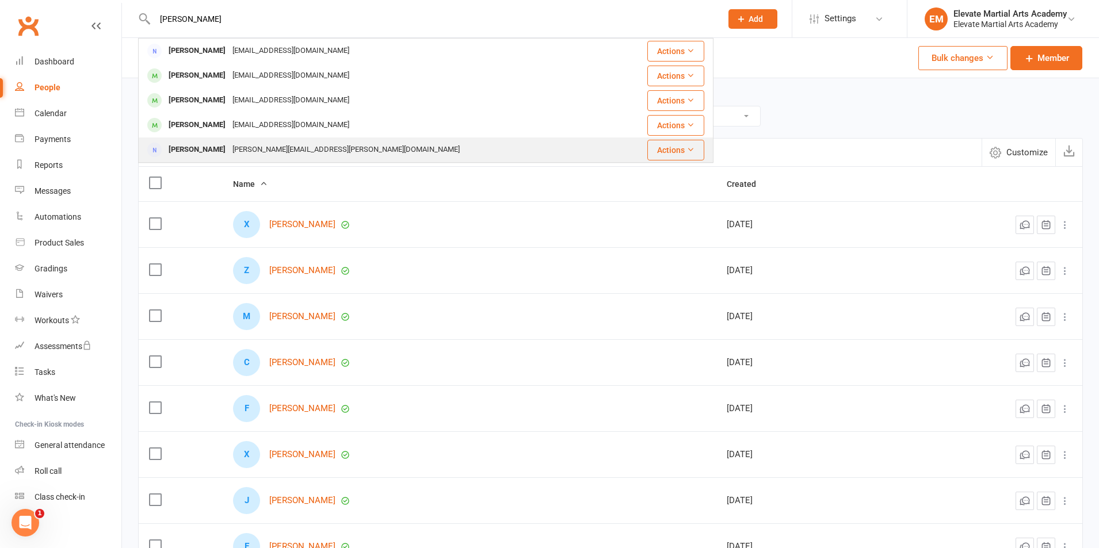
type input "thom"
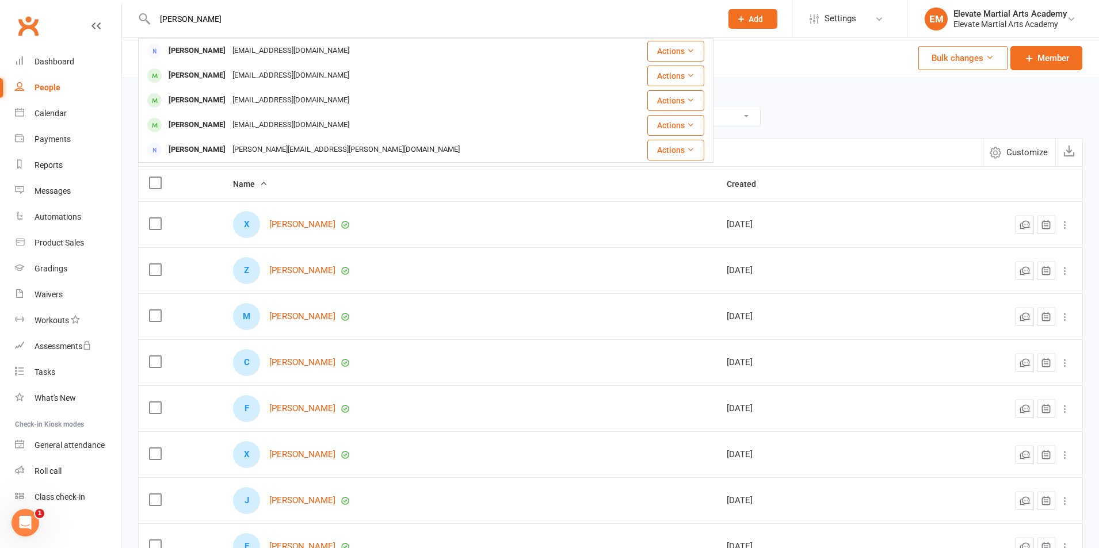
click at [233, 146] on div "[PERSON_NAME][EMAIL_ADDRESS][PERSON_NAME][DOMAIN_NAME]" at bounding box center [346, 150] width 234 height 17
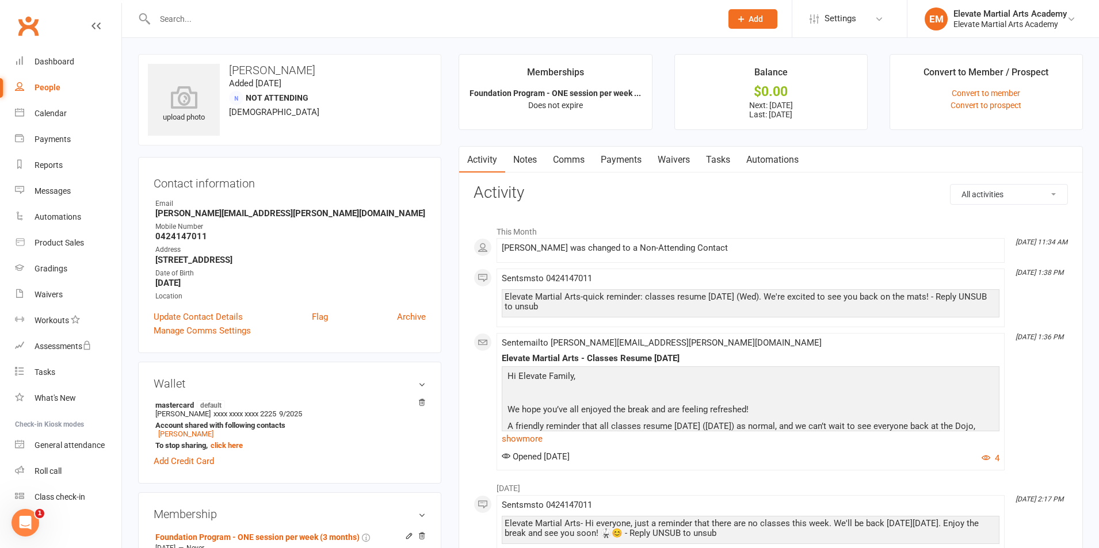
click at [627, 162] on link "Payments" at bounding box center [621, 160] width 57 height 26
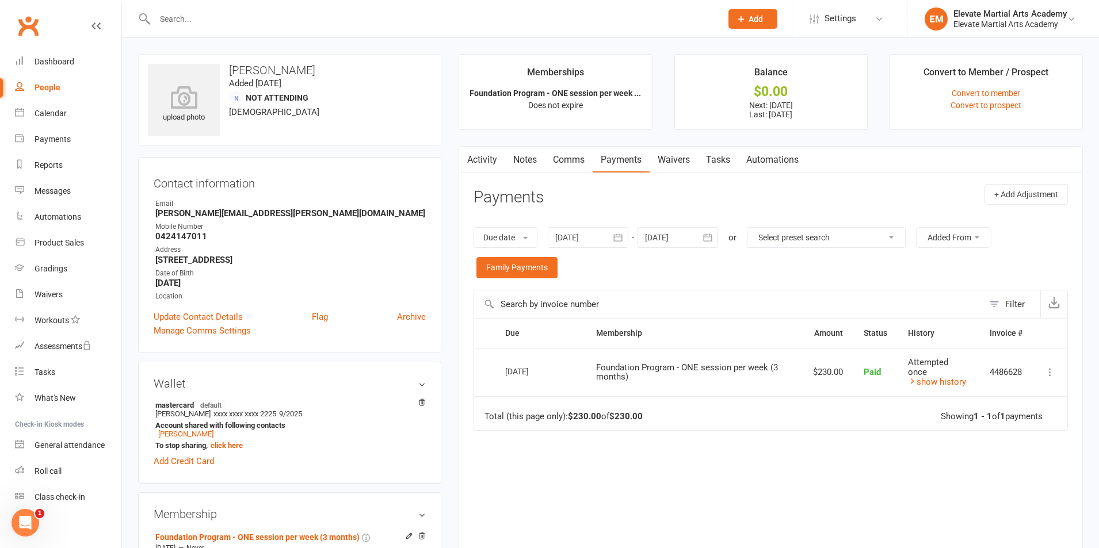
click at [705, 234] on icon "button" at bounding box center [708, 238] width 12 height 12
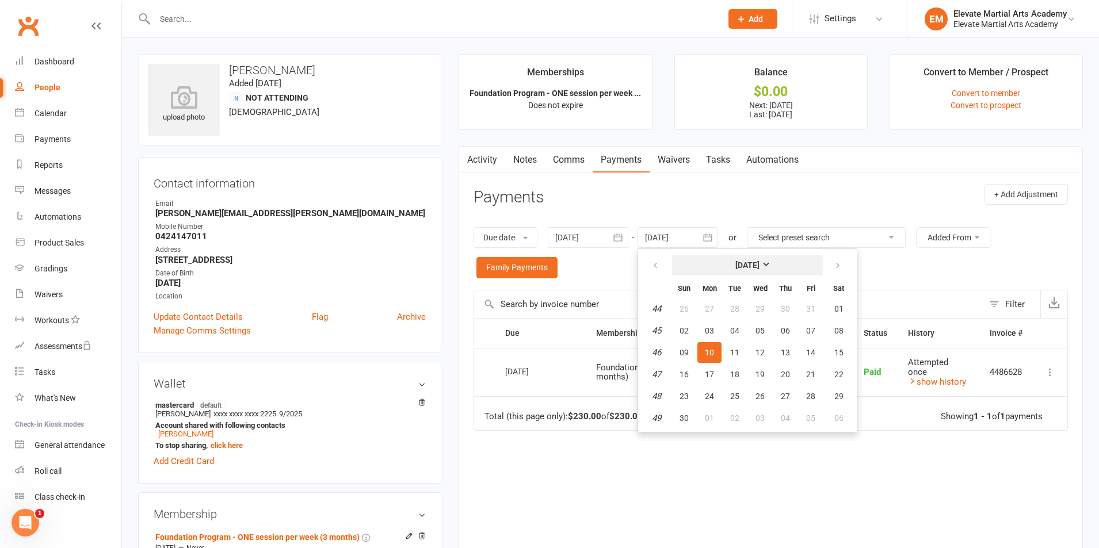
click at [789, 260] on button "November 2025" at bounding box center [747, 265] width 151 height 21
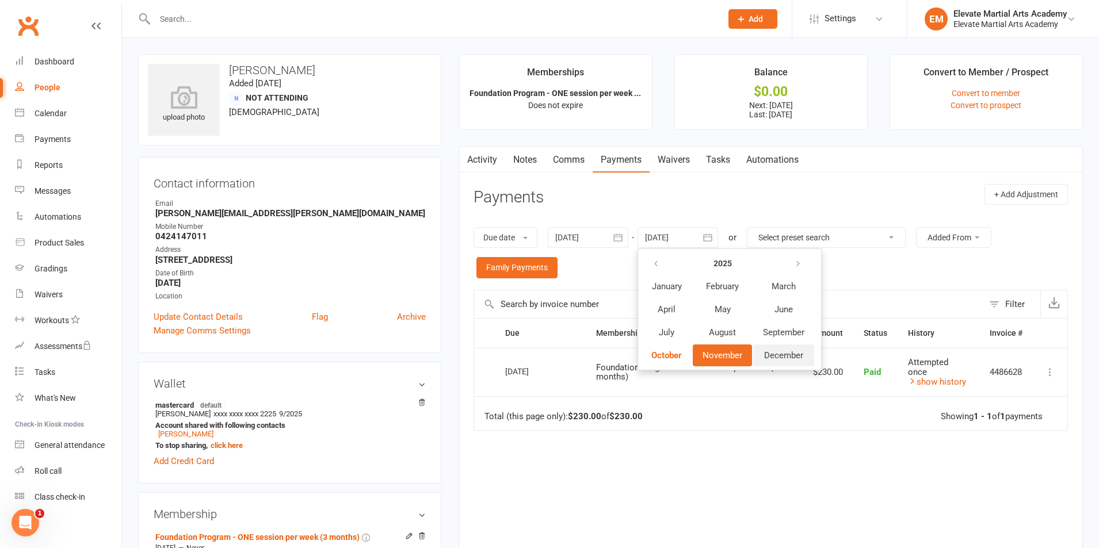
click at [792, 354] on span "December" at bounding box center [783, 355] width 39 height 10
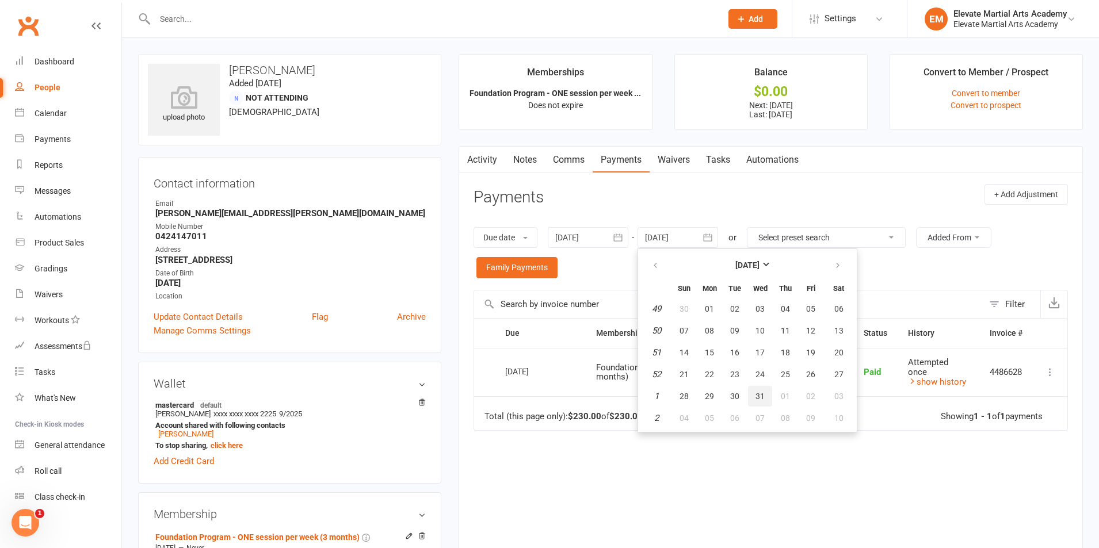
click at [762, 400] on span "31" at bounding box center [759, 396] width 9 height 9
type input "31 Dec 2025"
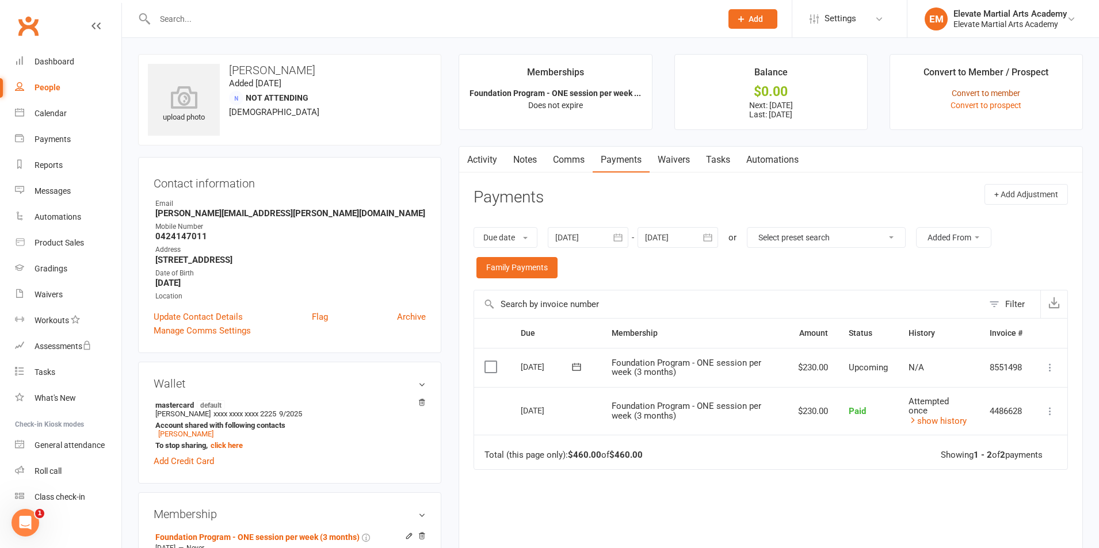
click at [979, 91] on link "Convert to member" at bounding box center [986, 93] width 68 height 9
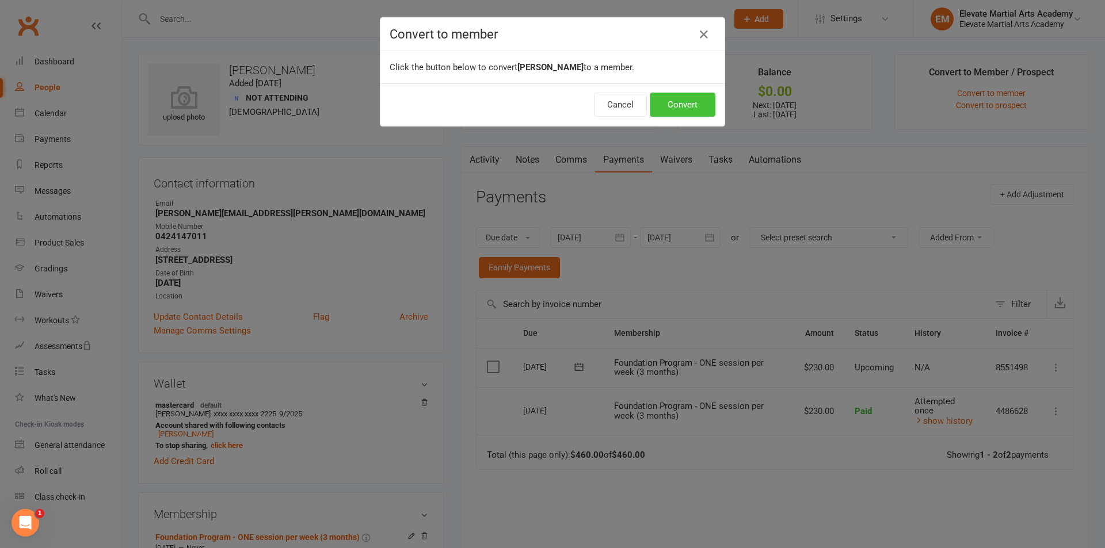
click at [688, 99] on button "Convert" at bounding box center [683, 105] width 66 height 24
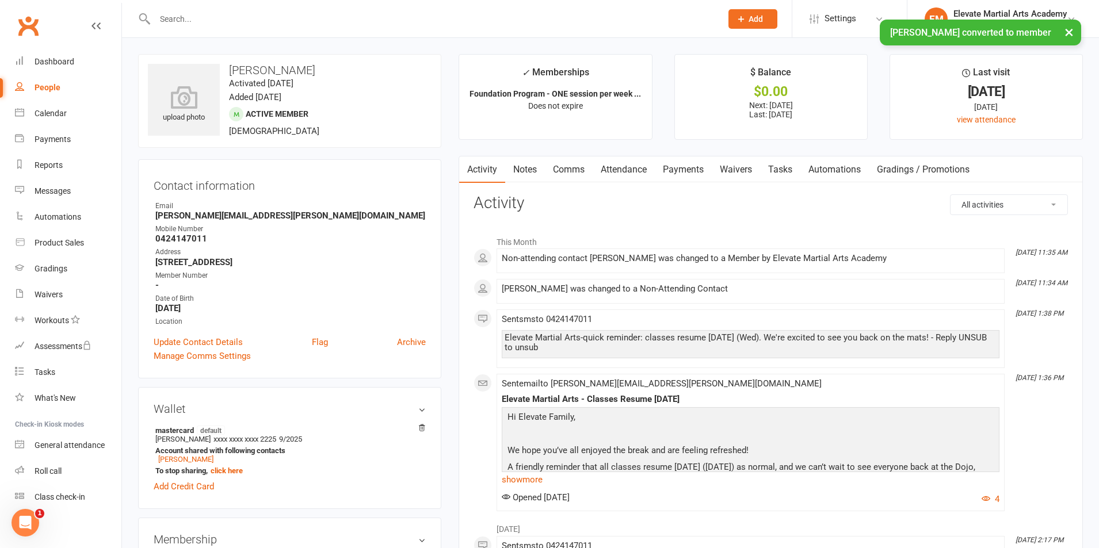
click at [1071, 32] on button "×" at bounding box center [1069, 32] width 21 height 25
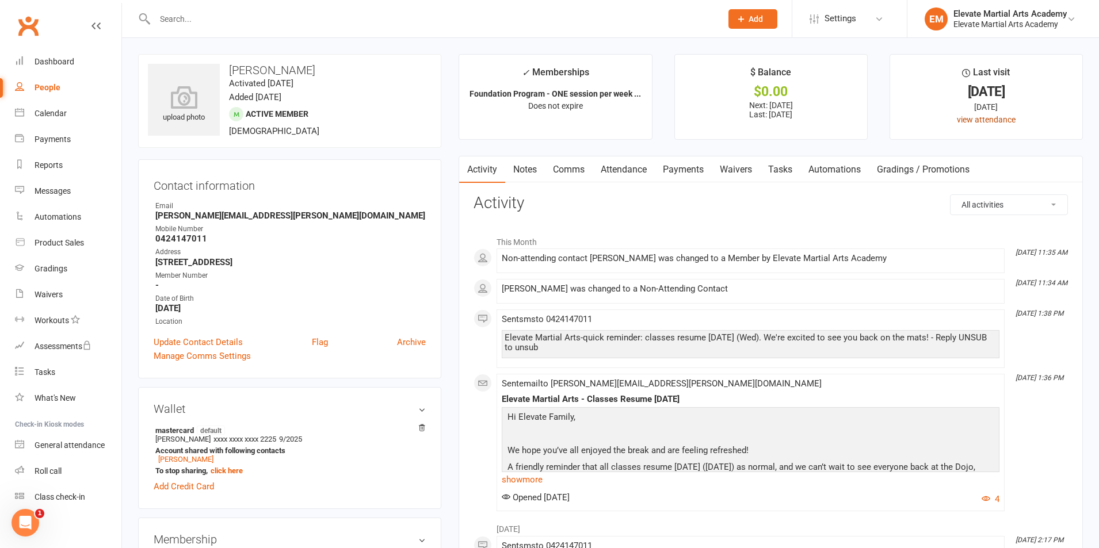
click at [967, 121] on link "view attendance" at bounding box center [986, 119] width 59 height 9
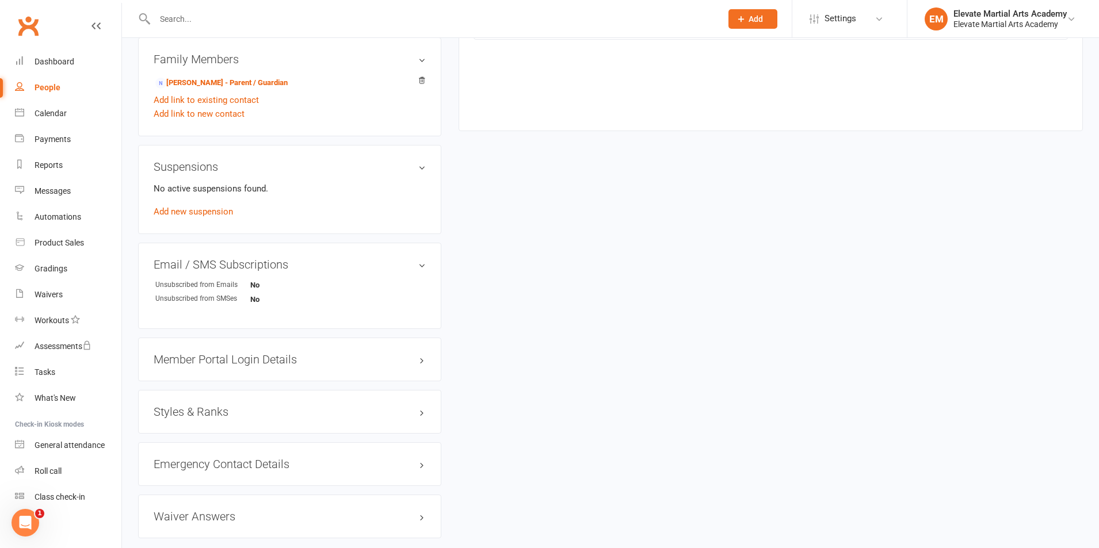
scroll to position [671, 0]
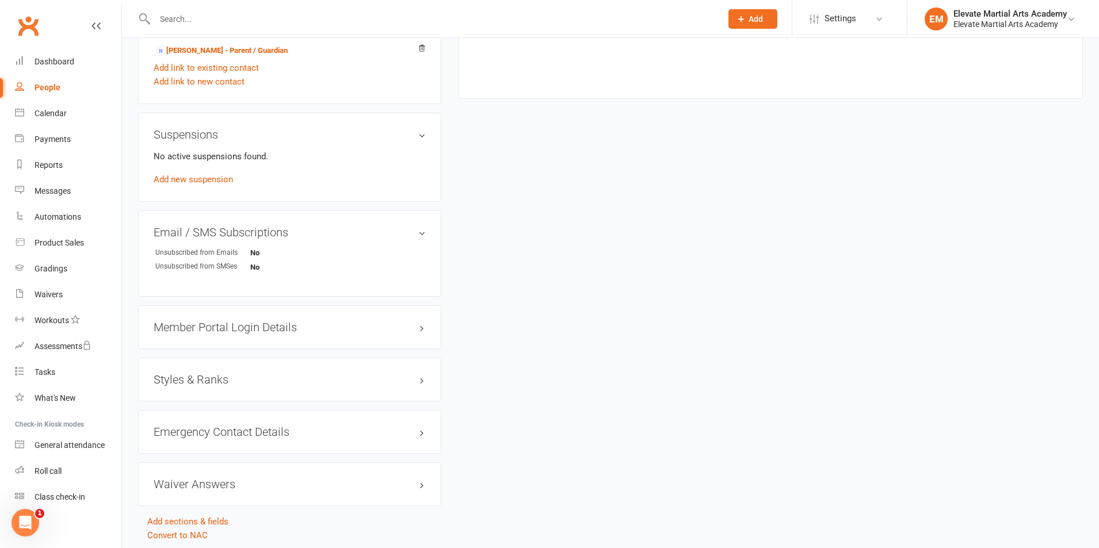
click at [422, 136] on h3 "Suspensions" at bounding box center [290, 134] width 272 height 13
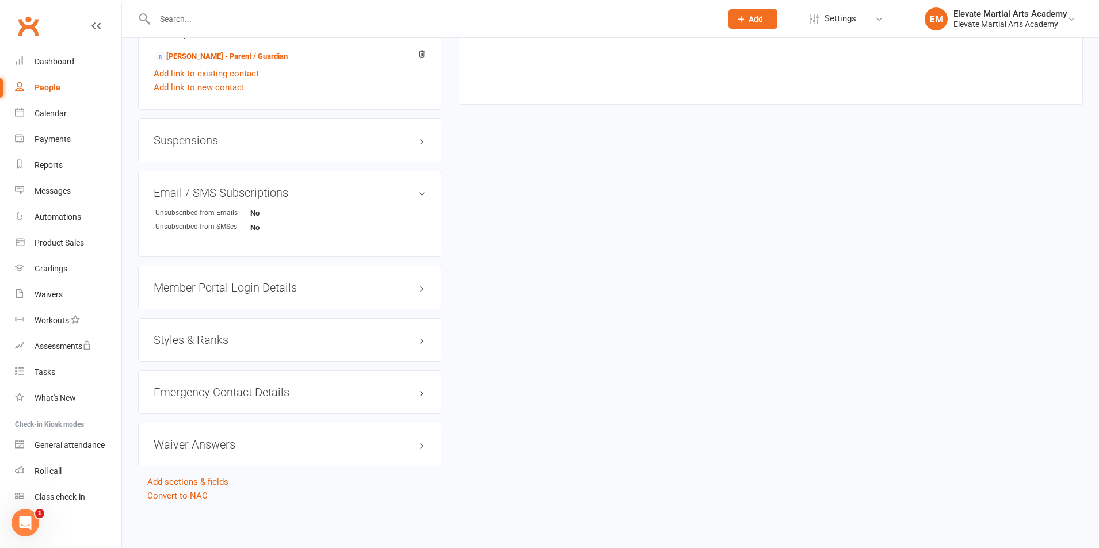
click at [420, 142] on h3 "Suspensions" at bounding box center [290, 140] width 272 height 13
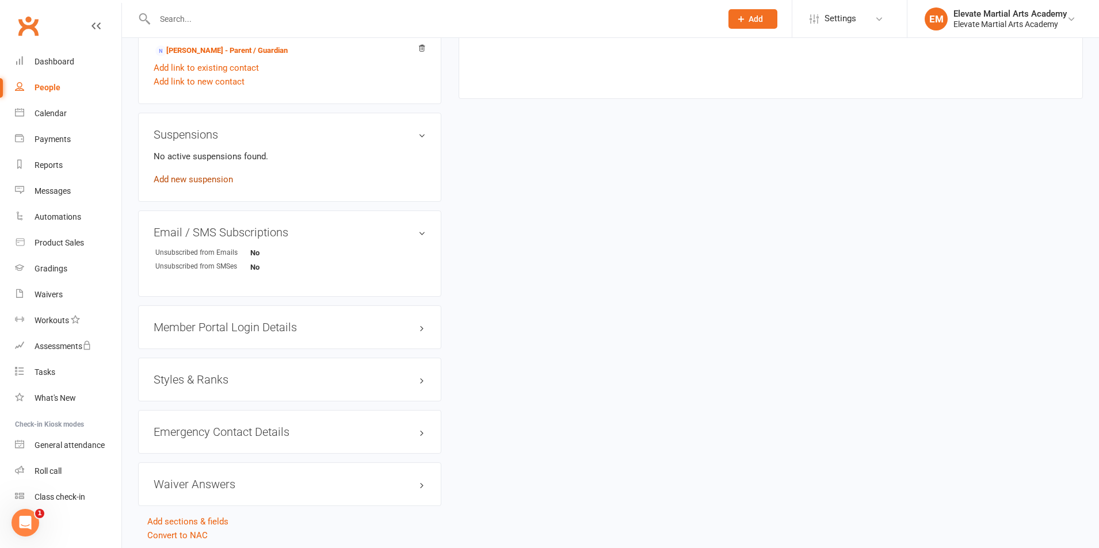
click at [215, 178] on link "Add new suspension" at bounding box center [193, 179] width 79 height 10
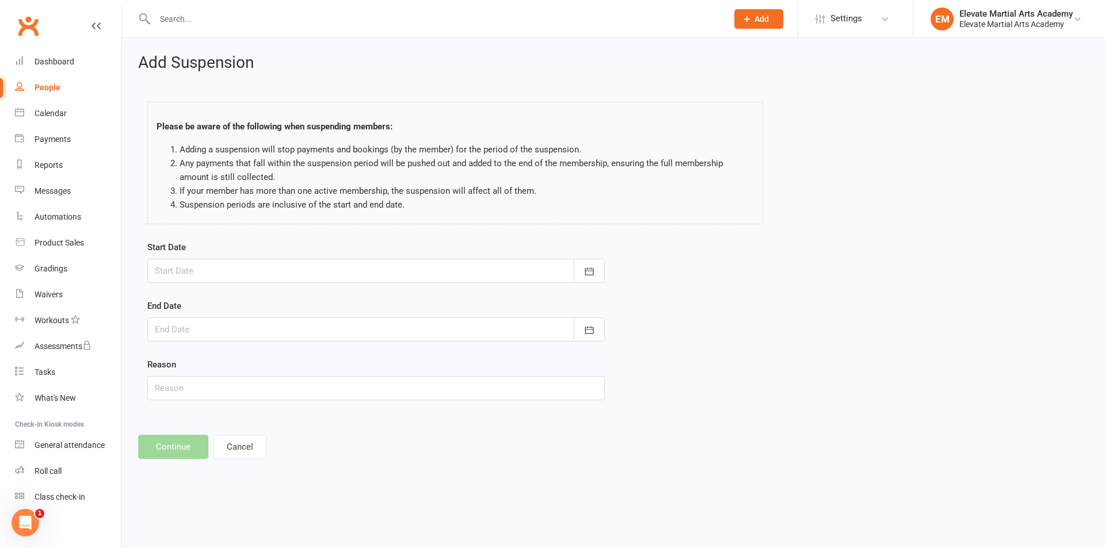
click at [299, 274] on div at bounding box center [375, 271] width 457 height 24
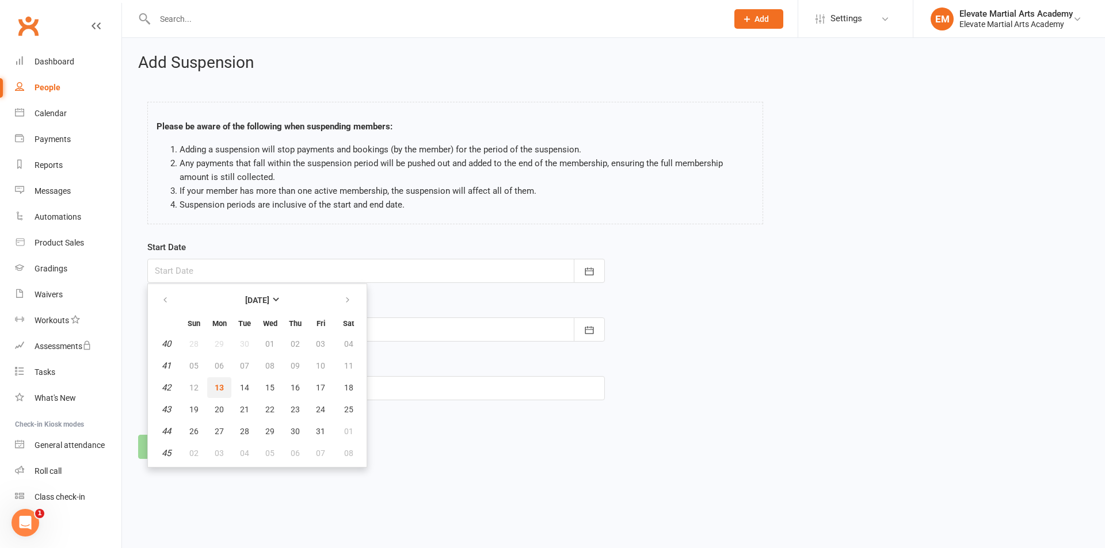
click at [217, 390] on span "13" at bounding box center [219, 387] width 9 height 9
type input "13 Oct 2025"
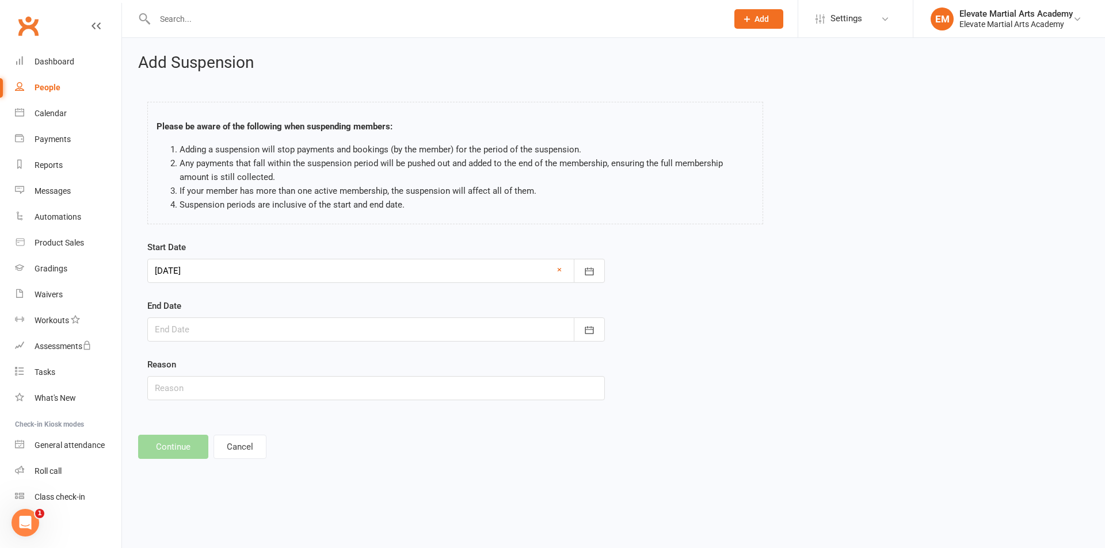
click at [253, 326] on div at bounding box center [375, 330] width 457 height 24
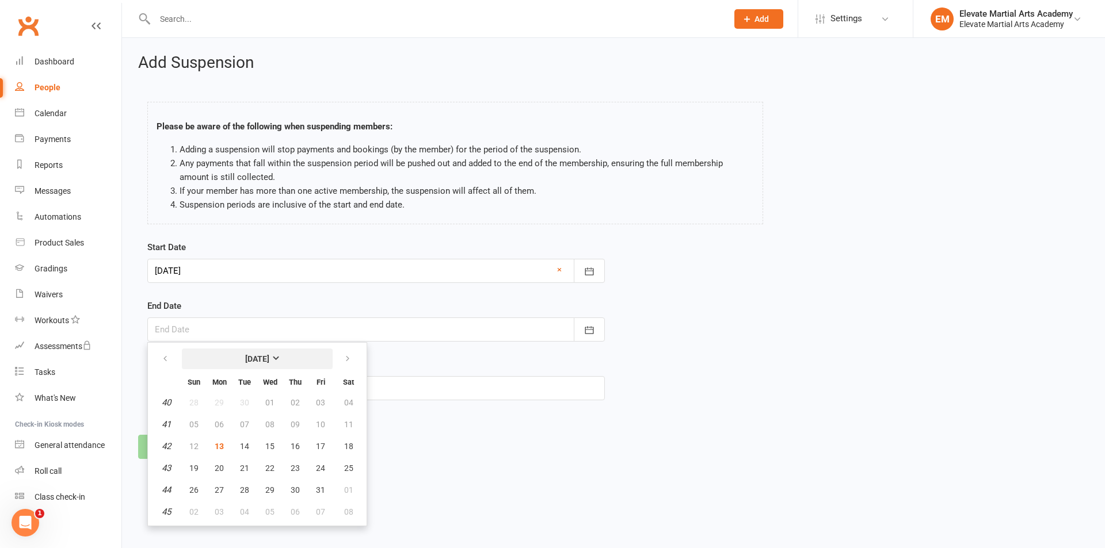
click at [269, 357] on strong "October 2025" at bounding box center [257, 358] width 24 height 9
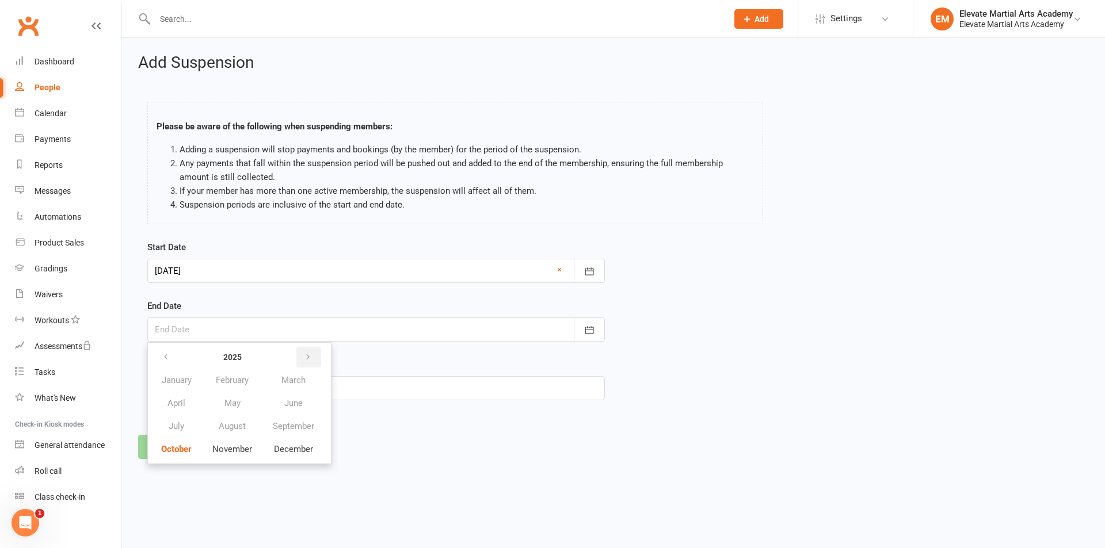
click at [307, 357] on icon "button" at bounding box center [308, 357] width 8 height 9
click at [192, 381] on span "January" at bounding box center [177, 380] width 30 height 10
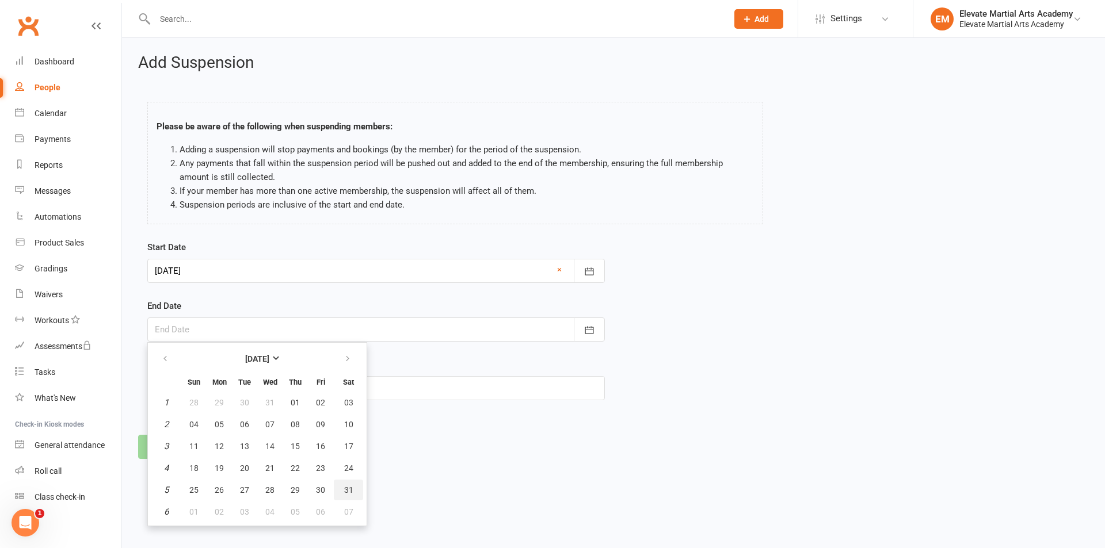
click at [344, 490] on span "31" at bounding box center [348, 490] width 9 height 9
type input "31 Jan 2026"
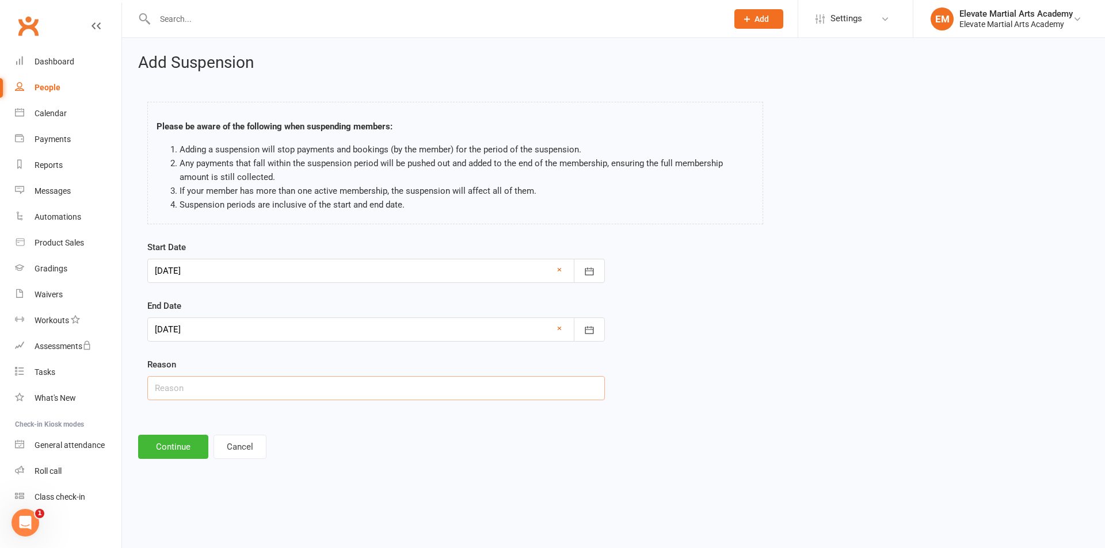
click at [186, 385] on input "text" at bounding box center [375, 388] width 457 height 24
click at [384, 445] on footer "Continue Cancel" at bounding box center [613, 447] width 950 height 24
click at [226, 386] on input "text" at bounding box center [375, 388] width 457 height 24
type input "Pausing"
click at [176, 441] on button "Continue" at bounding box center [173, 447] width 70 height 24
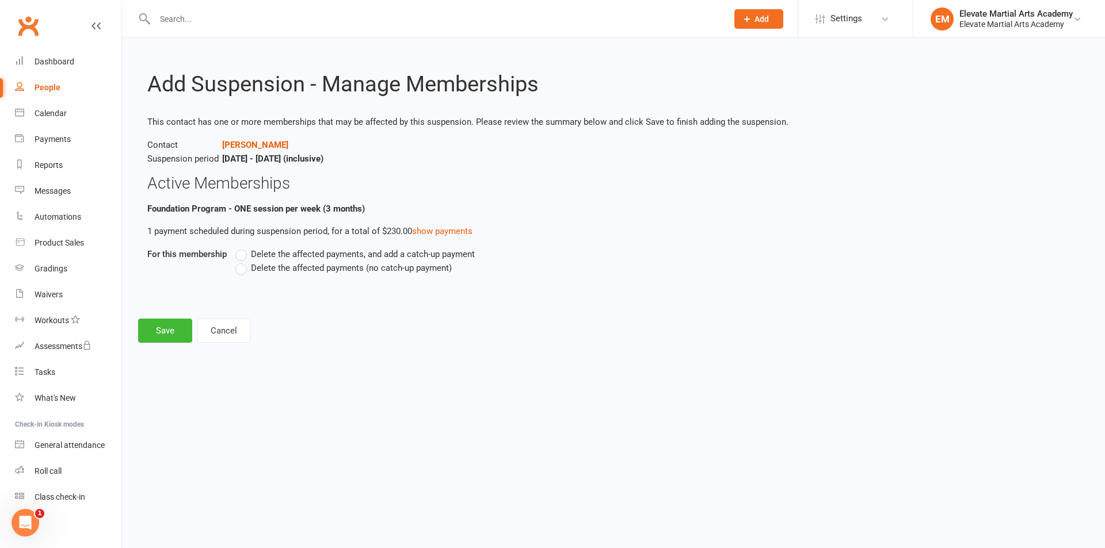
click at [243, 270] on label "Delete the affected payments (no catch-up payment)" at bounding box center [343, 268] width 216 height 14
click at [243, 261] on input "Delete the affected payments (no catch-up payment)" at bounding box center [238, 261] width 7 height 0
click at [166, 329] on button "Save" at bounding box center [165, 331] width 54 height 24
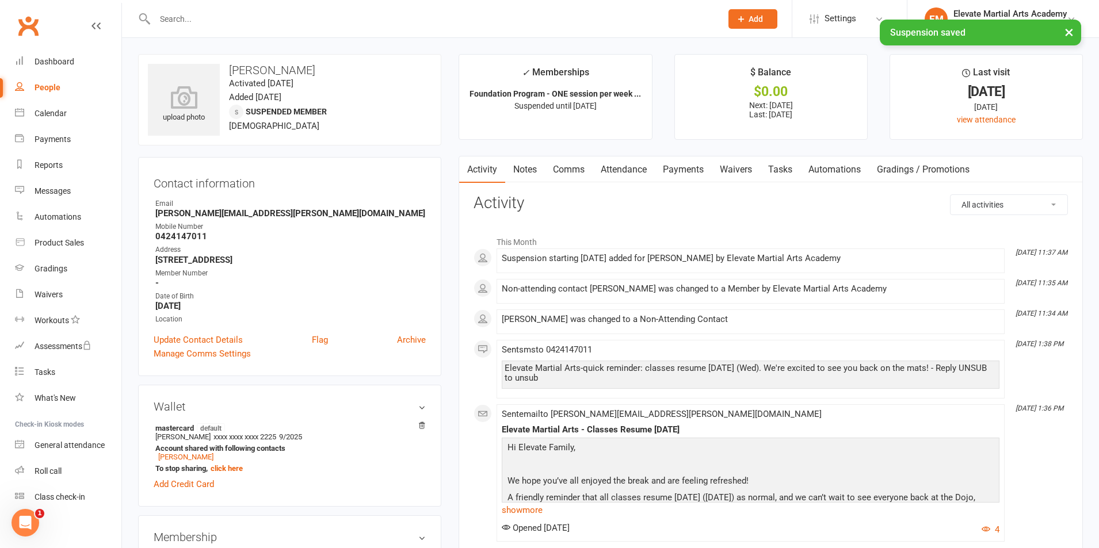
click at [686, 164] on link "Payments" at bounding box center [683, 169] width 57 height 26
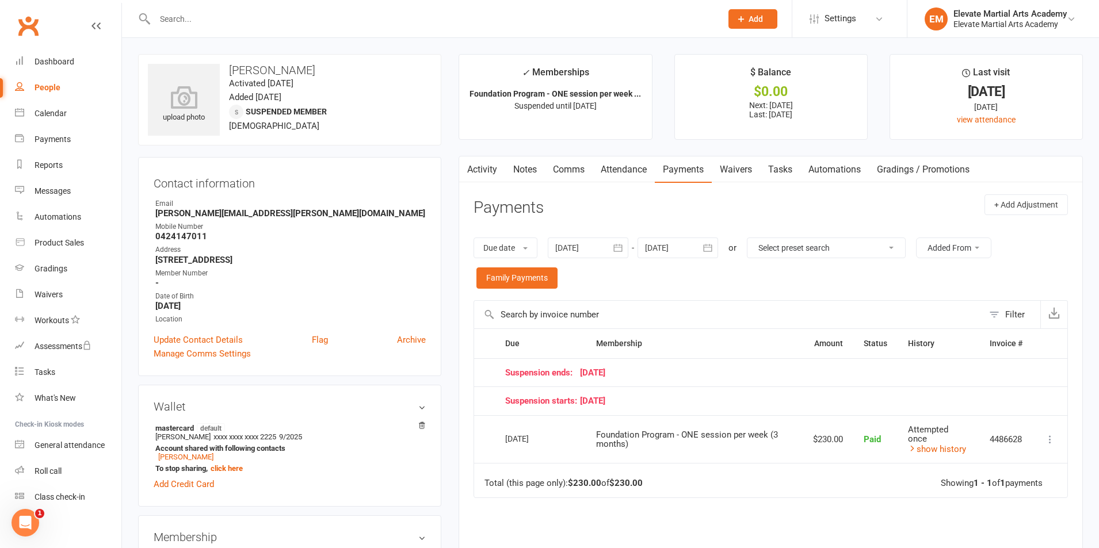
click at [707, 250] on icon "button" at bounding box center [708, 248] width 12 height 12
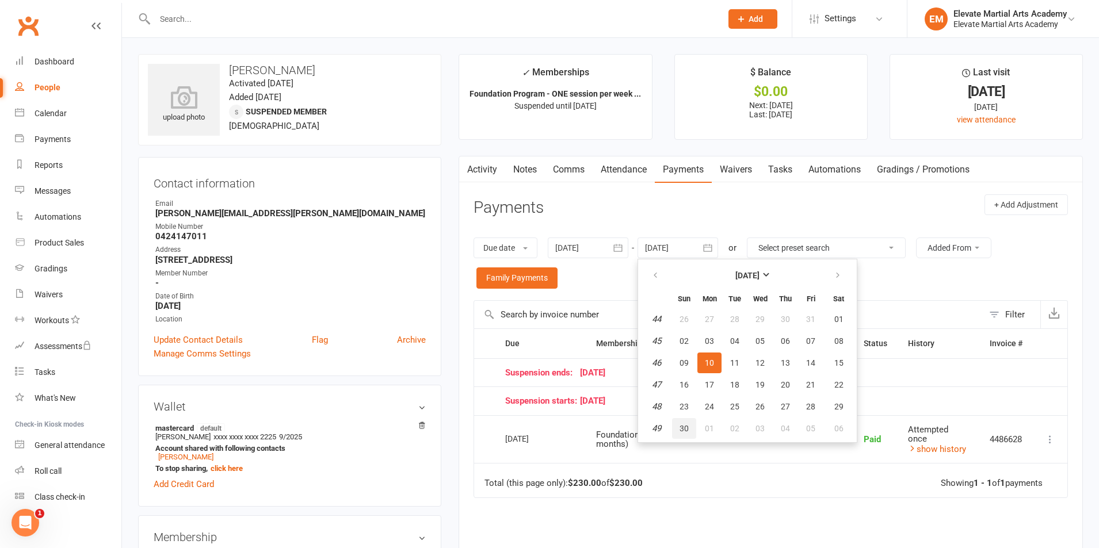
click at [689, 431] on span "30" at bounding box center [683, 428] width 9 height 9
type input "30 Nov 2025"
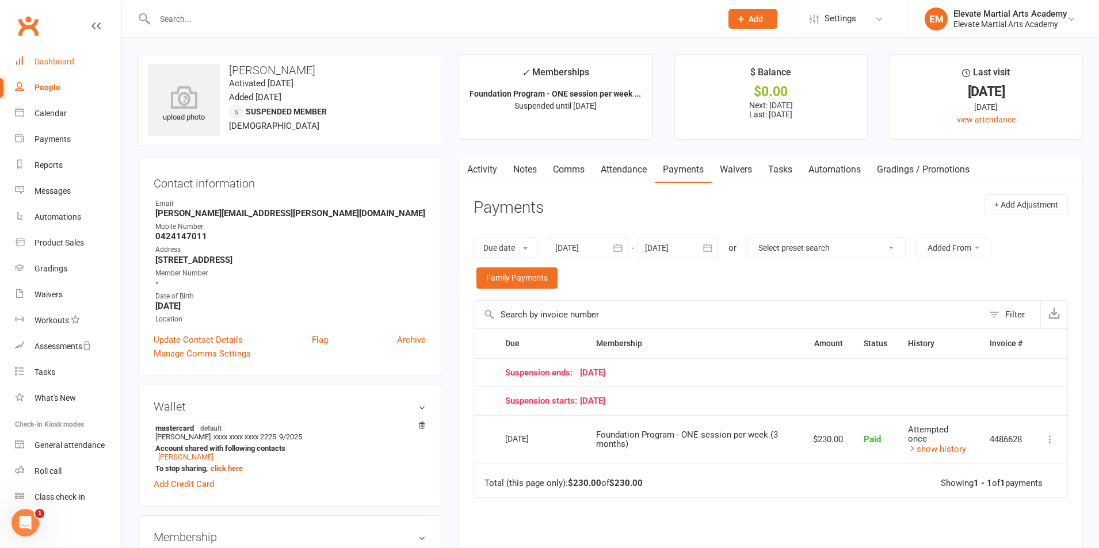
click at [47, 57] on div "Dashboard" at bounding box center [55, 61] width 40 height 9
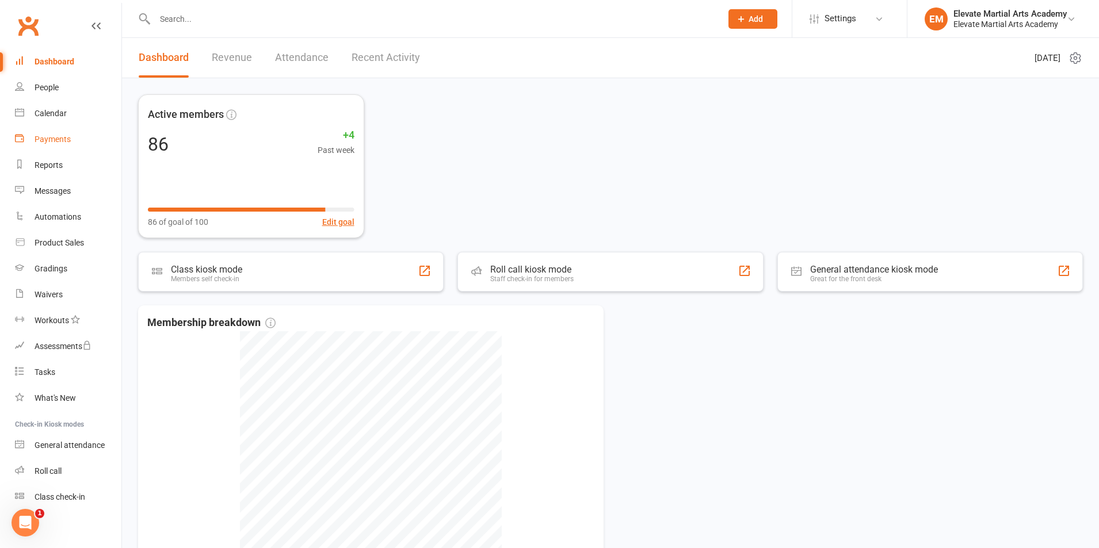
click at [59, 145] on link "Payments" at bounding box center [68, 140] width 106 height 26
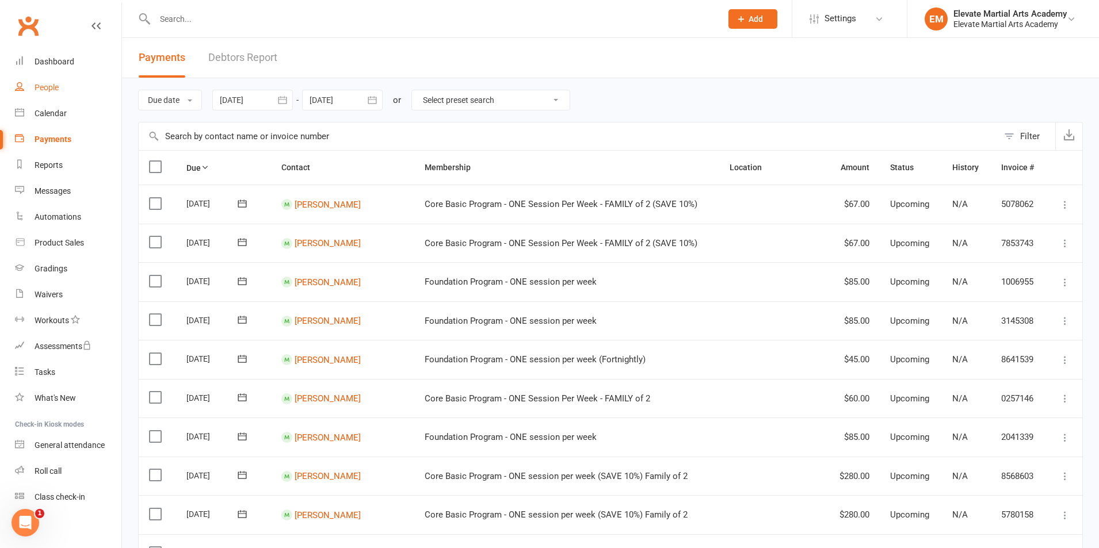
click at [49, 86] on div "People" at bounding box center [47, 87] width 24 height 9
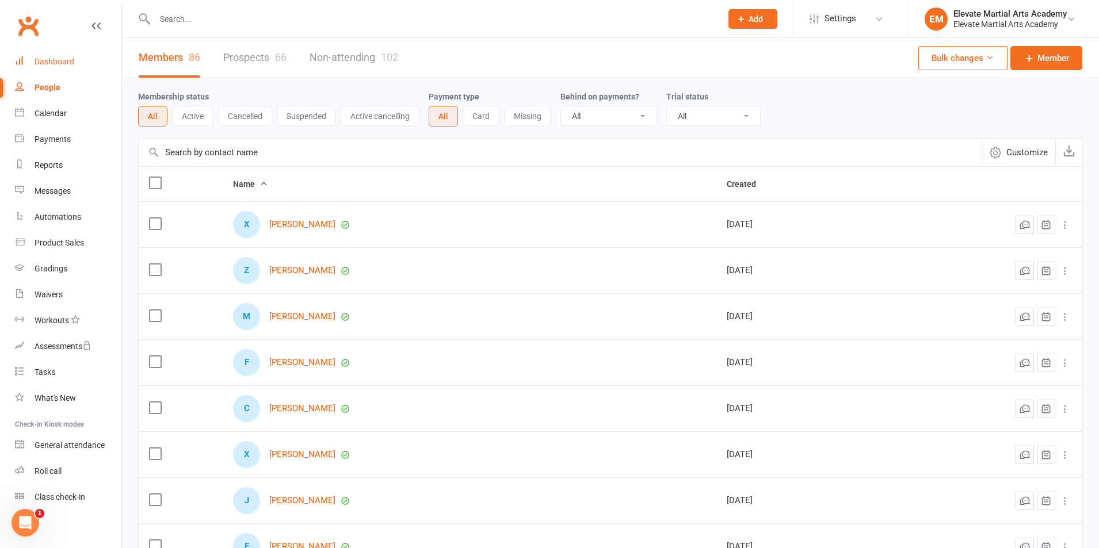
click at [54, 59] on div "Dashboard" at bounding box center [55, 61] width 40 height 9
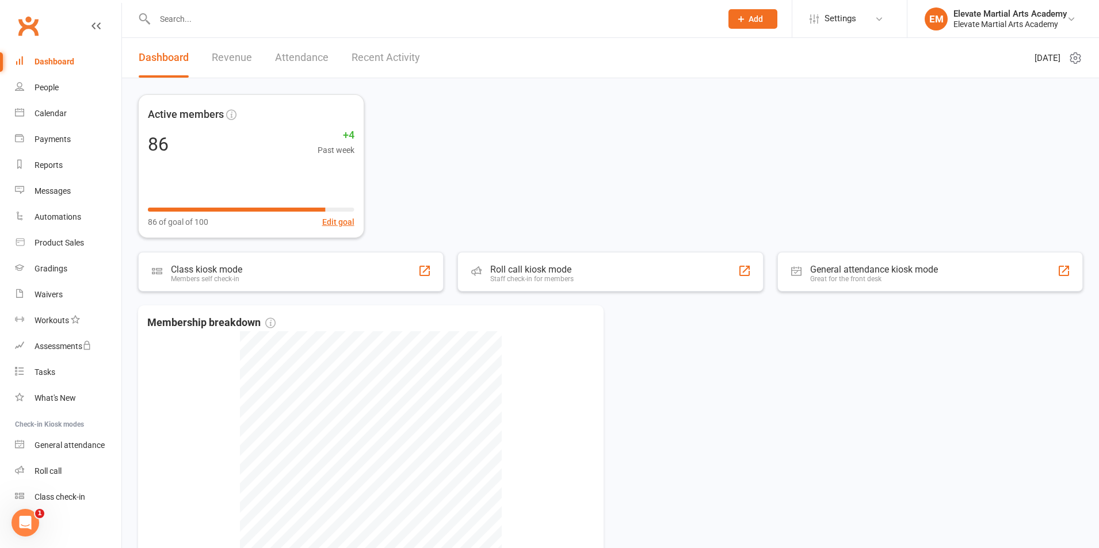
click at [51, 61] on div "Dashboard" at bounding box center [55, 61] width 40 height 9
click at [58, 89] on div "People" at bounding box center [47, 87] width 24 height 9
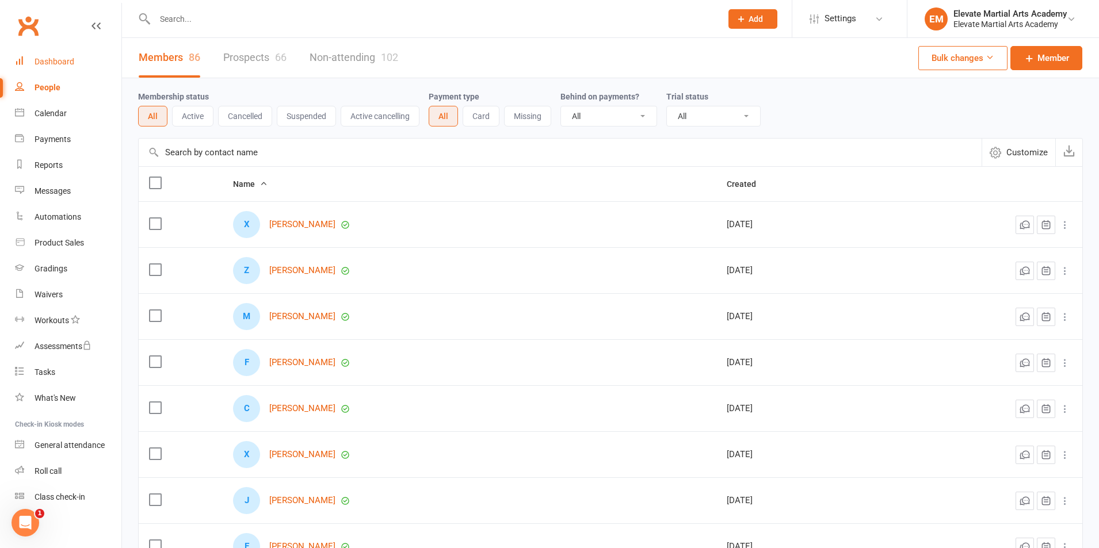
click at [65, 64] on div "Dashboard" at bounding box center [55, 61] width 40 height 9
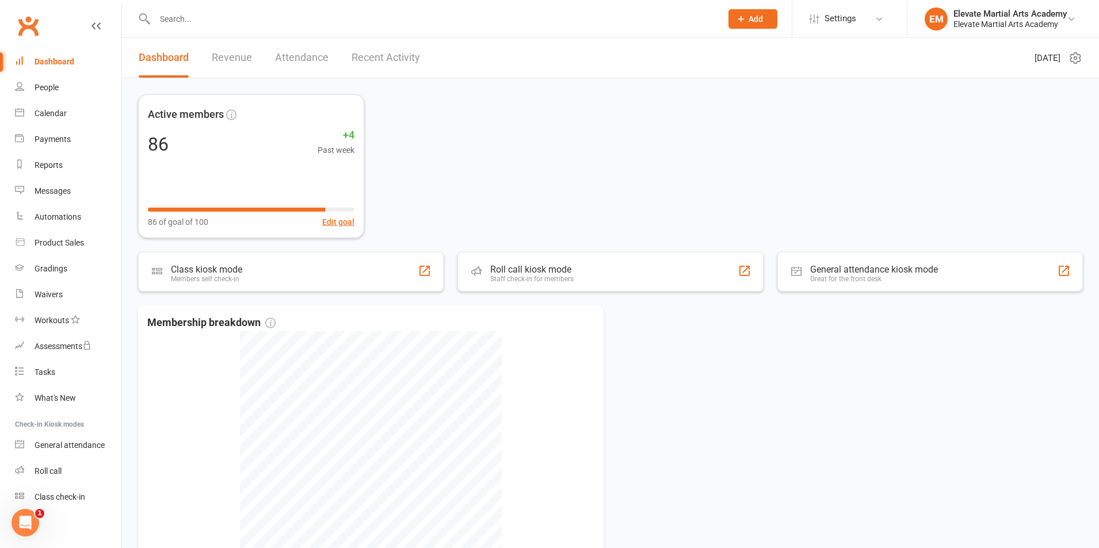
click at [369, 59] on link "Recent Activity" at bounding box center [386, 58] width 68 height 40
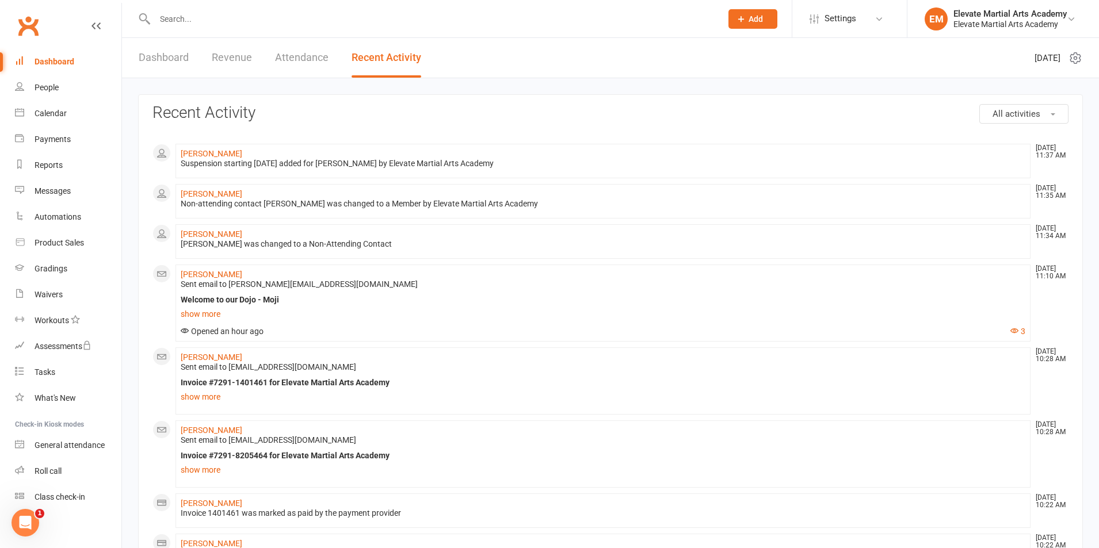
click at [60, 56] on link "Dashboard" at bounding box center [68, 62] width 106 height 26
click at [142, 51] on link "Dashboard" at bounding box center [164, 58] width 50 height 40
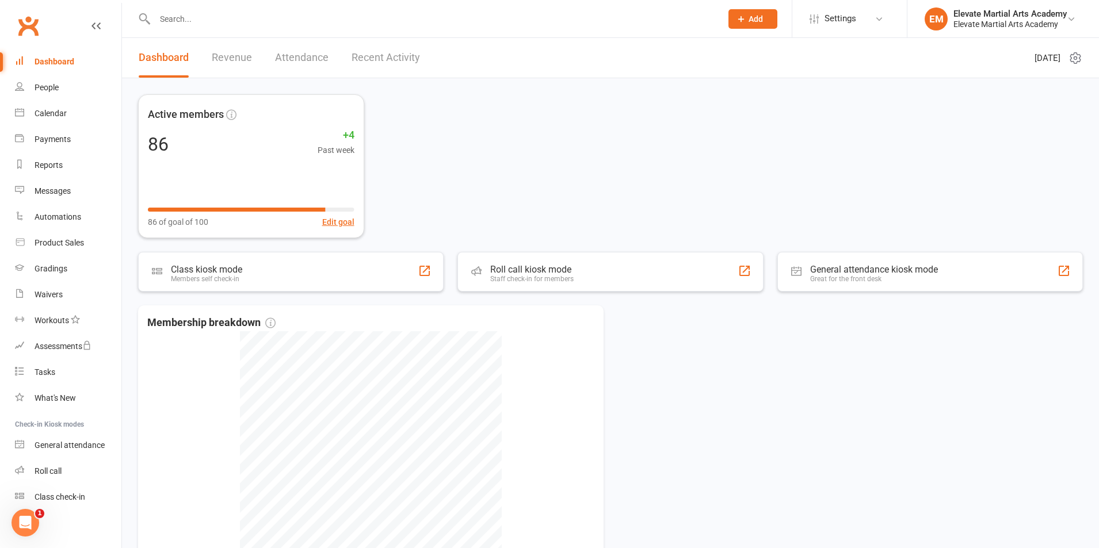
click at [390, 55] on link "Recent Activity" at bounding box center [386, 58] width 68 height 40
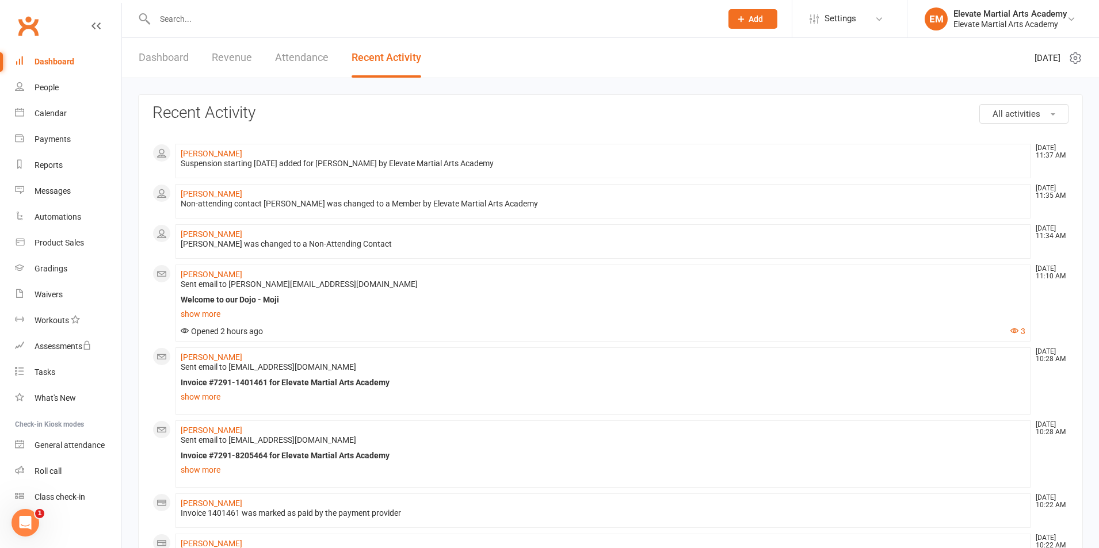
click at [175, 57] on link "Dashboard" at bounding box center [164, 58] width 50 height 40
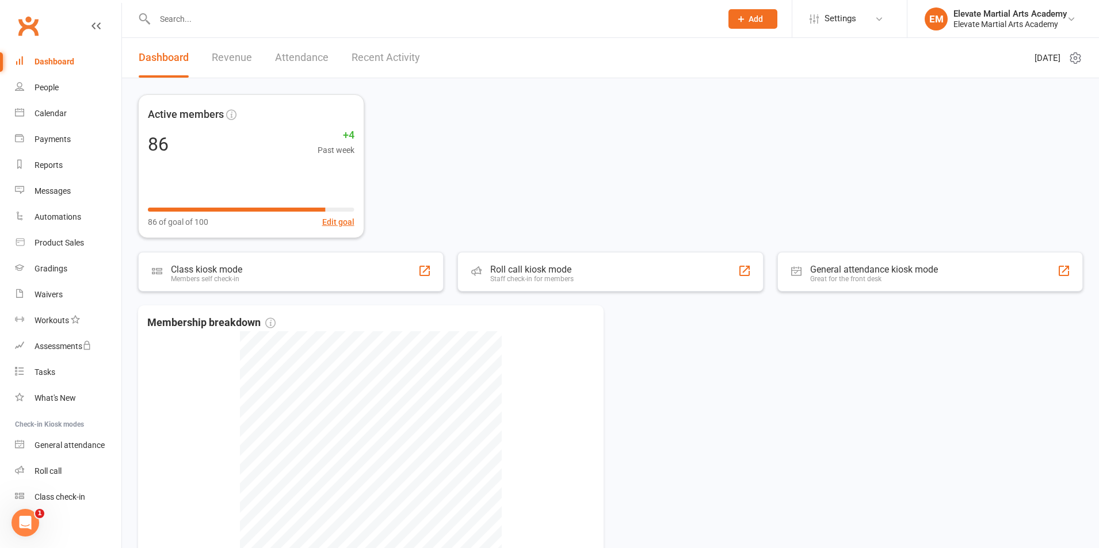
click at [382, 56] on link "Recent Activity" at bounding box center [386, 58] width 68 height 40
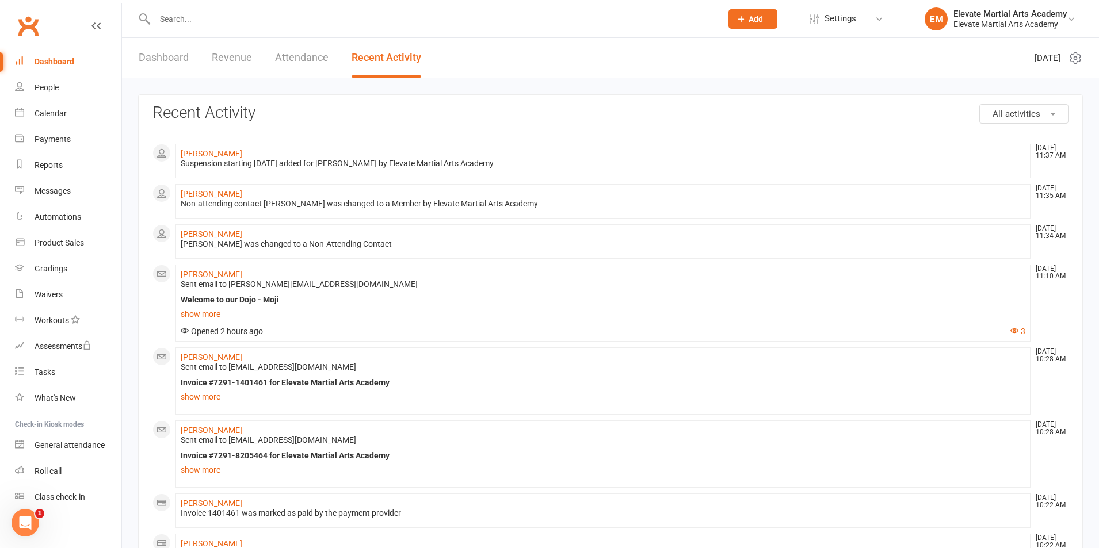
click at [58, 64] on div "Dashboard" at bounding box center [55, 61] width 40 height 9
click at [160, 60] on link "Dashboard" at bounding box center [164, 58] width 50 height 40
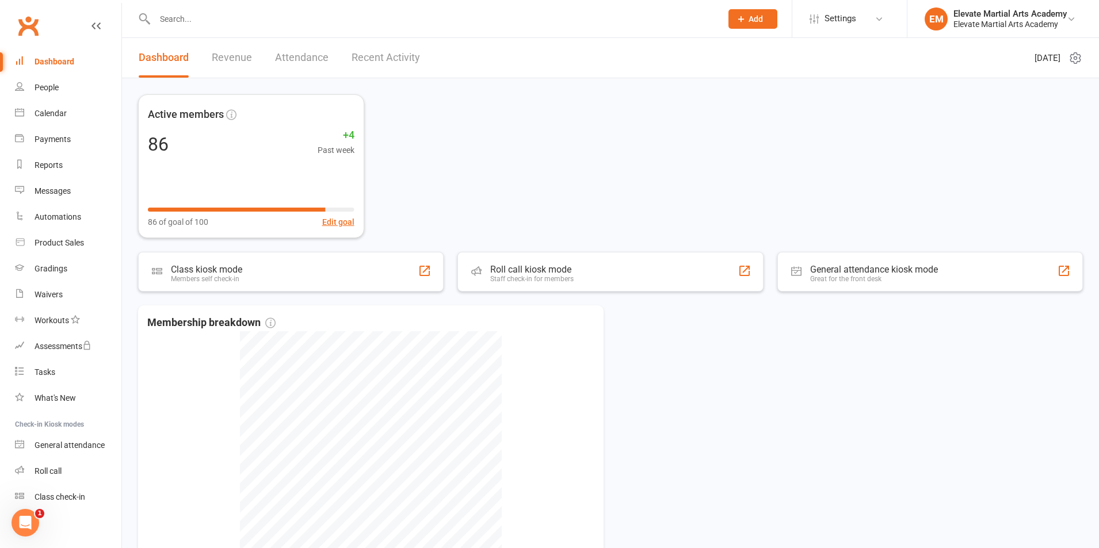
click at [403, 53] on link "Recent Activity" at bounding box center [386, 58] width 68 height 40
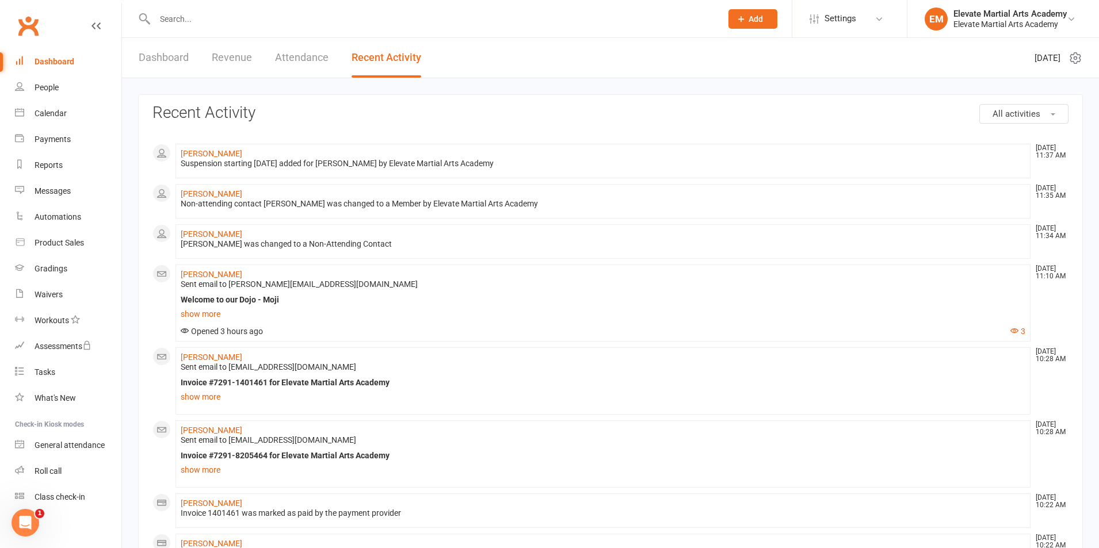
click at [157, 54] on link "Dashboard" at bounding box center [164, 58] width 50 height 40
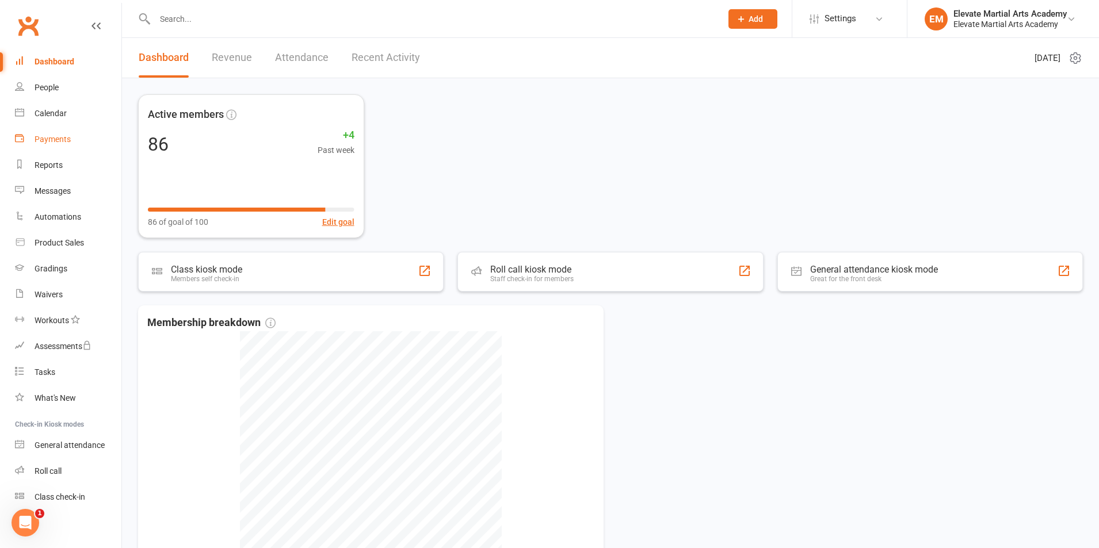
click at [57, 140] on div "Payments" at bounding box center [53, 139] width 36 height 9
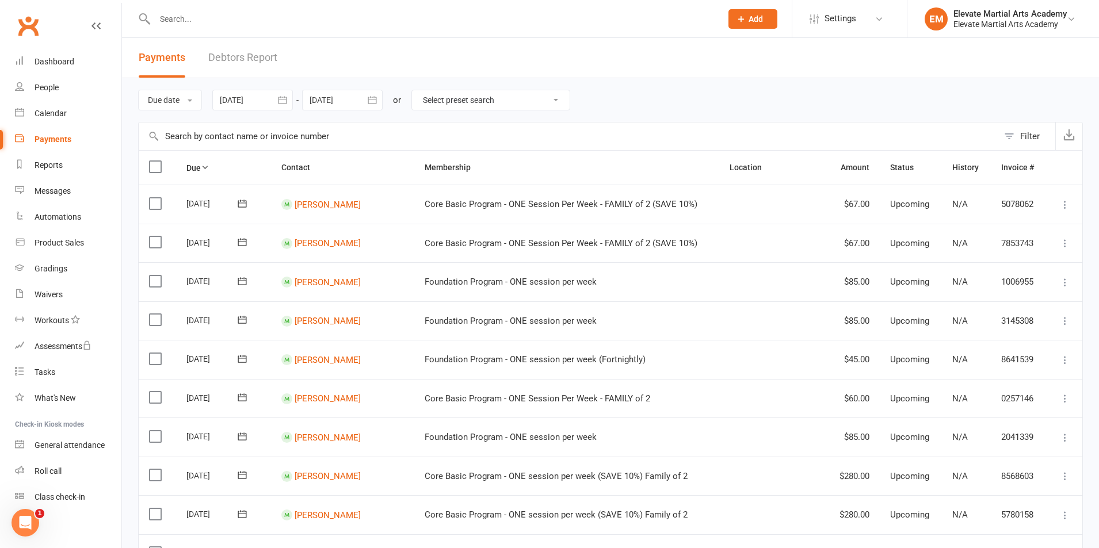
click at [284, 98] on icon "button" at bounding box center [283, 100] width 12 height 12
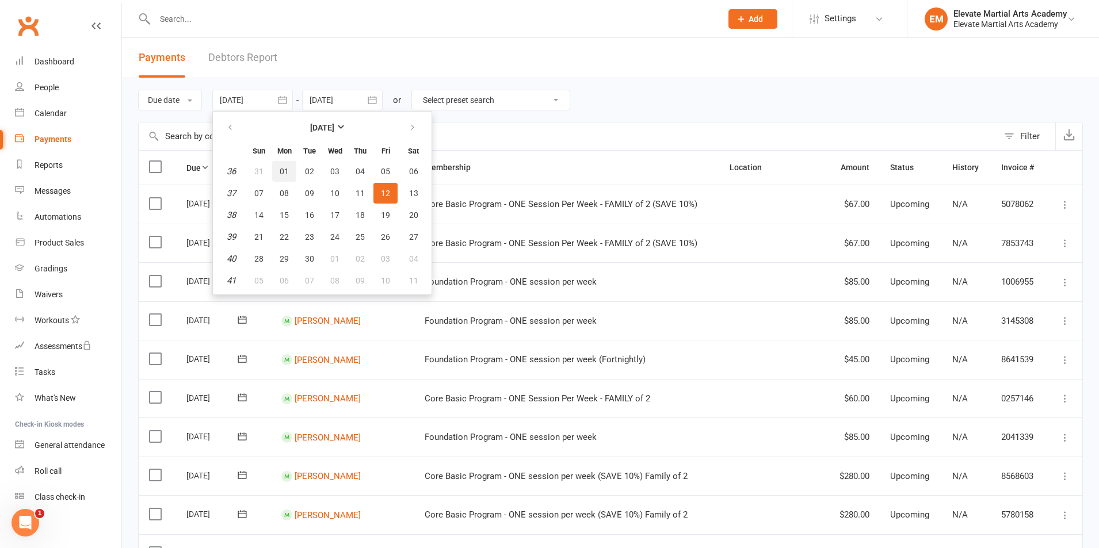
click at [281, 173] on span "01" at bounding box center [284, 171] width 9 height 9
type input "01 Sep 2025"
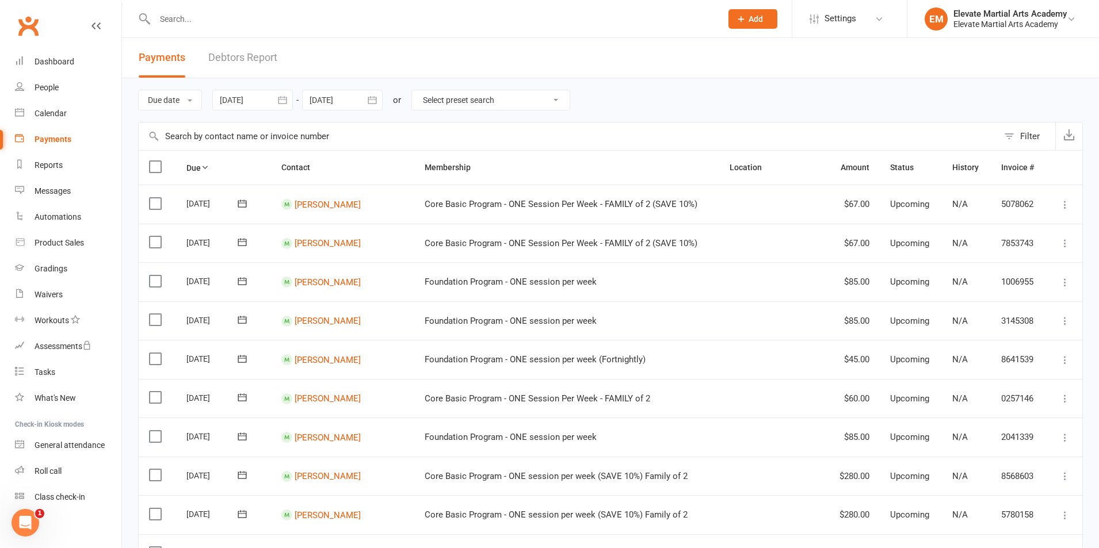
click at [372, 105] on icon "button" at bounding box center [372, 100] width 12 height 12
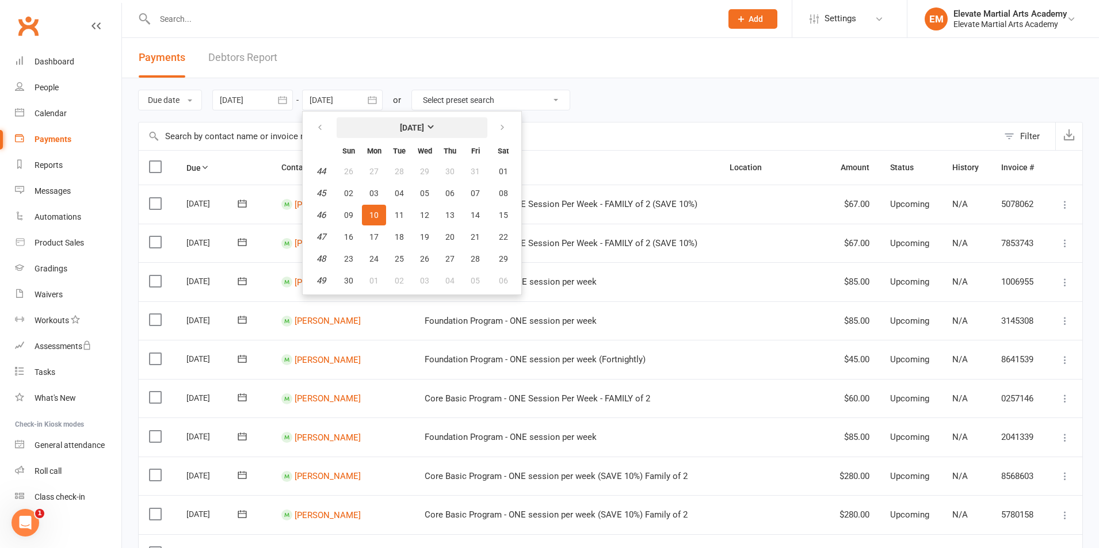
click at [424, 125] on strong "[DATE]" at bounding box center [412, 127] width 24 height 9
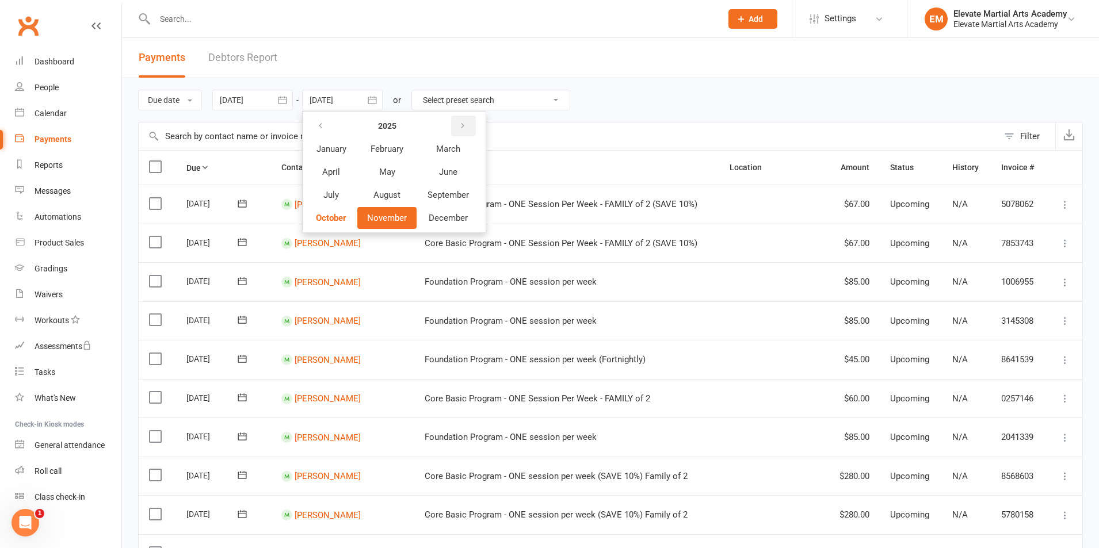
click at [467, 127] on icon "button" at bounding box center [463, 125] width 8 height 9
click at [392, 193] on span "August" at bounding box center [386, 195] width 27 height 10
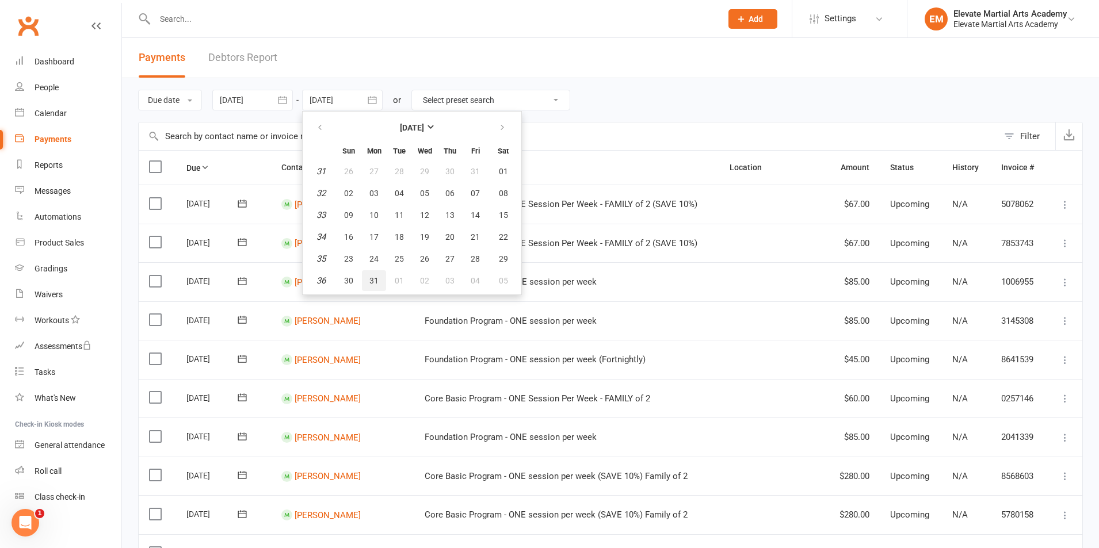
click at [374, 277] on span "31" at bounding box center [373, 280] width 9 height 9
type input "31 Aug 2026"
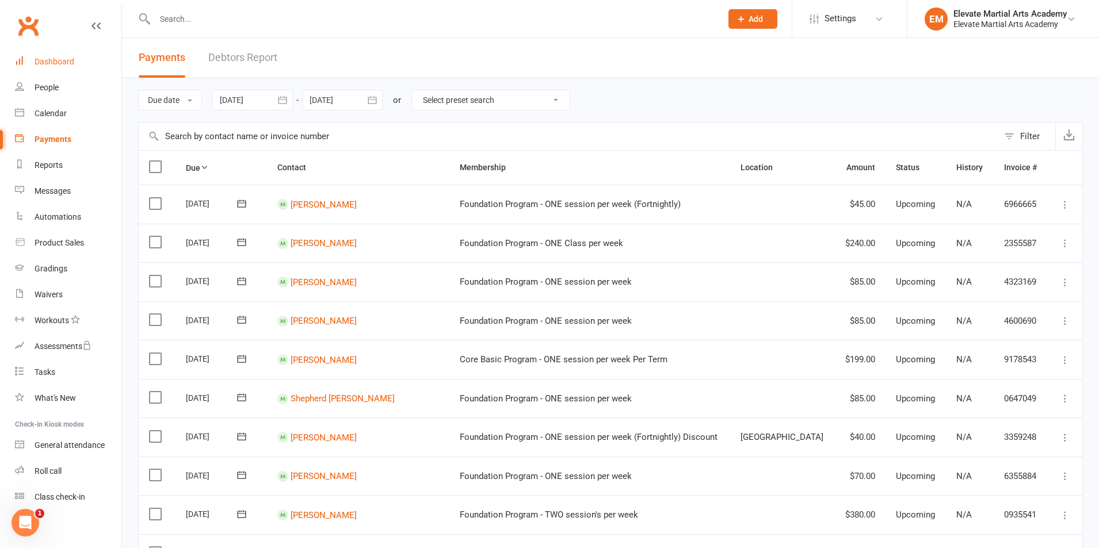
click at [60, 56] on link "Dashboard" at bounding box center [68, 62] width 106 height 26
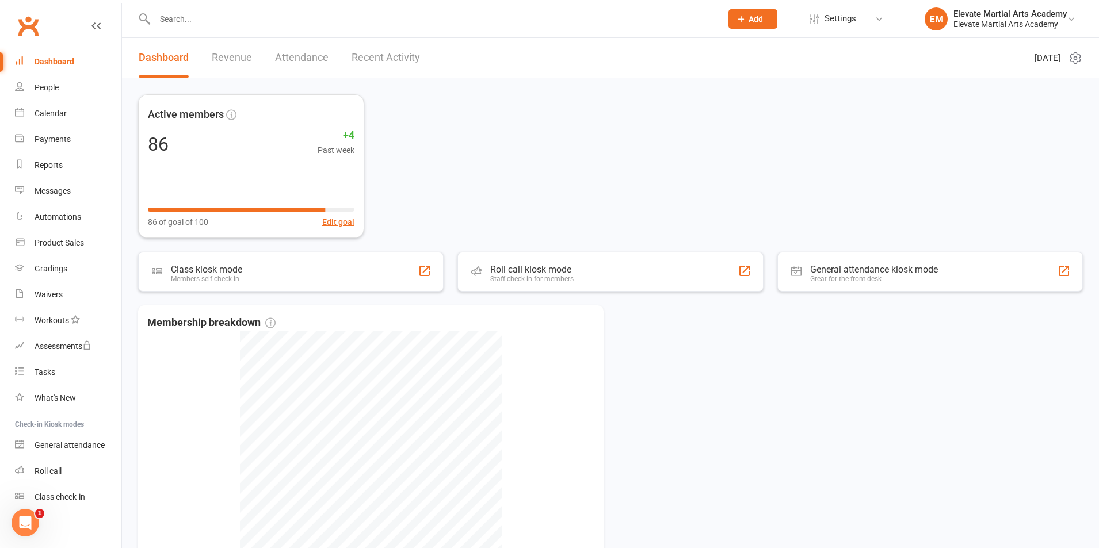
click at [403, 60] on link "Recent Activity" at bounding box center [386, 58] width 68 height 40
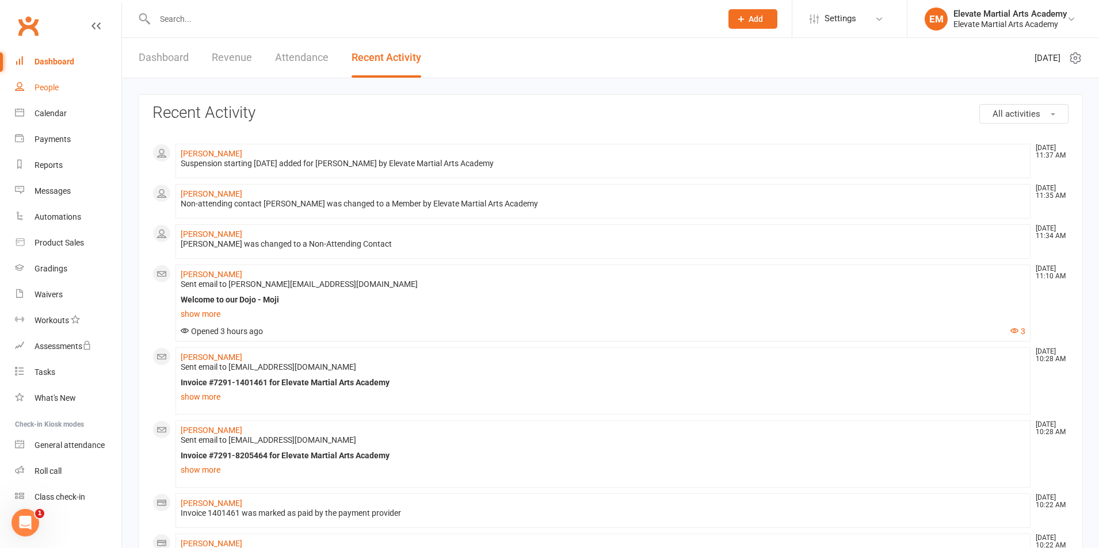
click at [47, 87] on div "People" at bounding box center [47, 87] width 24 height 9
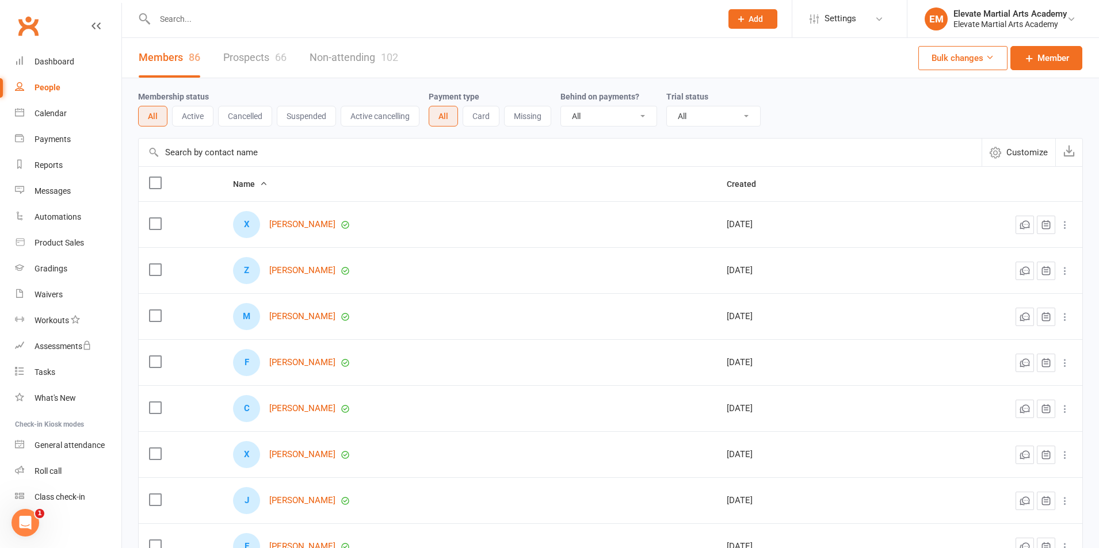
click at [263, 54] on link "Prospects 66" at bounding box center [254, 58] width 63 height 40
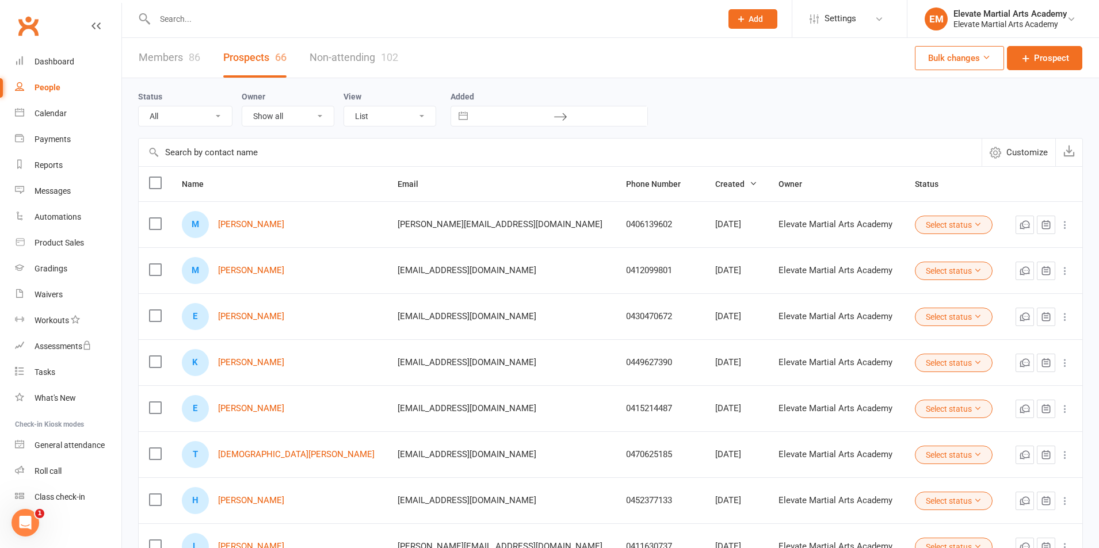
click at [180, 54] on link "Members 86" at bounding box center [170, 58] width 62 height 40
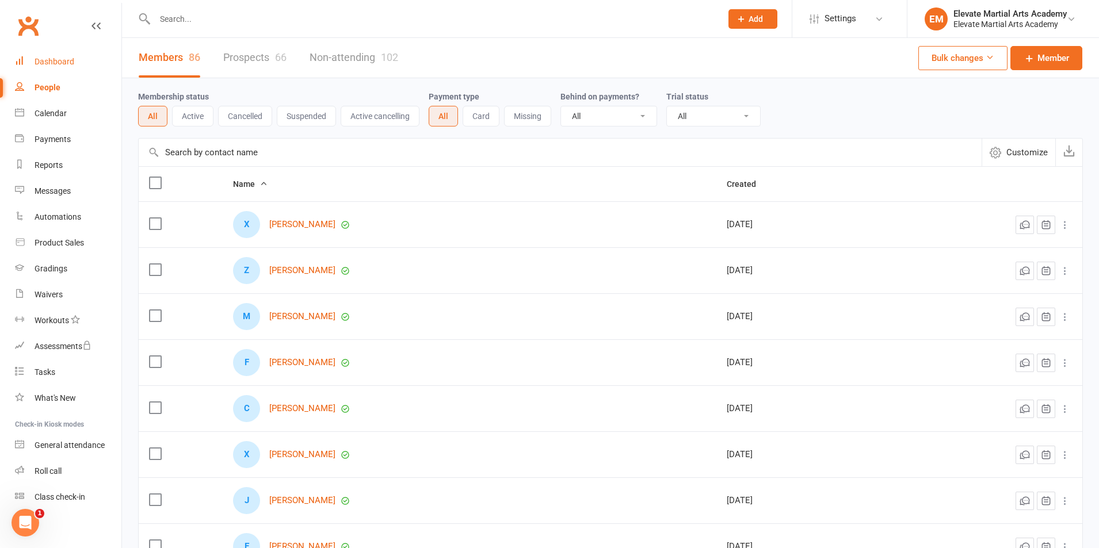
click at [59, 63] on div "Dashboard" at bounding box center [55, 61] width 40 height 9
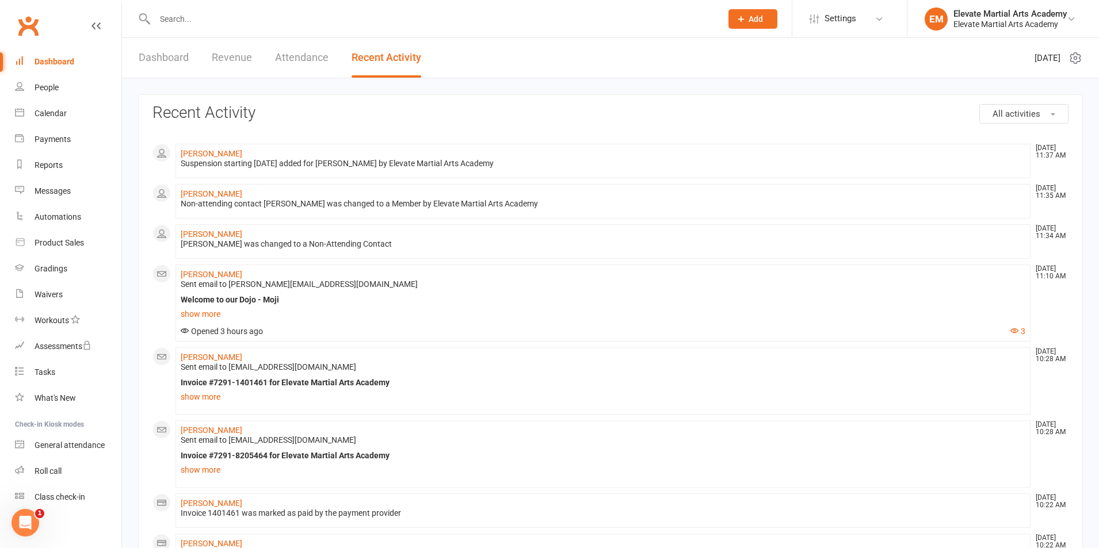
click at [59, 62] on div "Dashboard" at bounding box center [55, 61] width 40 height 9
click at [55, 140] on div "Payments" at bounding box center [53, 139] width 36 height 9
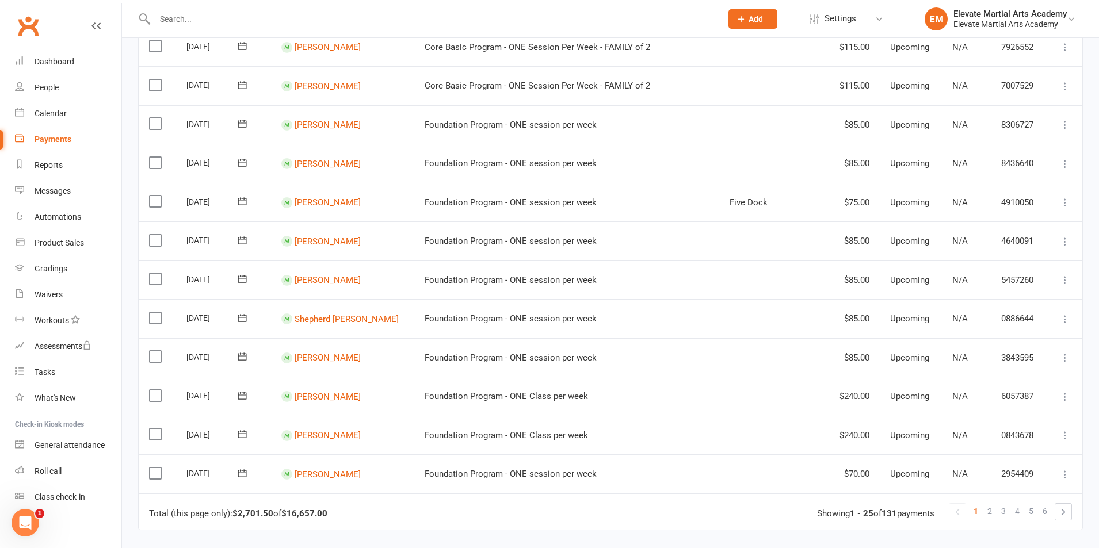
scroll to position [809, 0]
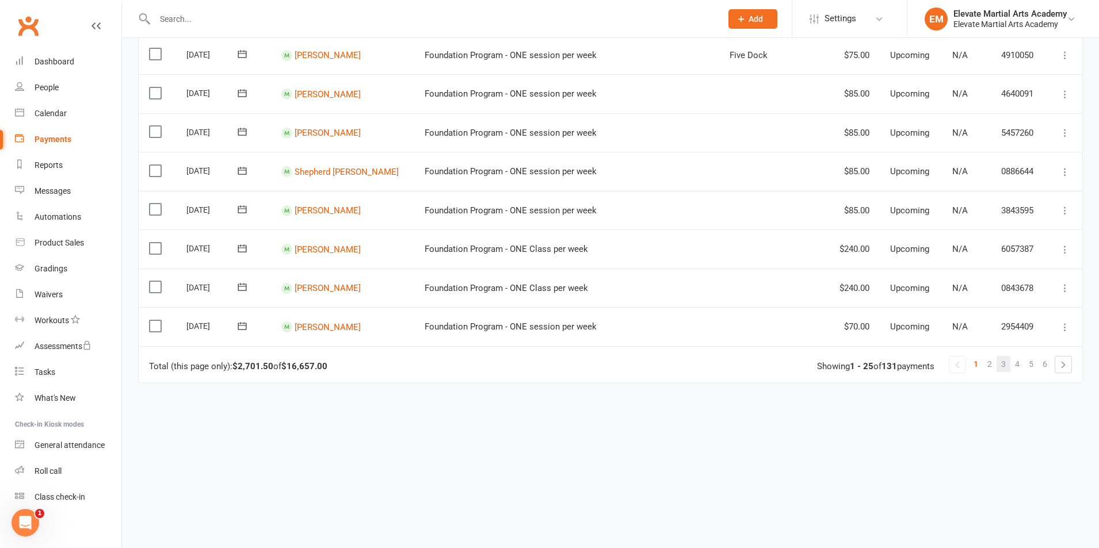
click at [999, 364] on link "3" at bounding box center [1003, 364] width 14 height 16
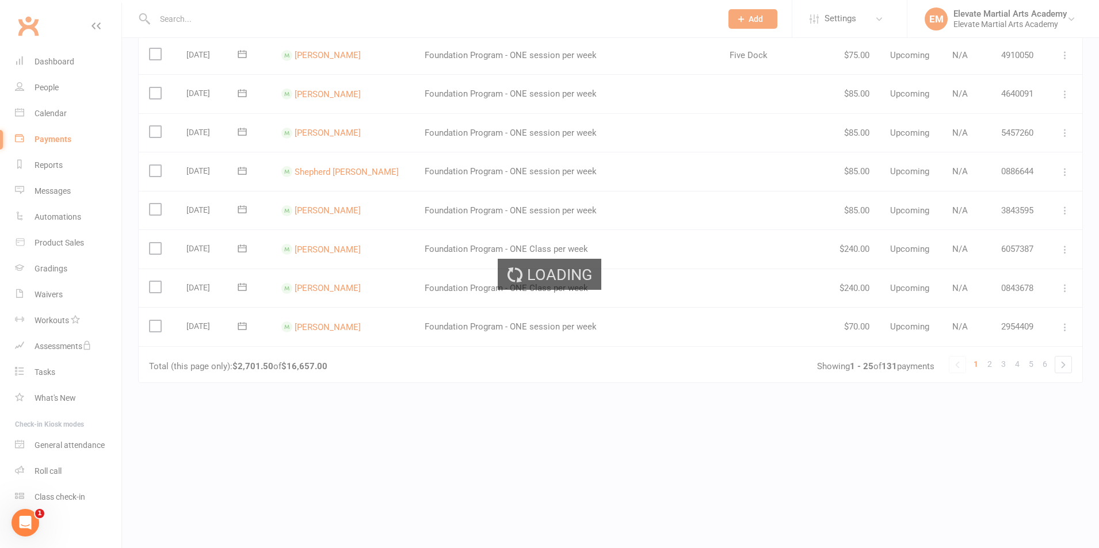
scroll to position [0, 0]
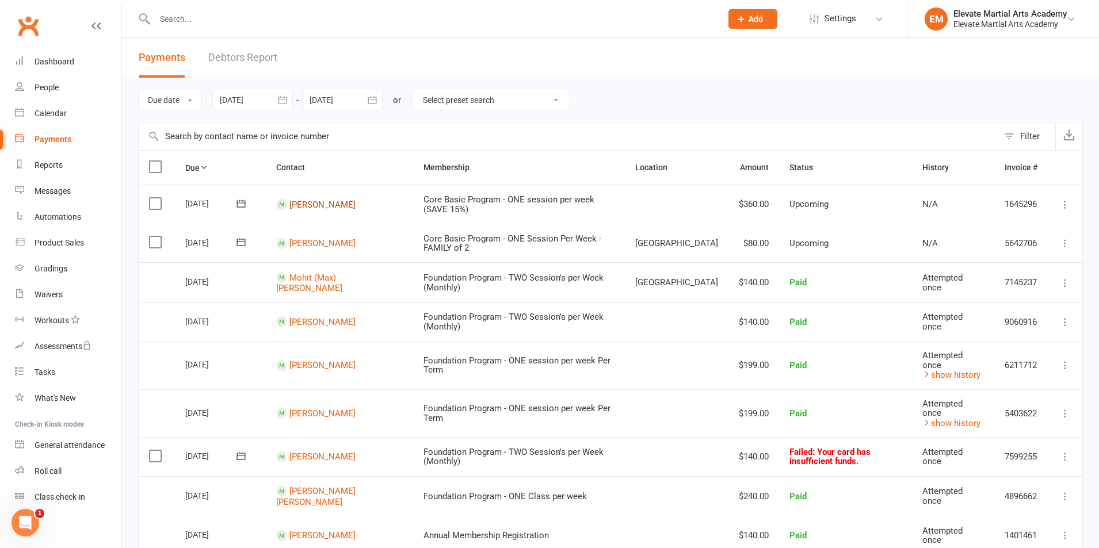
click at [330, 201] on link "[PERSON_NAME]" at bounding box center [322, 204] width 66 height 10
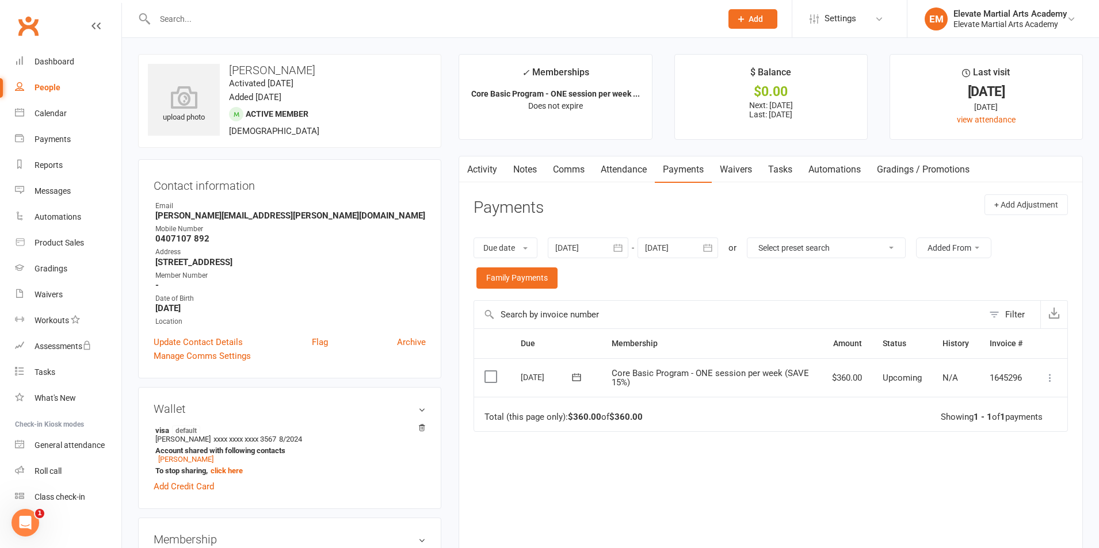
click at [618, 246] on icon "button" at bounding box center [617, 247] width 9 height 7
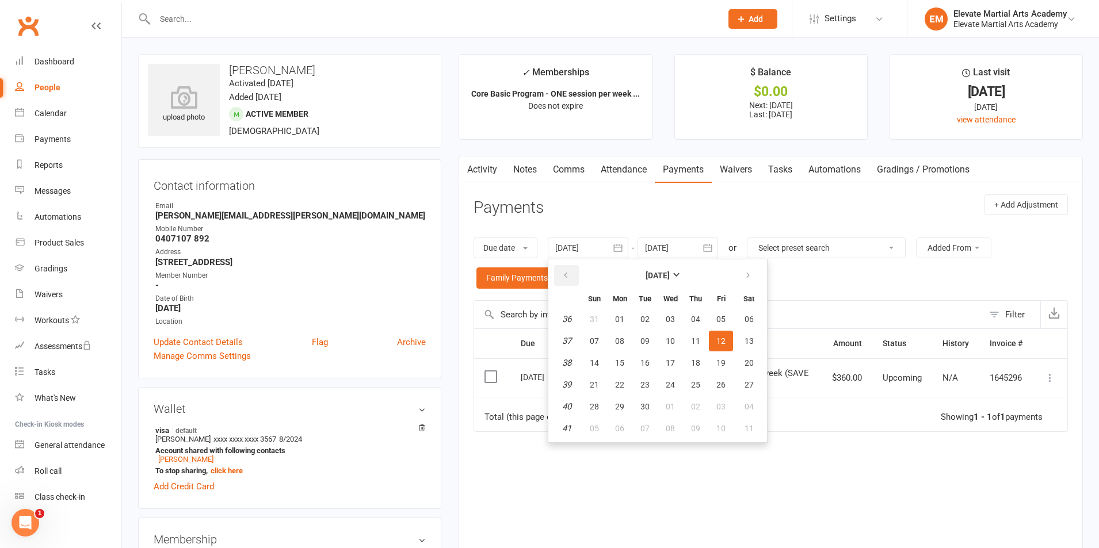
click at [572, 284] on button "button" at bounding box center [566, 275] width 25 height 21
click at [572, 282] on button "button" at bounding box center [566, 275] width 25 height 21
click at [646, 318] on span "01" at bounding box center [644, 319] width 9 height 9
type input "[DATE]"
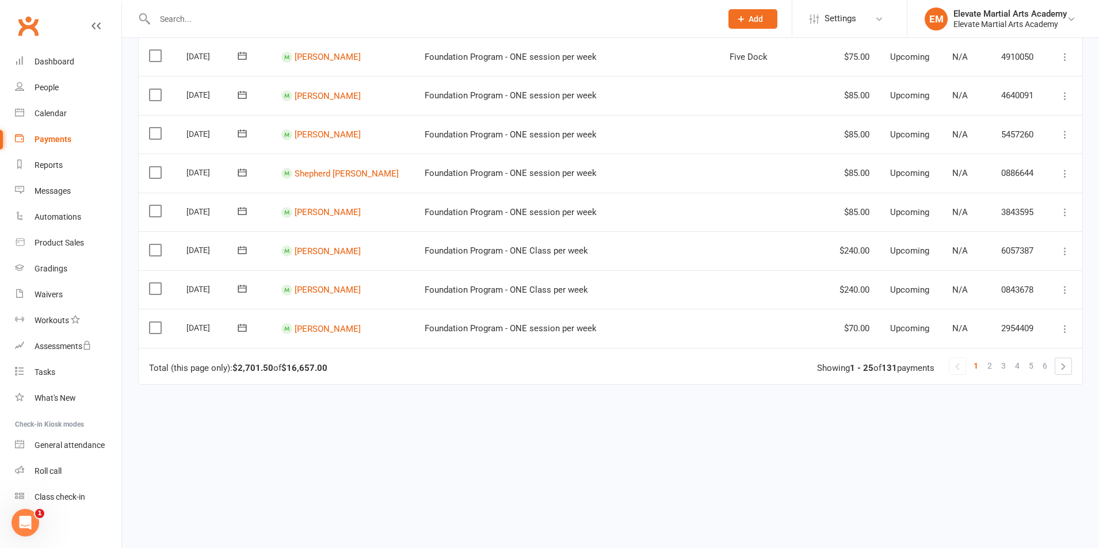
scroll to position [809, 0]
click at [1002, 364] on span "3" at bounding box center [1003, 364] width 5 height 16
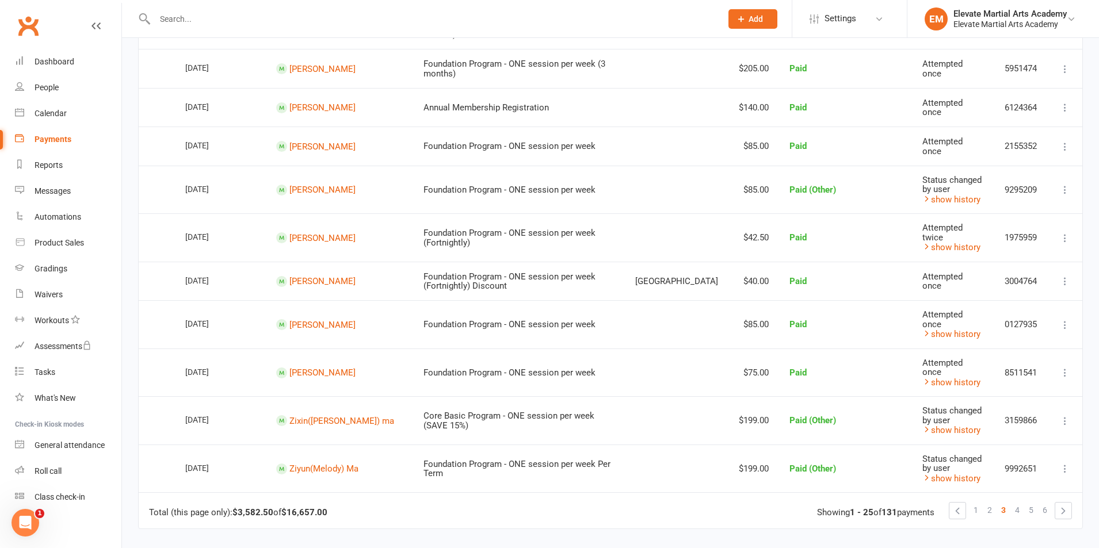
scroll to position [847, 0]
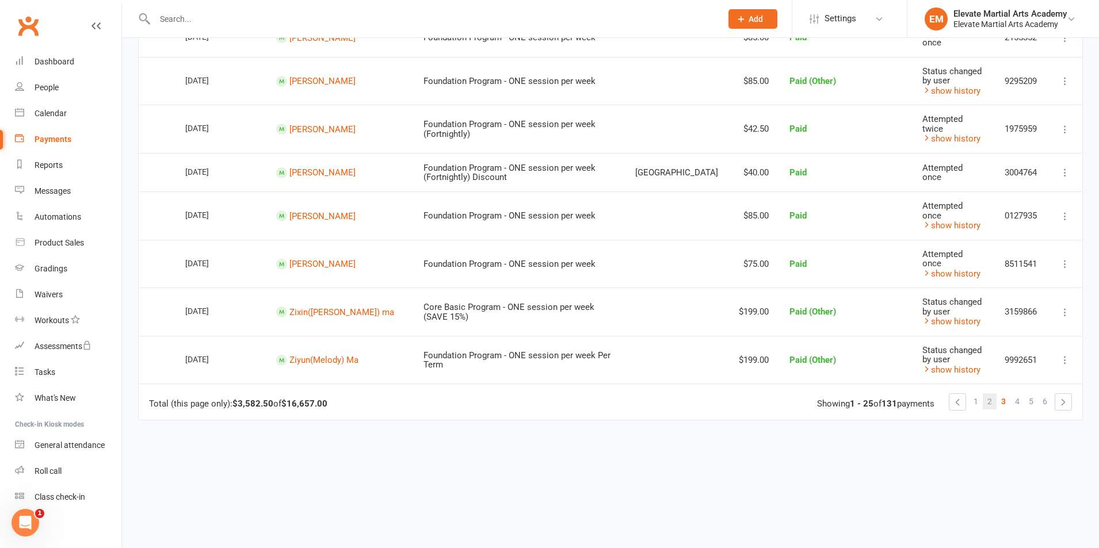
click at [991, 394] on span "2" at bounding box center [989, 402] width 5 height 16
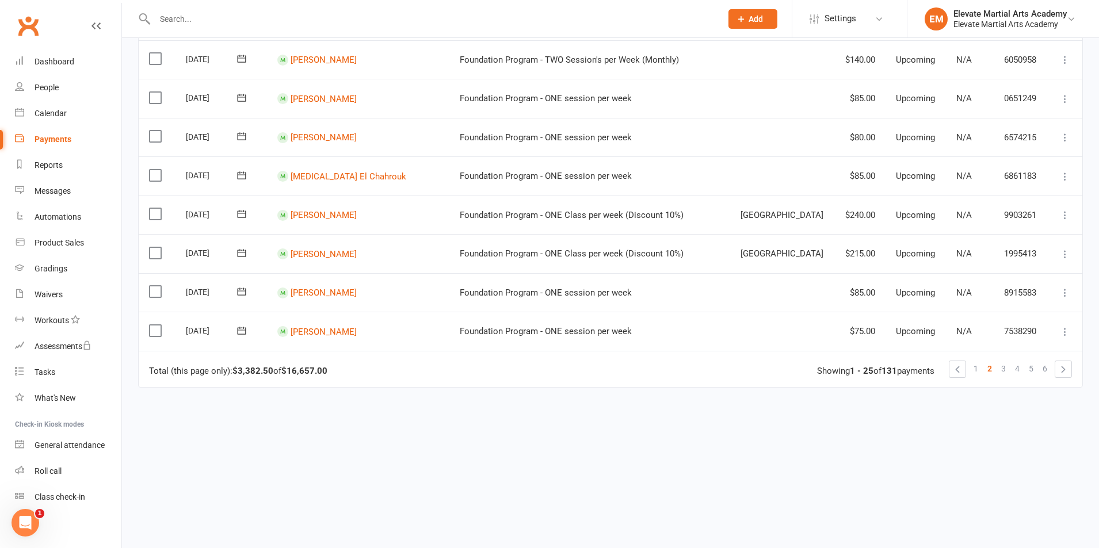
scroll to position [805, 0]
click at [324, 252] on link "[PERSON_NAME]" at bounding box center [324, 253] width 66 height 10
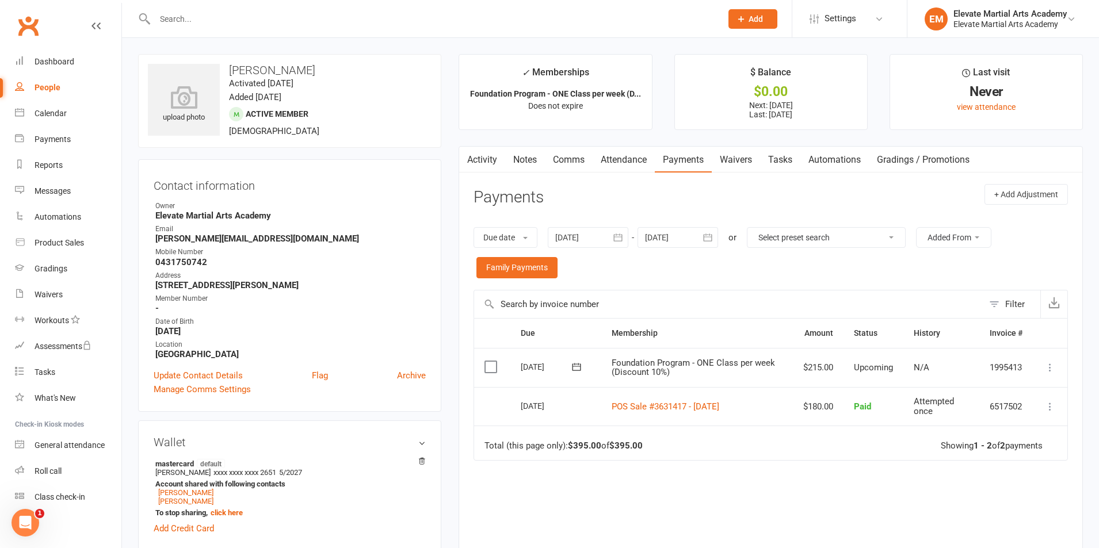
click at [617, 238] on icon "button" at bounding box center [618, 238] width 12 height 12
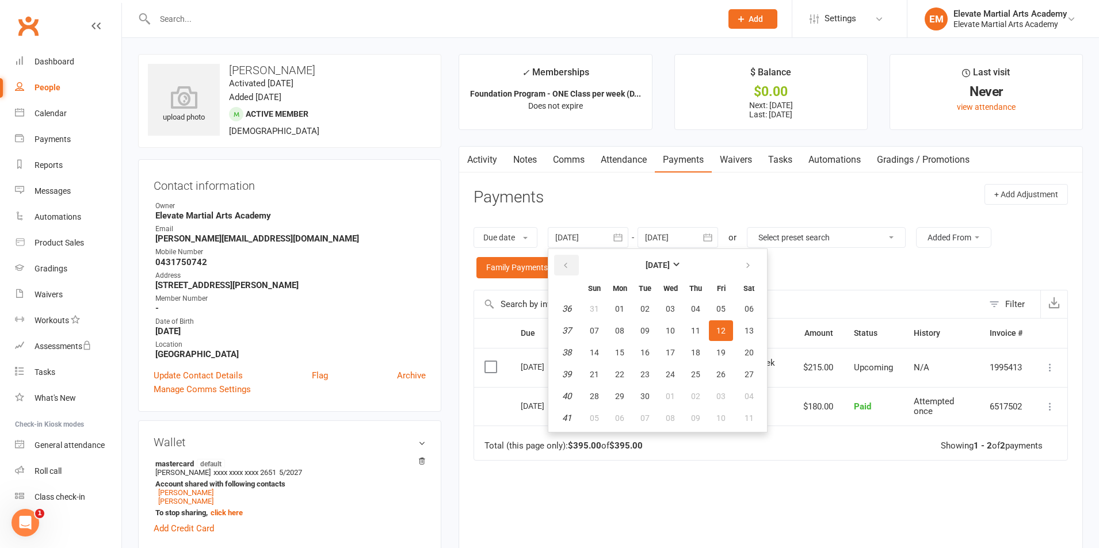
click at [562, 257] on button "button" at bounding box center [566, 265] width 25 height 21
click at [643, 310] on span "01" at bounding box center [644, 308] width 9 height 9
type input "[DATE]"
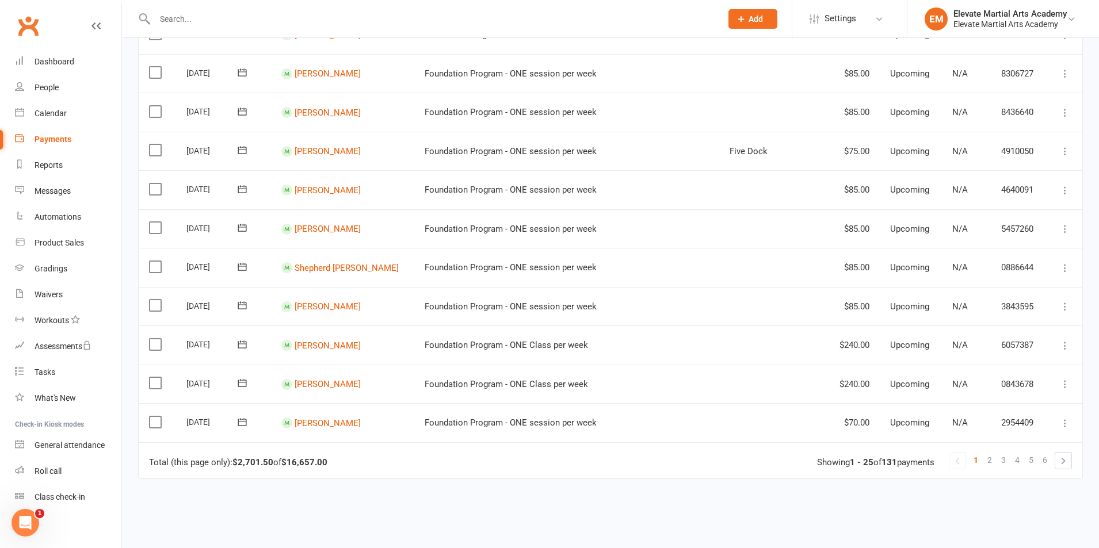
scroll to position [809, 0]
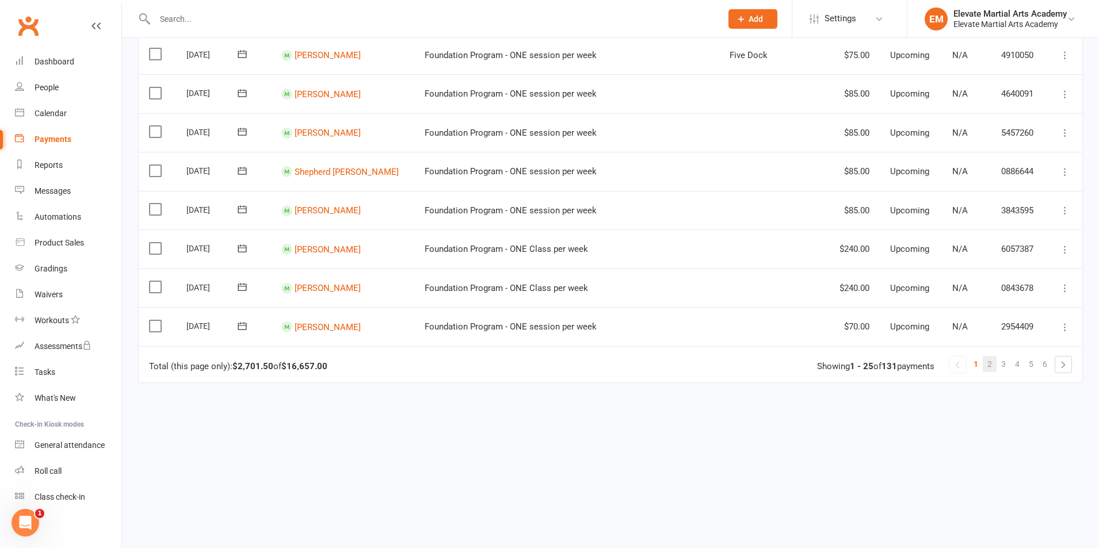
click at [994, 362] on link "2" at bounding box center [990, 364] width 14 height 16
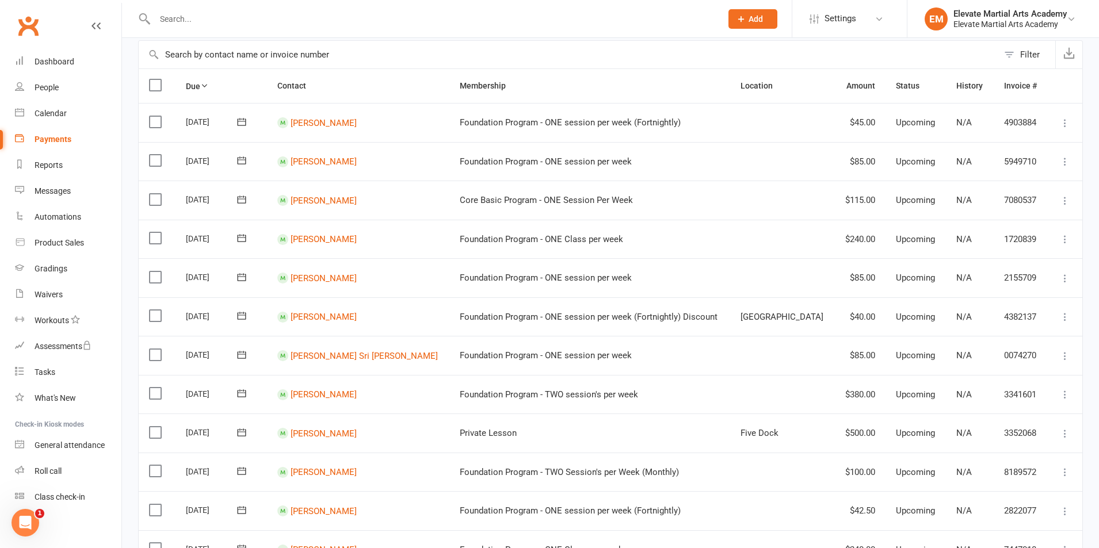
scroll to position [0, 0]
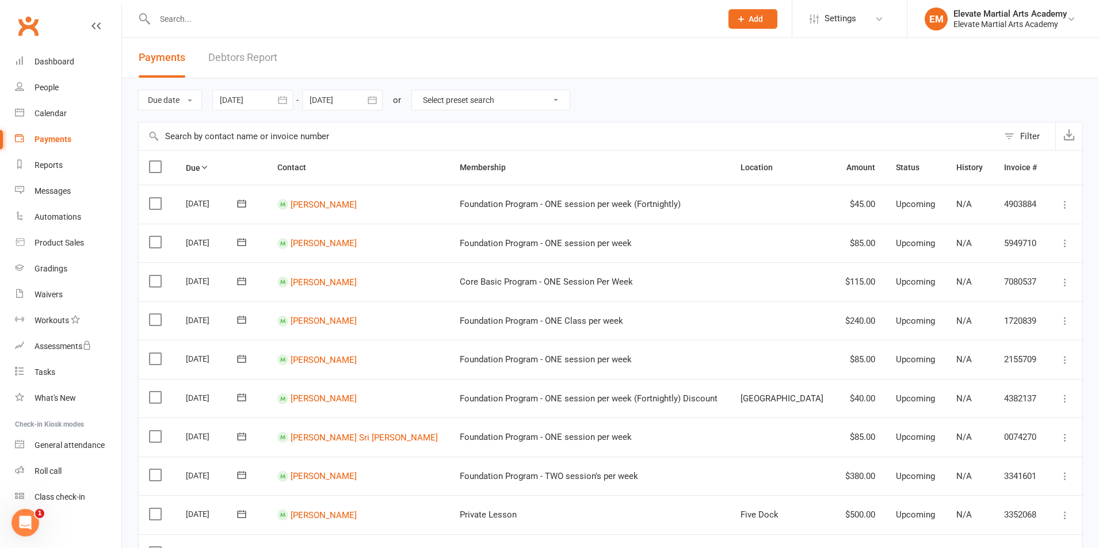
click at [282, 101] on icon "button" at bounding box center [283, 100] width 12 height 12
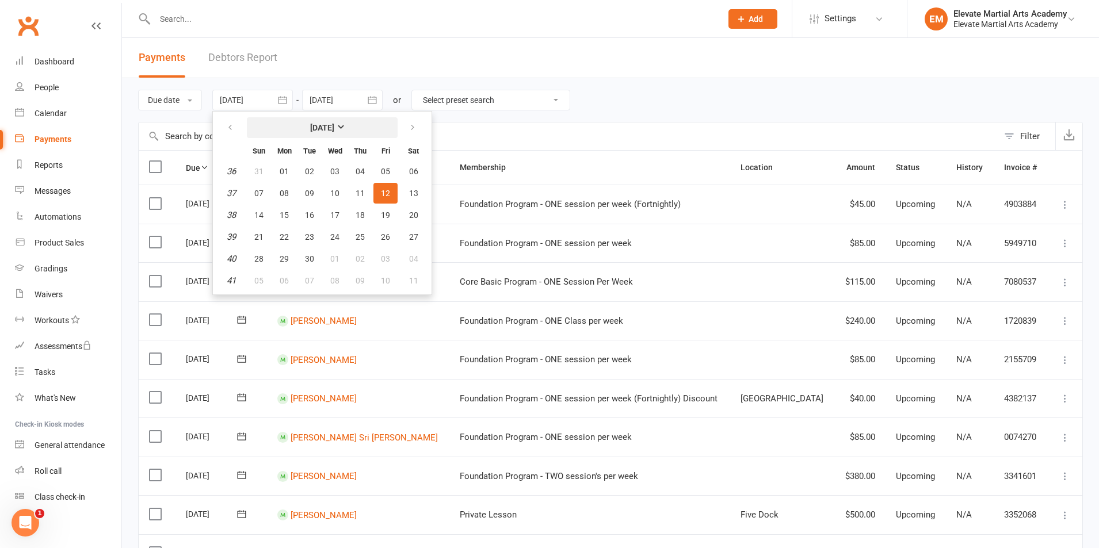
click at [334, 126] on strong "[DATE]" at bounding box center [322, 127] width 24 height 9
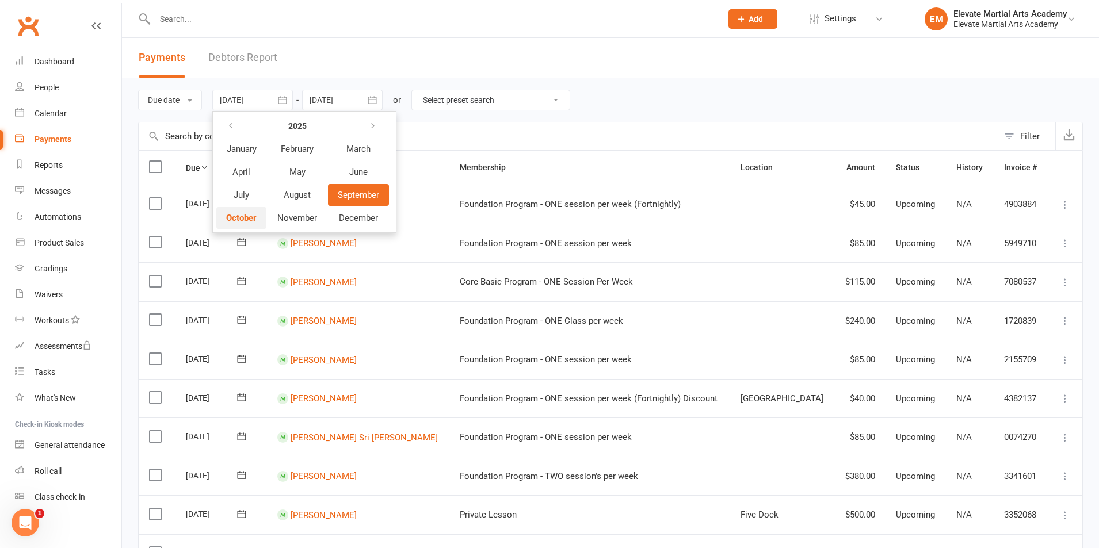
click at [255, 215] on span "October" at bounding box center [241, 218] width 30 height 10
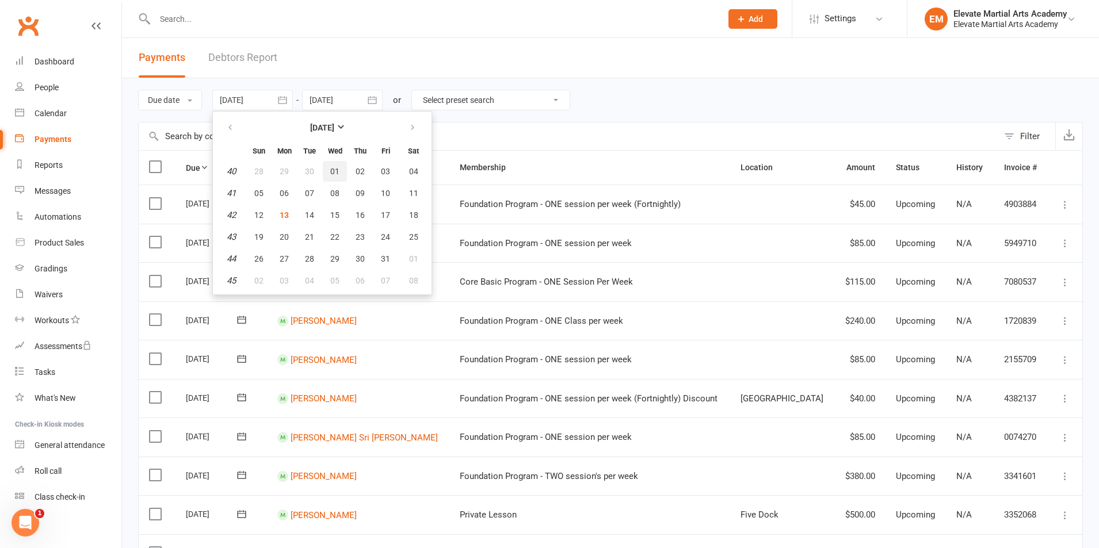
click at [337, 169] on span "01" at bounding box center [334, 171] width 9 height 9
type input "[DATE]"
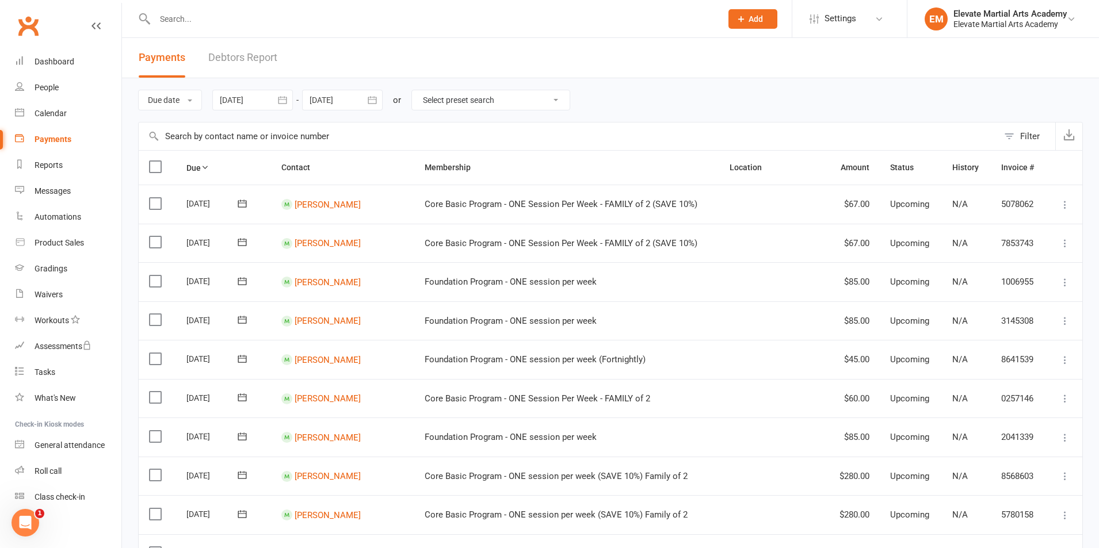
click at [371, 105] on icon "button" at bounding box center [372, 100] width 12 height 12
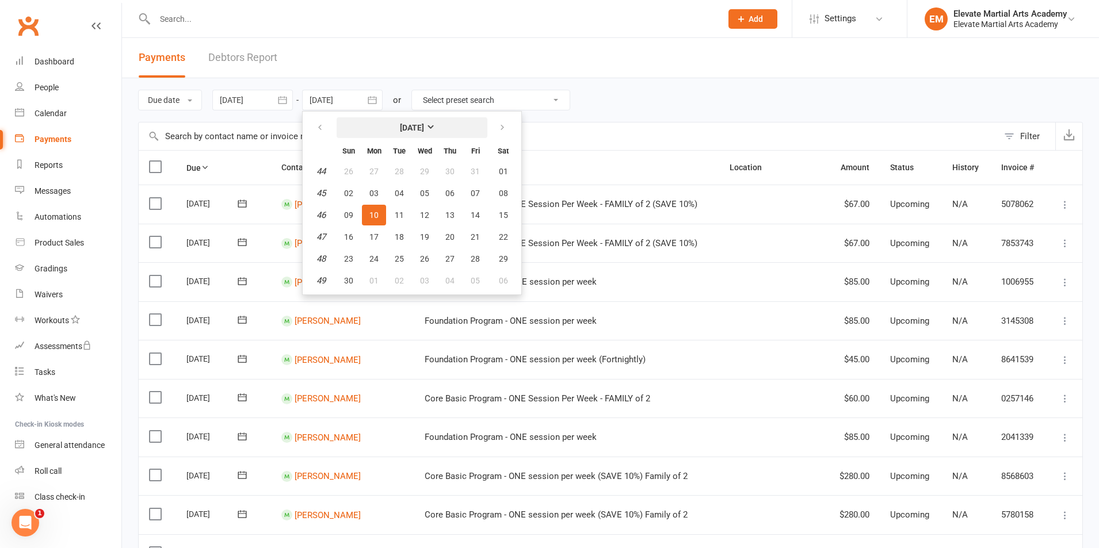
click at [408, 127] on strong "[DATE]" at bounding box center [412, 127] width 24 height 9
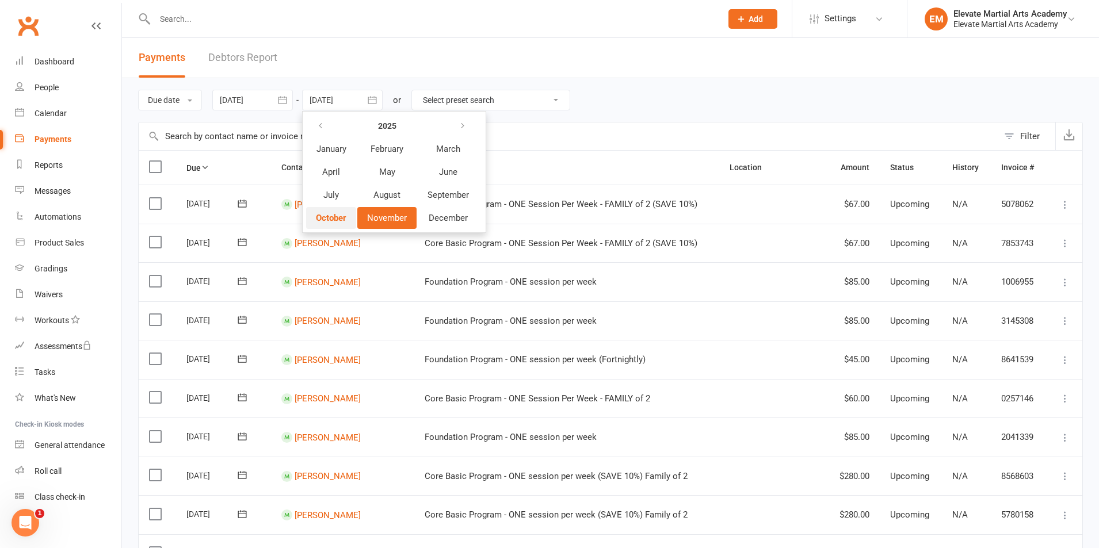
click at [334, 219] on span "October" at bounding box center [331, 218] width 30 height 10
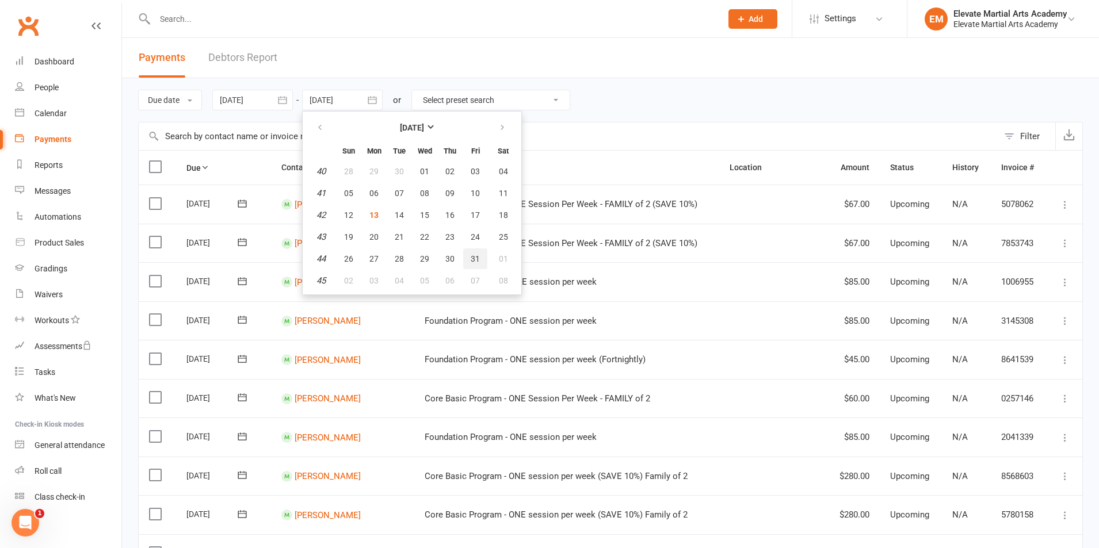
click at [476, 255] on span "31" at bounding box center [475, 258] width 9 height 9
type input "31 Oct 2025"
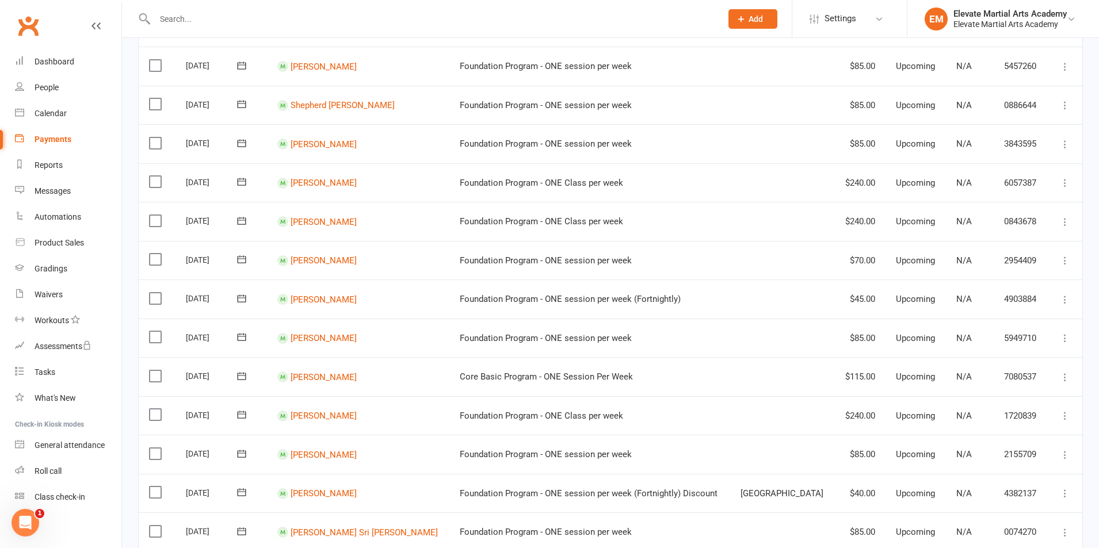
scroll to position [4, 0]
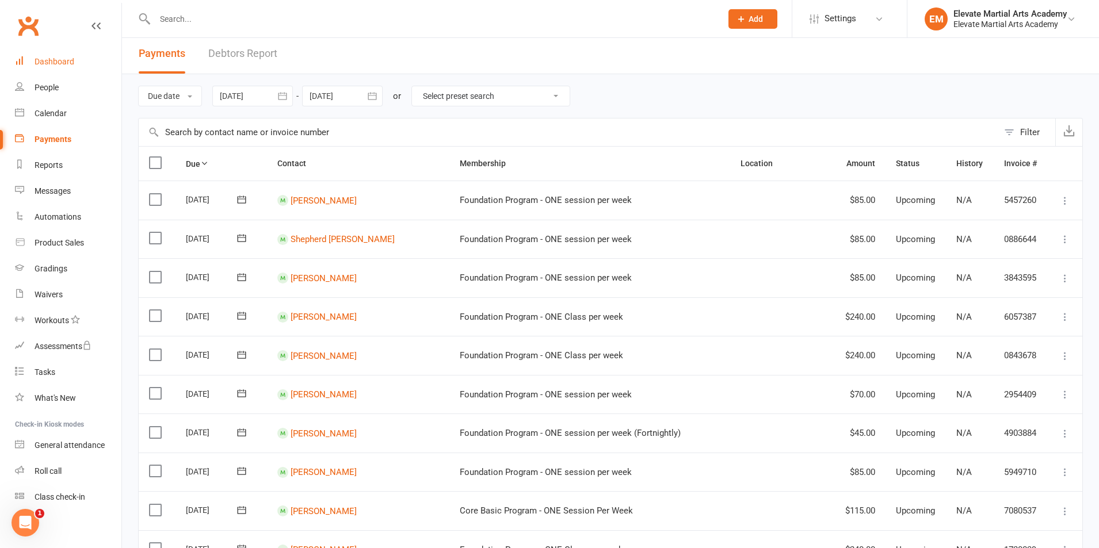
click at [54, 53] on link "Dashboard" at bounding box center [68, 62] width 106 height 26
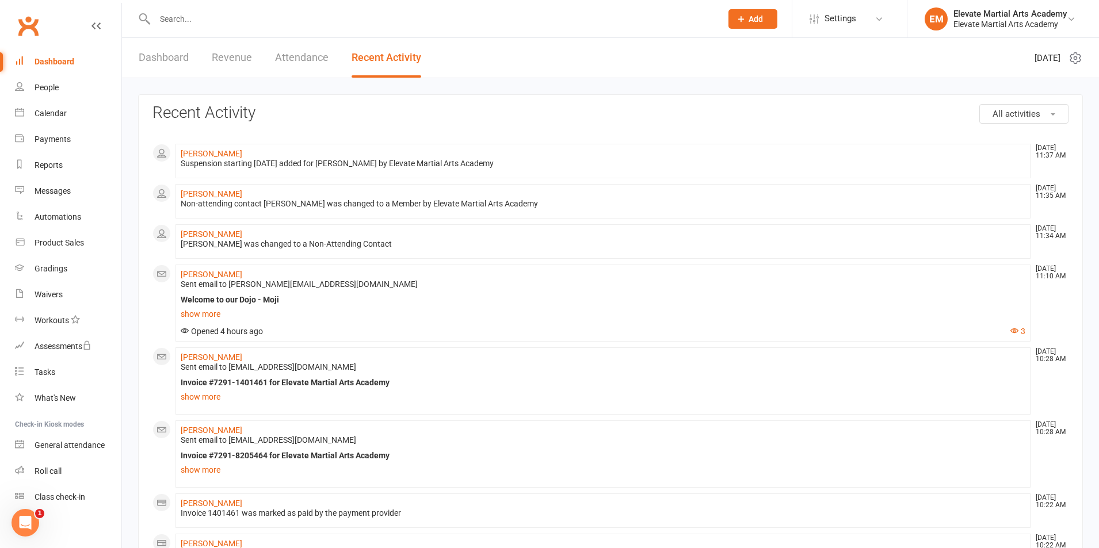
click at [55, 61] on div "Dashboard" at bounding box center [55, 61] width 40 height 9
click at [228, 155] on link "[PERSON_NAME]" at bounding box center [212, 153] width 62 height 9
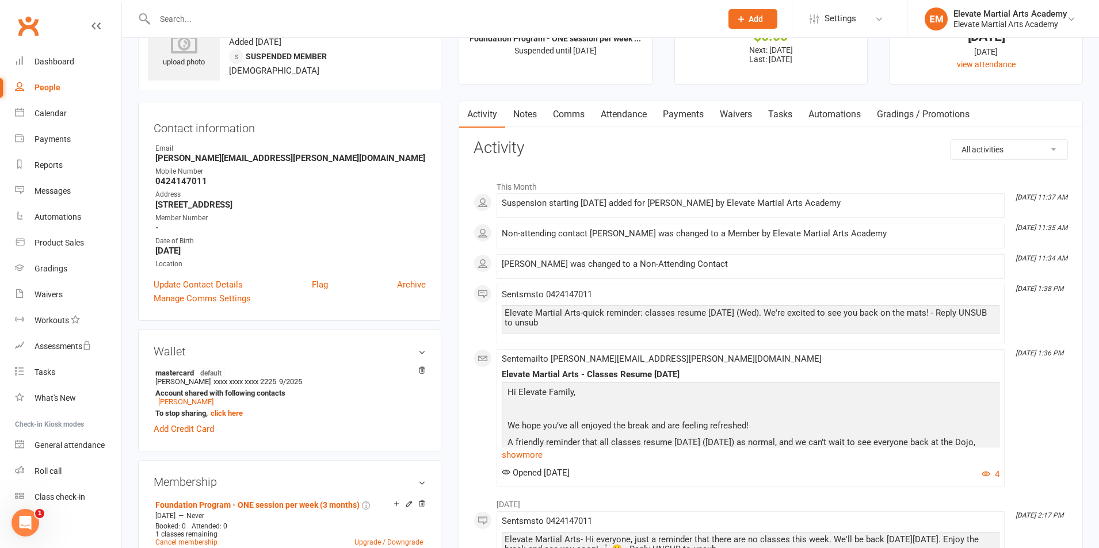
scroll to position [269, 0]
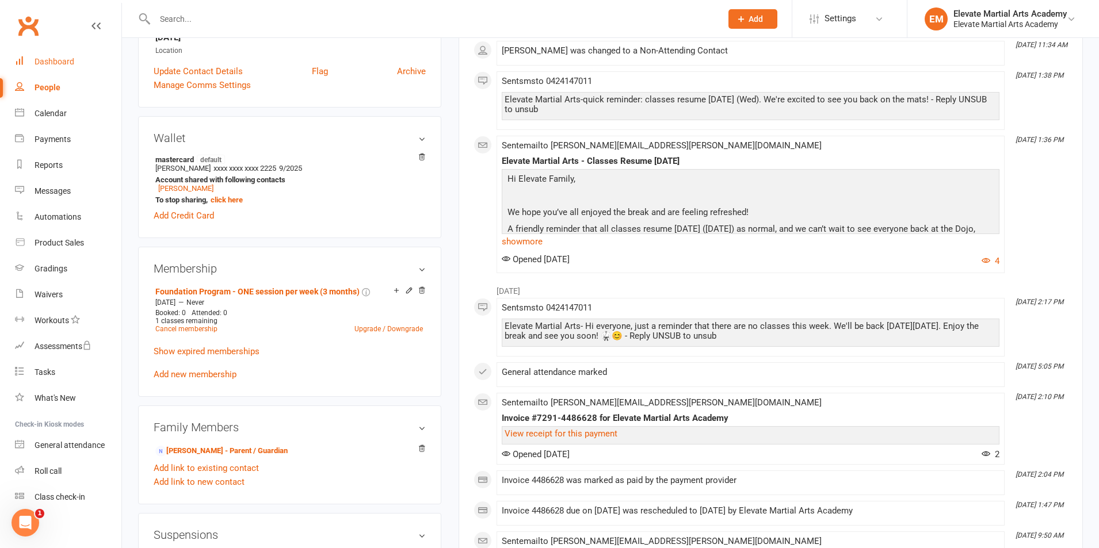
click at [62, 62] on div "Dashboard" at bounding box center [55, 61] width 40 height 9
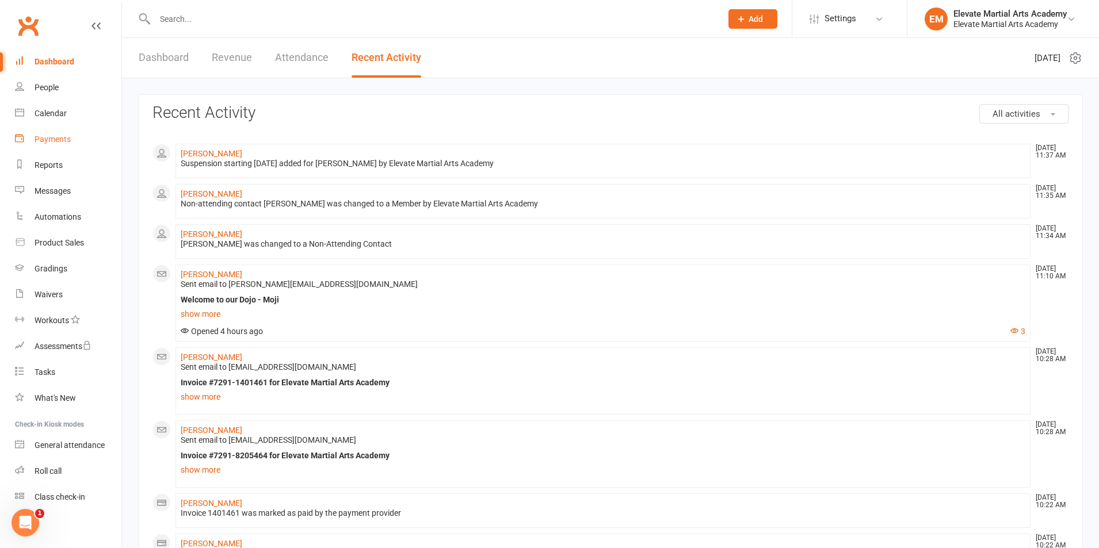
click at [57, 140] on div "Payments" at bounding box center [53, 139] width 36 height 9
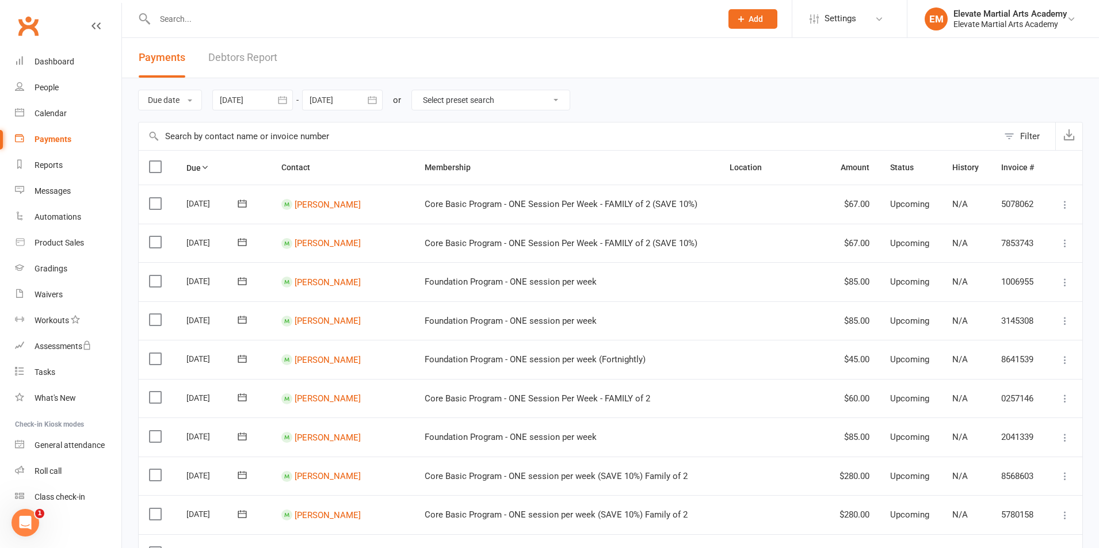
click at [287, 100] on icon "button" at bounding box center [282, 99] width 9 height 7
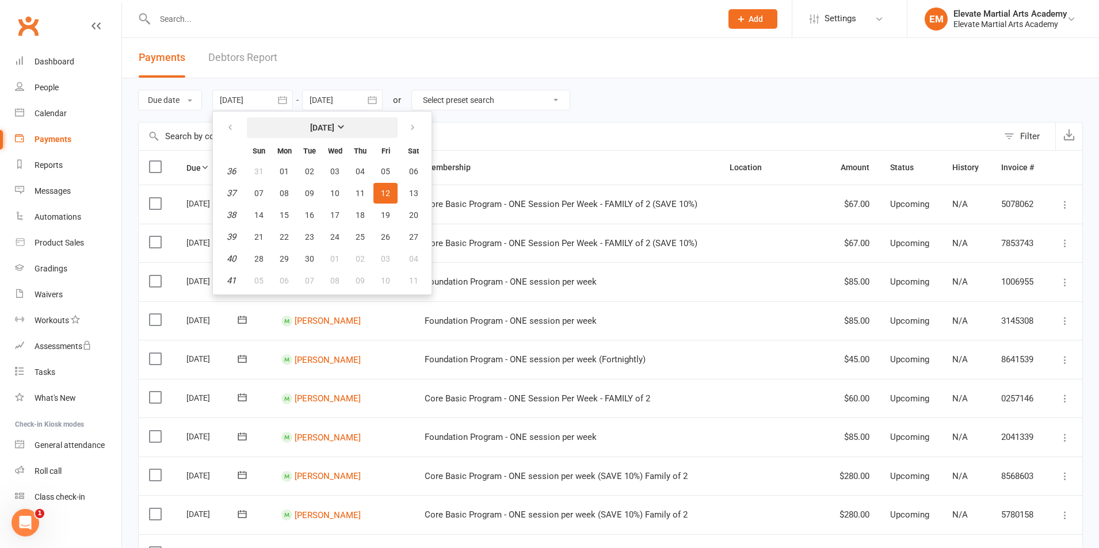
click at [356, 129] on button "[DATE]" at bounding box center [322, 127] width 151 height 21
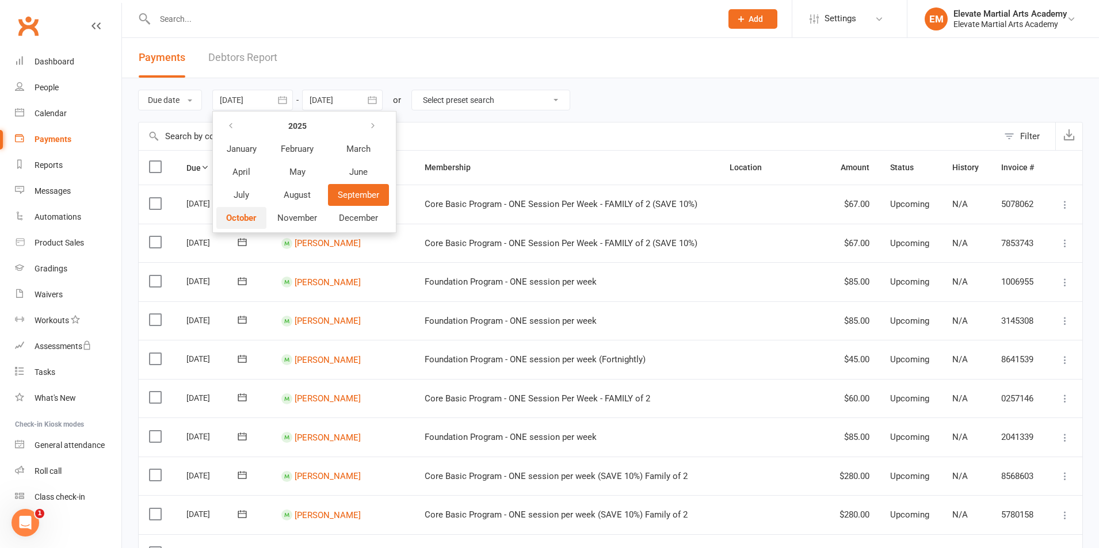
click at [250, 221] on span "October" at bounding box center [241, 218] width 30 height 10
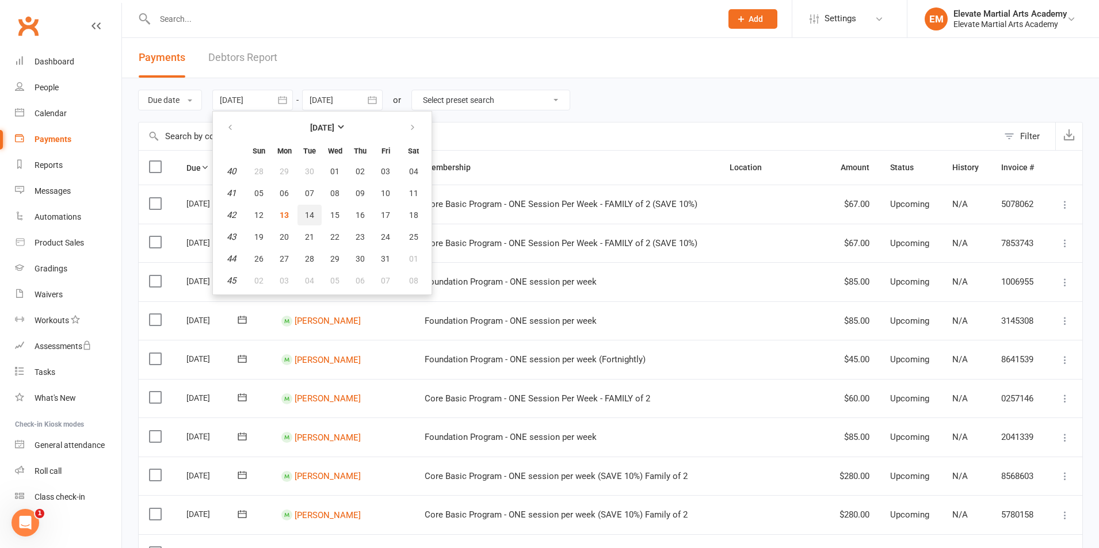
click at [310, 214] on span "14" at bounding box center [309, 215] width 9 height 9
type input "14 Oct 2025"
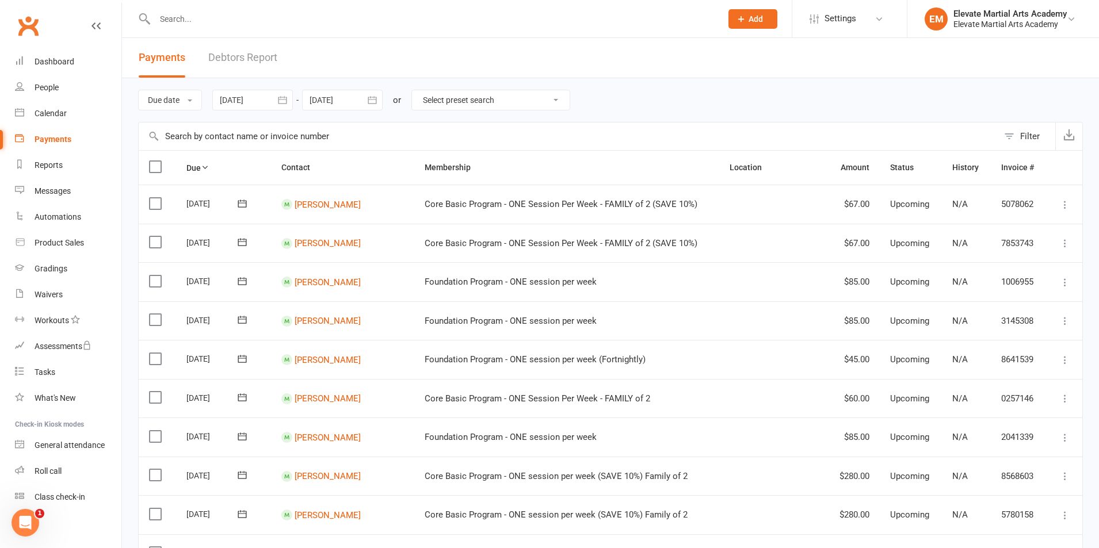
click at [375, 105] on icon "button" at bounding box center [372, 100] width 12 height 12
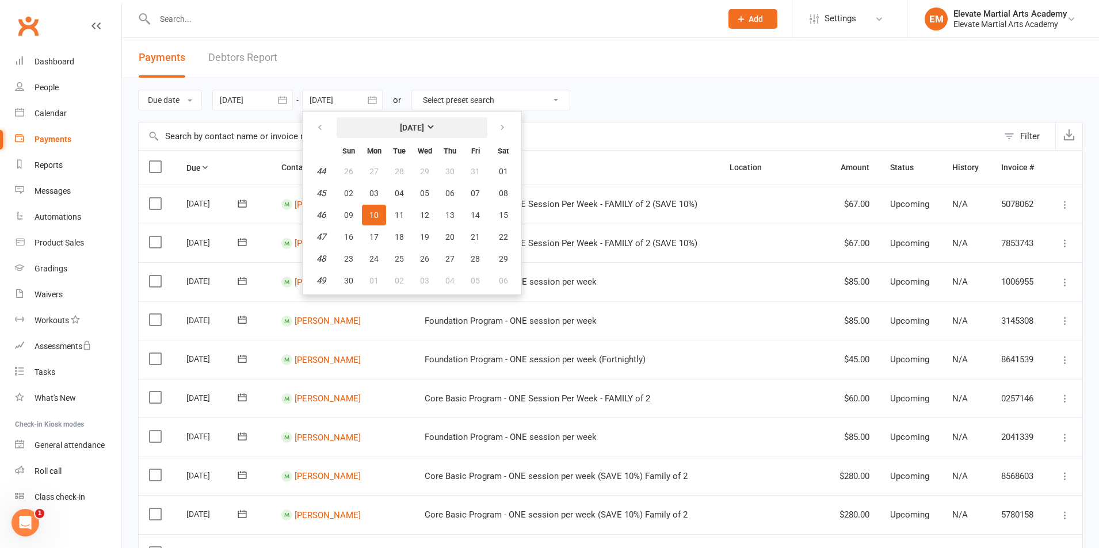
click at [430, 132] on button "November 2025" at bounding box center [412, 127] width 151 height 21
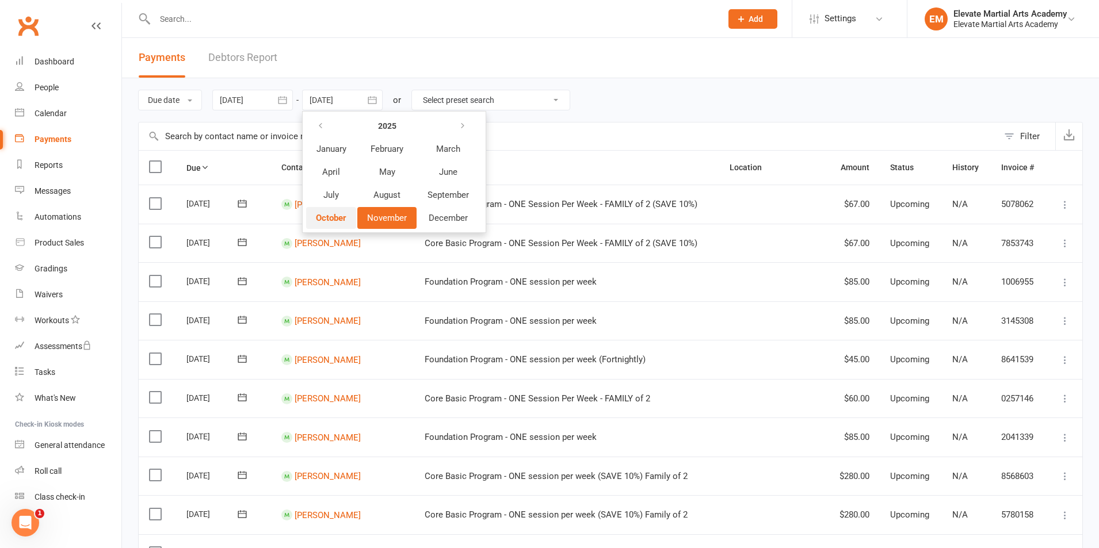
click at [330, 214] on span "October" at bounding box center [331, 218] width 30 height 10
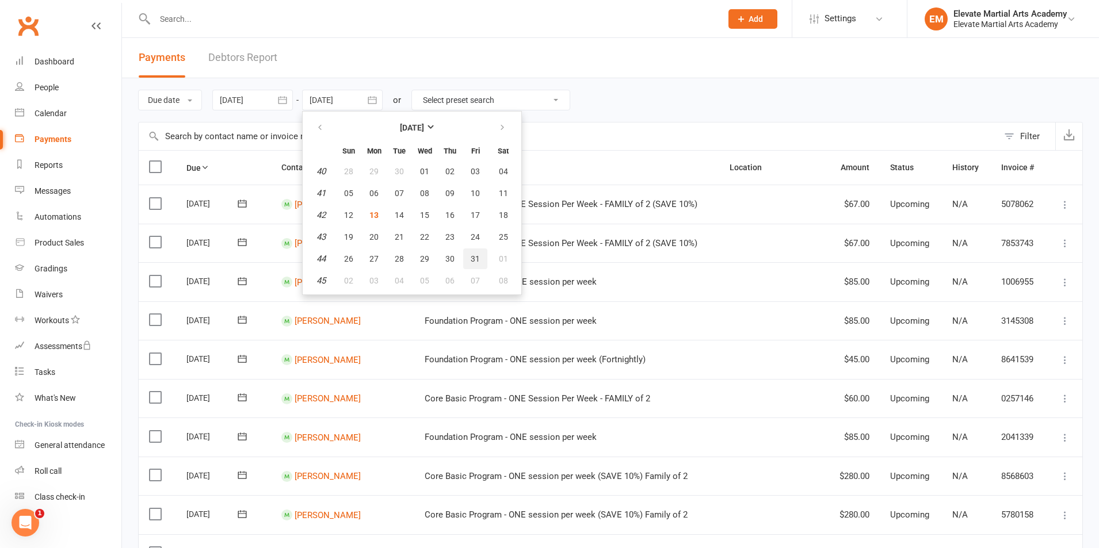
click at [475, 259] on span "31" at bounding box center [475, 258] width 9 height 9
type input "31 Oct 2025"
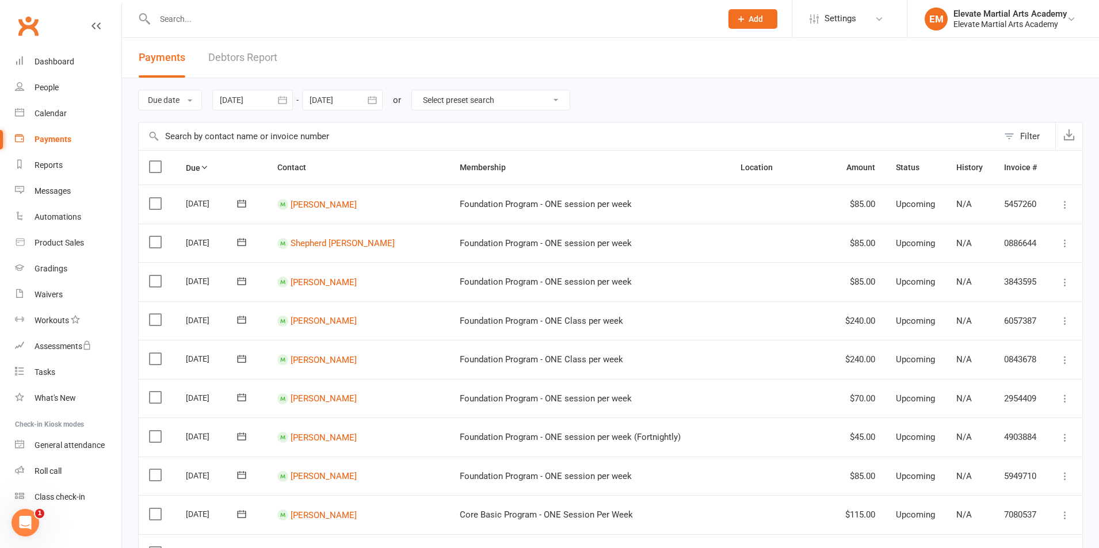
click at [281, 106] on button "button" at bounding box center [282, 100] width 21 height 21
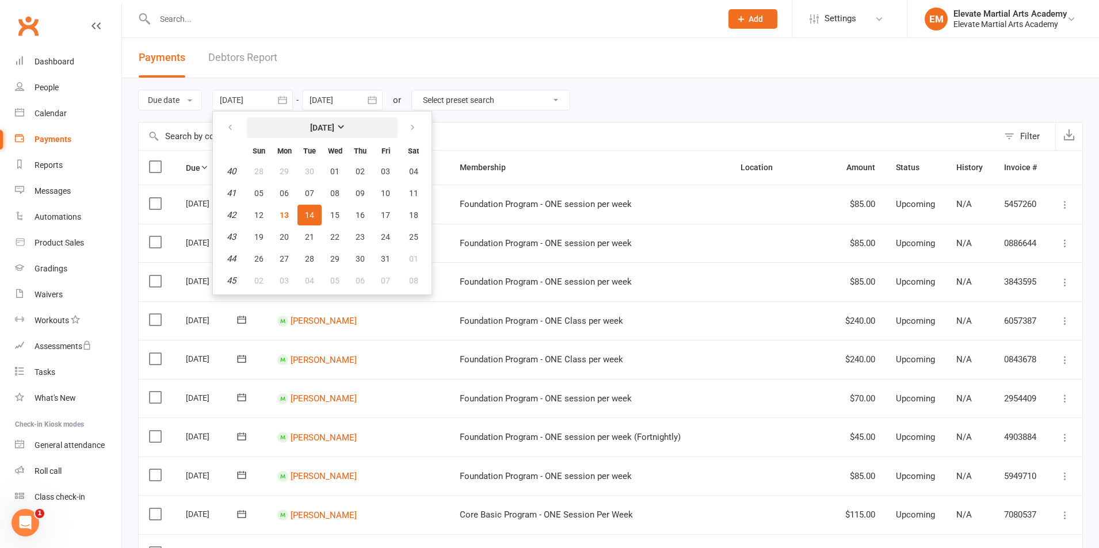
click at [327, 127] on strong "October 2025" at bounding box center [322, 127] width 24 height 9
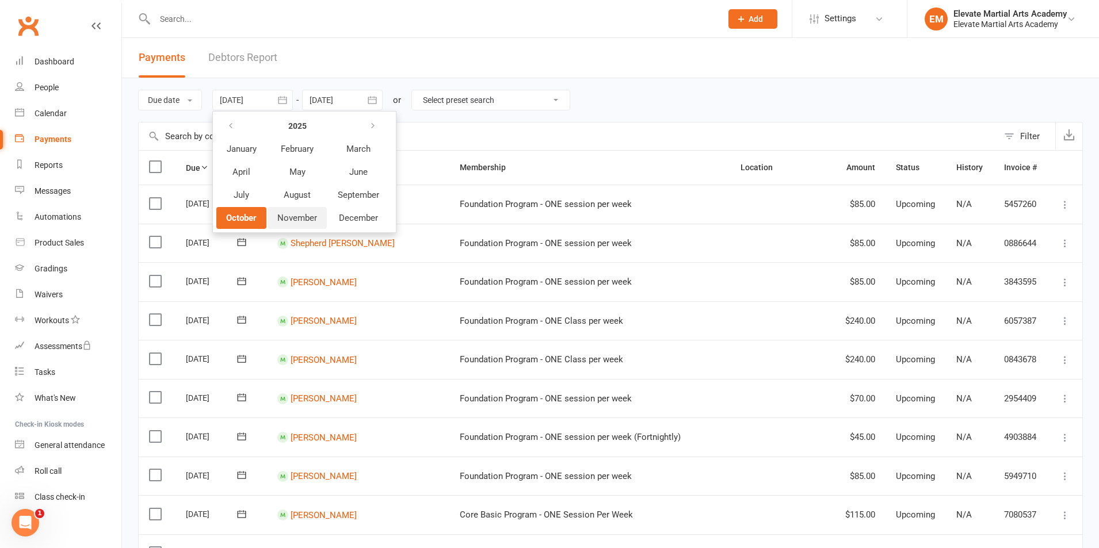
click at [312, 219] on span "November" at bounding box center [297, 218] width 40 height 10
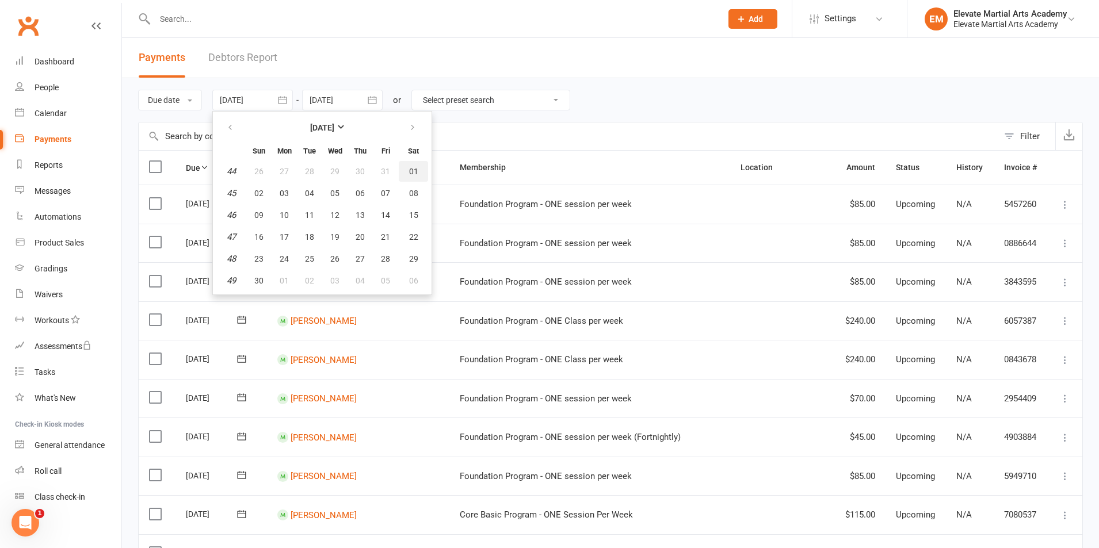
click at [420, 173] on button "01" at bounding box center [413, 171] width 29 height 21
type input "01 Nov 2025"
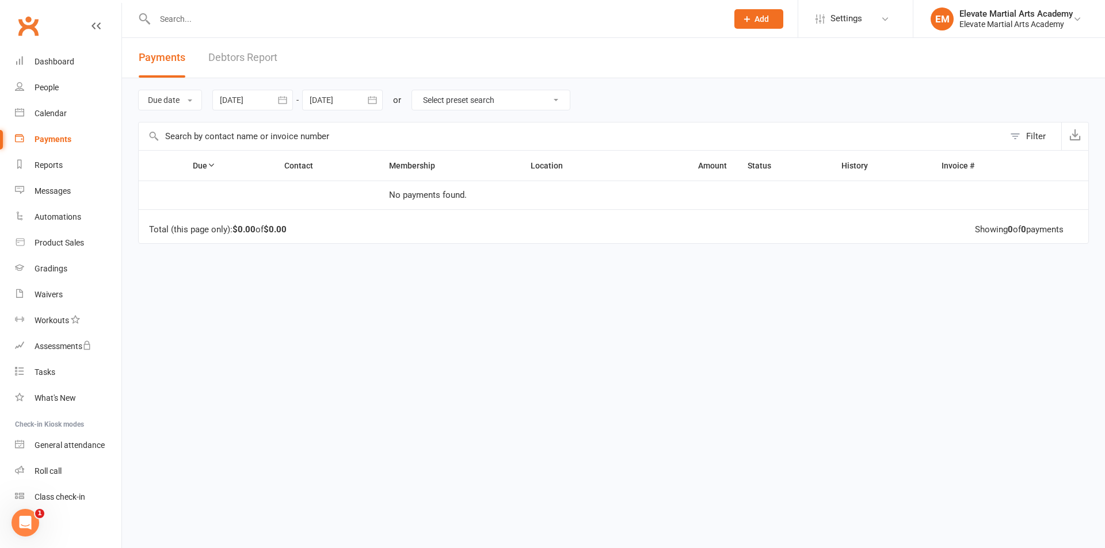
click at [374, 102] on icon "button" at bounding box center [372, 100] width 12 height 12
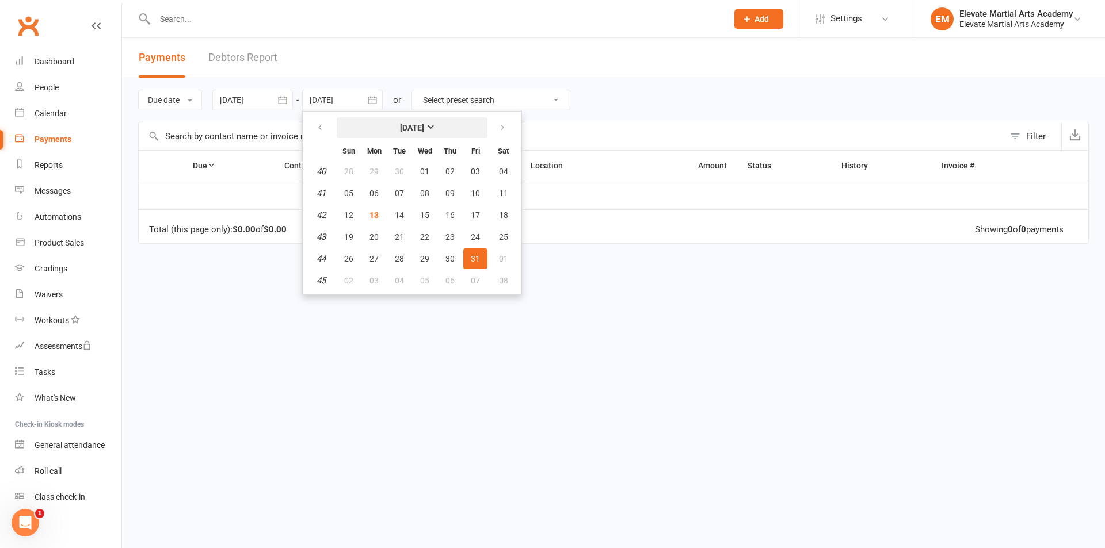
click at [424, 126] on strong "October 2025" at bounding box center [412, 127] width 24 height 9
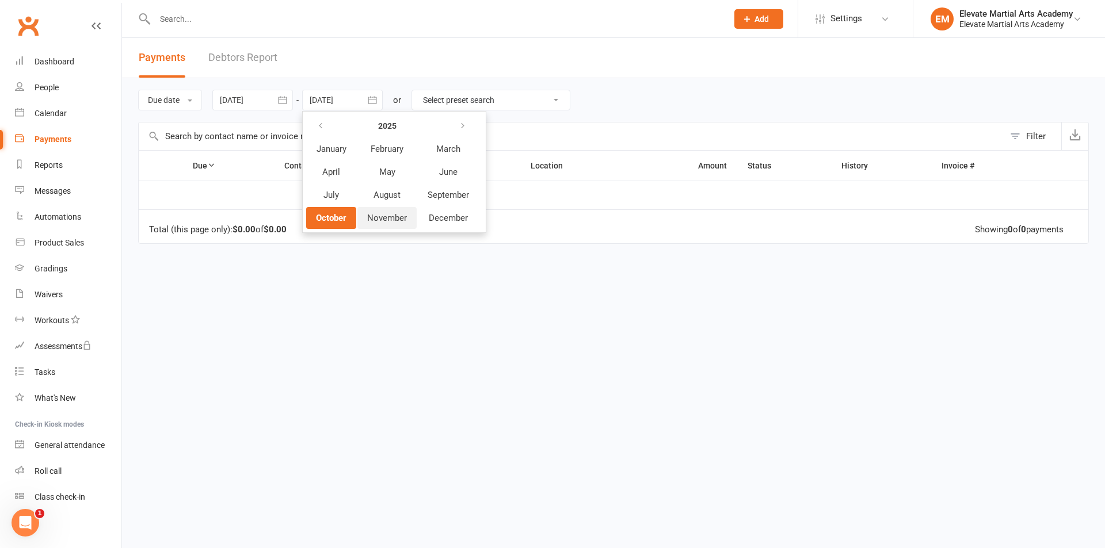
click at [400, 216] on span "November" at bounding box center [387, 218] width 40 height 10
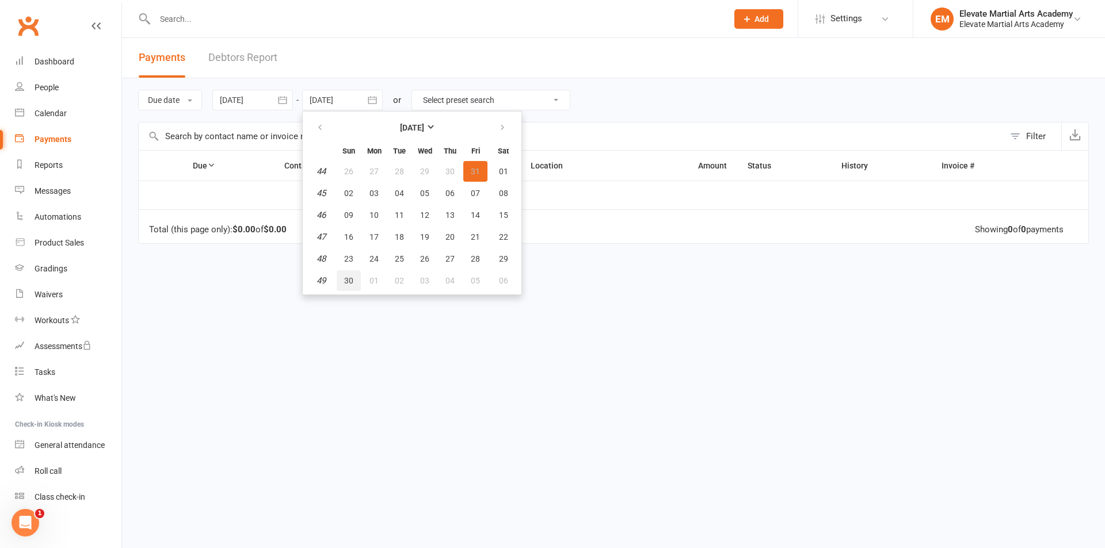
click at [351, 277] on span "30" at bounding box center [348, 280] width 9 height 9
type input "30 Nov 2025"
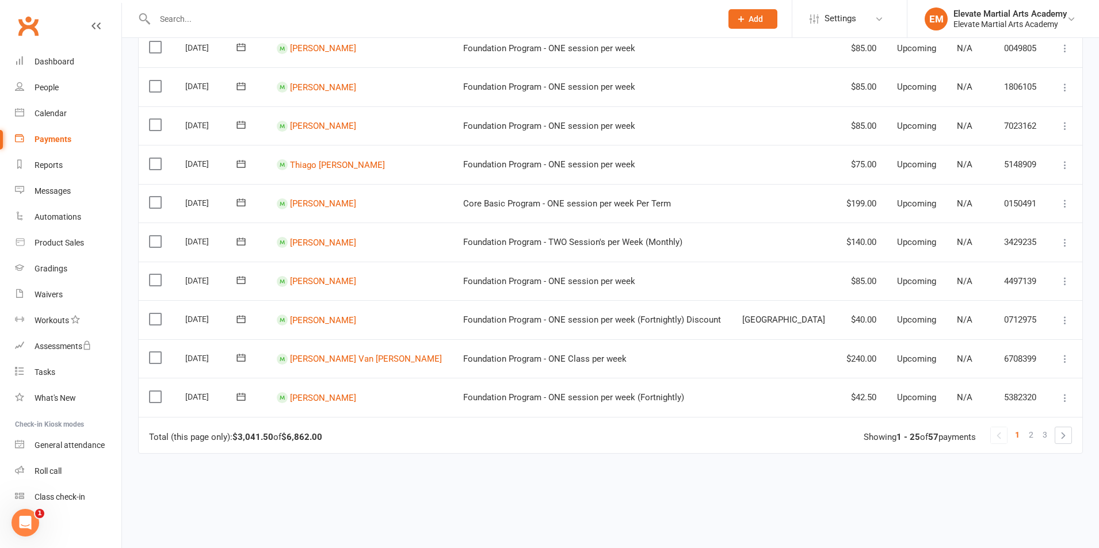
scroll to position [809, 0]
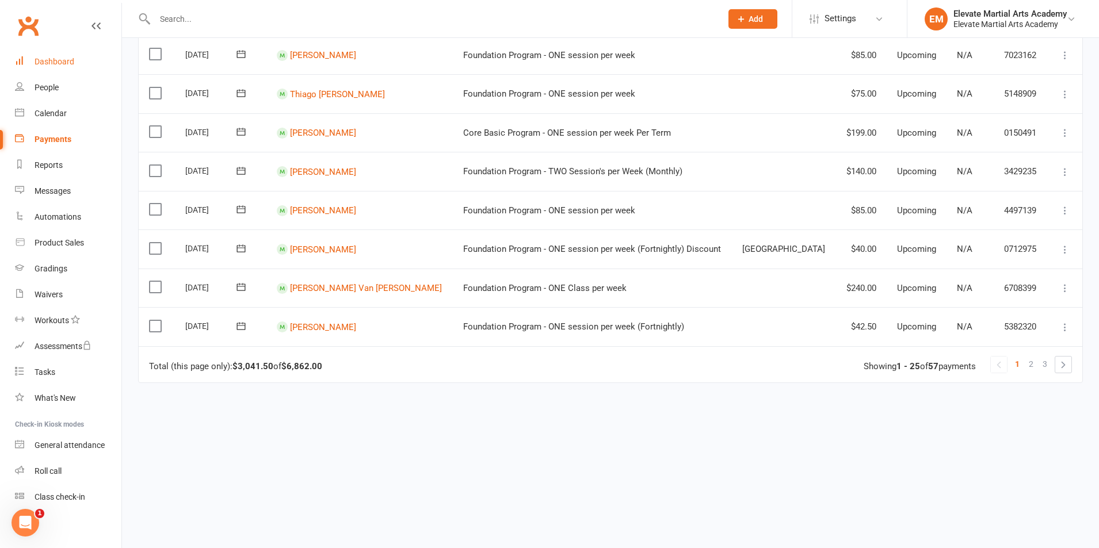
click at [55, 63] on div "Dashboard" at bounding box center [55, 61] width 40 height 9
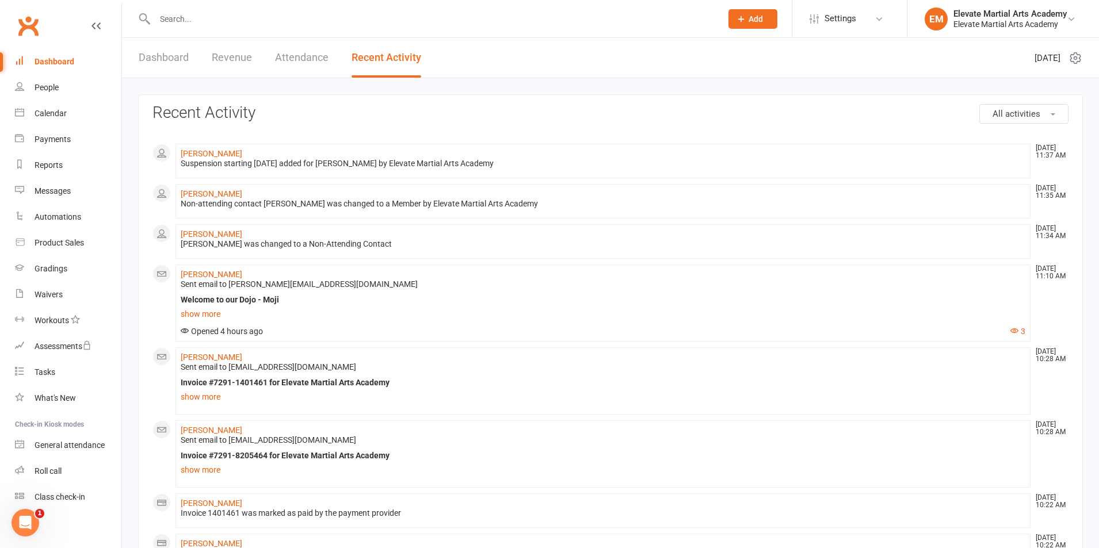
click at [60, 61] on div "Dashboard" at bounding box center [55, 61] width 40 height 9
click at [215, 154] on link "[PERSON_NAME]" at bounding box center [212, 153] width 62 height 9
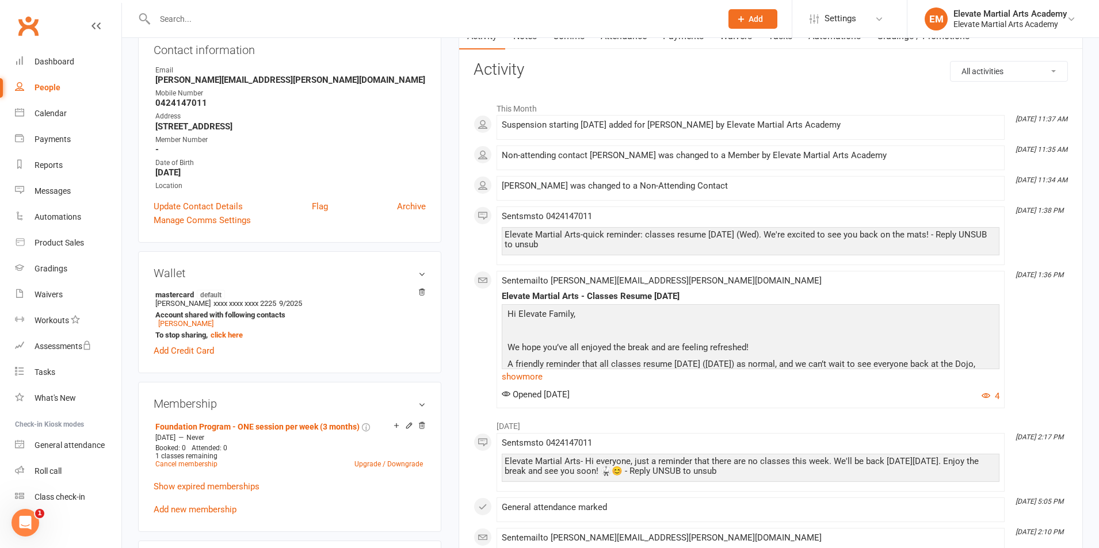
scroll to position [134, 0]
click at [182, 322] on link "[PERSON_NAME]" at bounding box center [185, 323] width 55 height 9
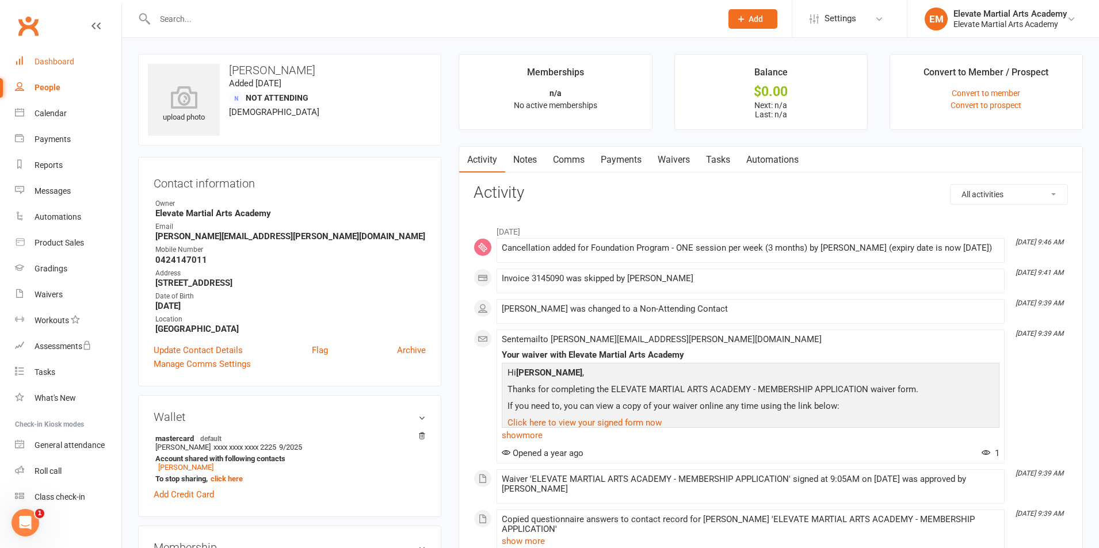
click at [57, 60] on div "Dashboard" at bounding box center [55, 61] width 40 height 9
